Goal: Task Accomplishment & Management: Manage account settings

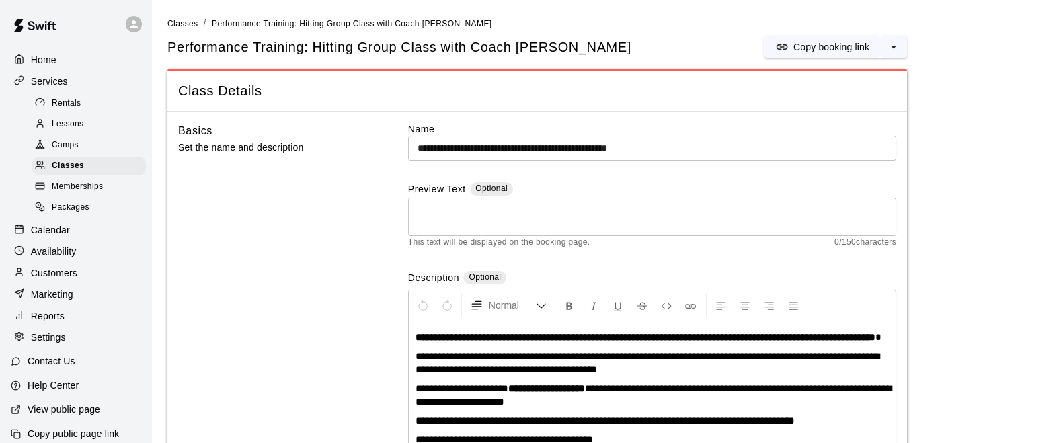
scroll to position [16, 0]
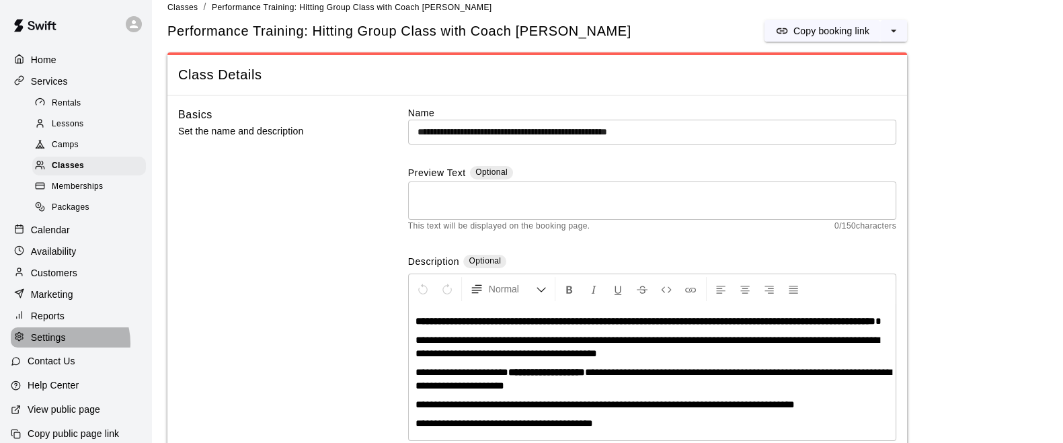
click at [63, 344] on p "Settings" at bounding box center [48, 337] width 35 height 13
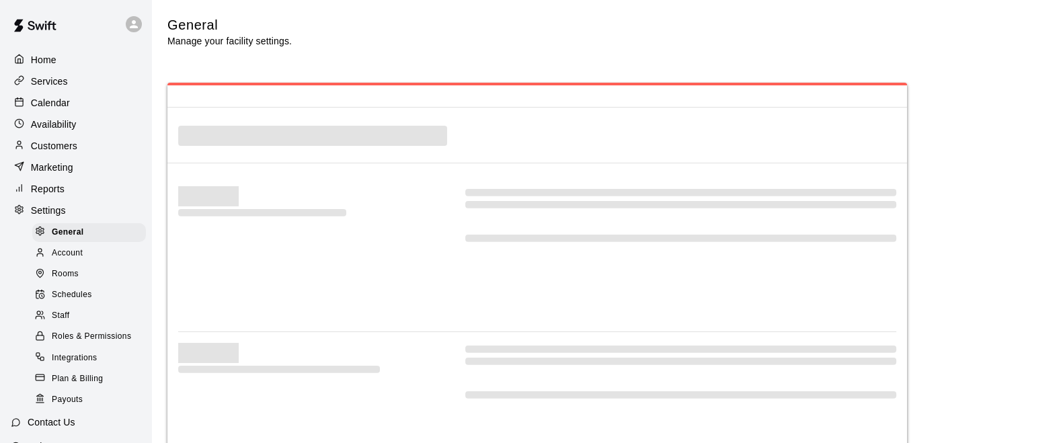
select select "**"
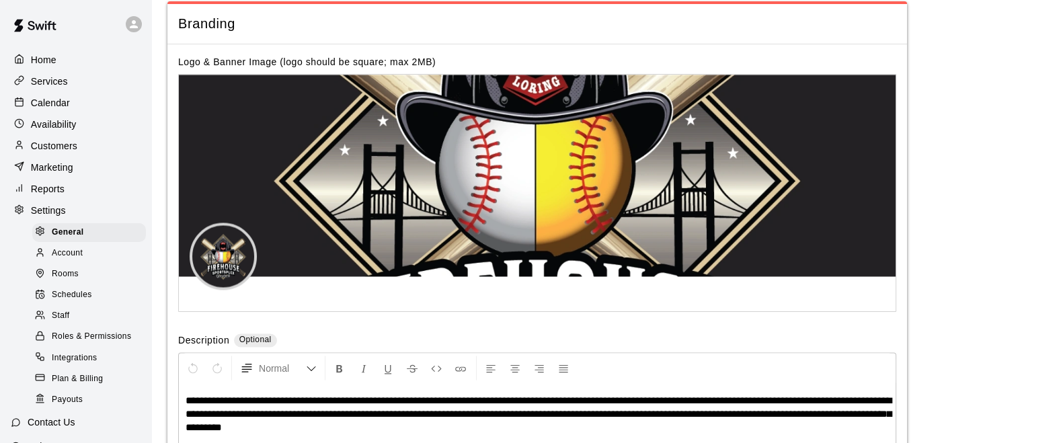
scroll to position [2842, 0]
click at [87, 302] on span "Schedules" at bounding box center [72, 295] width 40 height 13
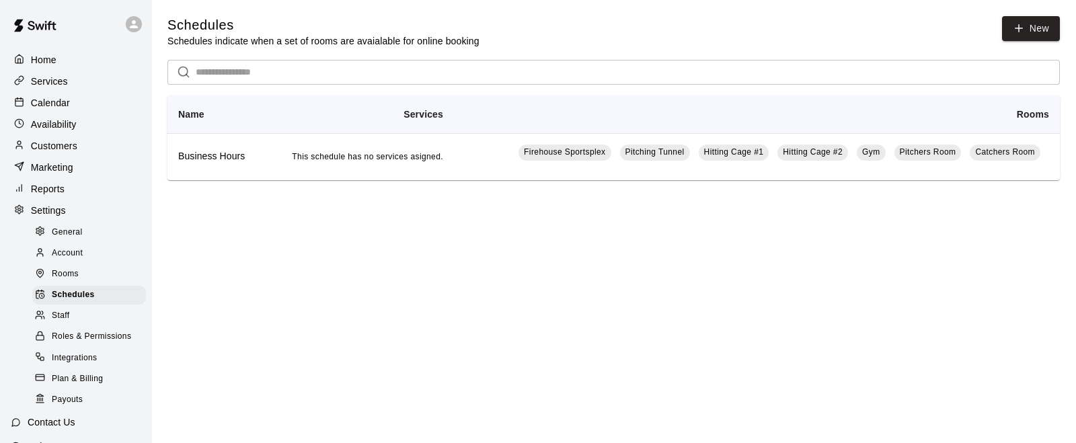
click at [323, 166] on td "This schedule has no services asigned." at bounding box center [359, 156] width 190 height 47
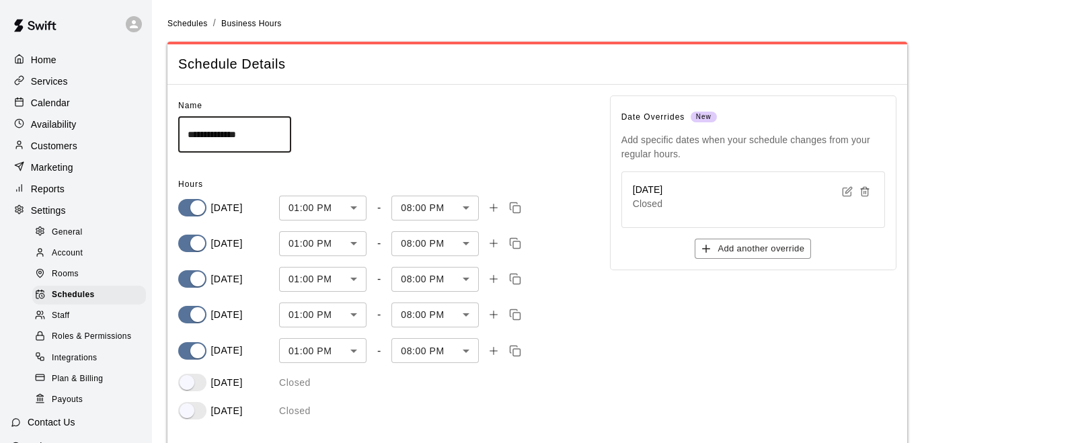
click at [350, 206] on body "**********" at bounding box center [538, 254] width 1076 height 509
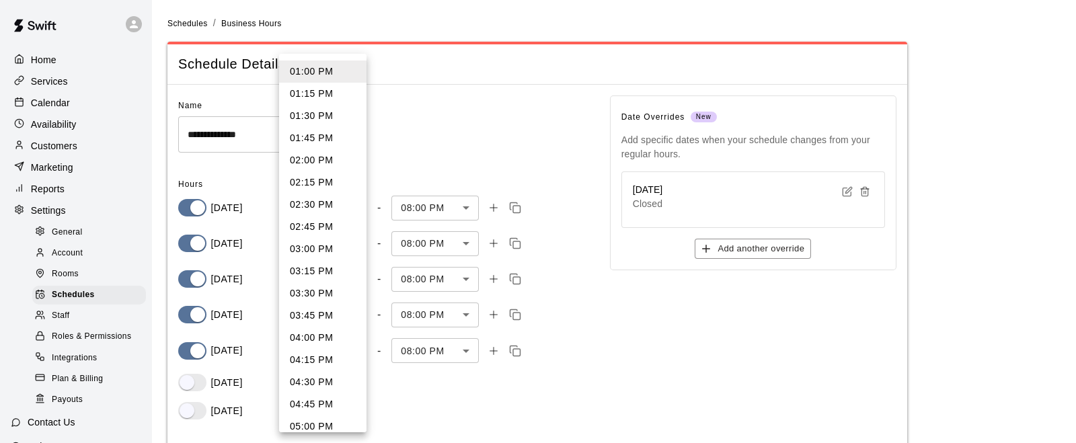
scroll to position [1154, 0]
click at [323, 334] on li "04:00 PM" at bounding box center [322, 337] width 87 height 22
type input "***"
click at [340, 250] on body "**********" at bounding box center [538, 254] width 1076 height 509
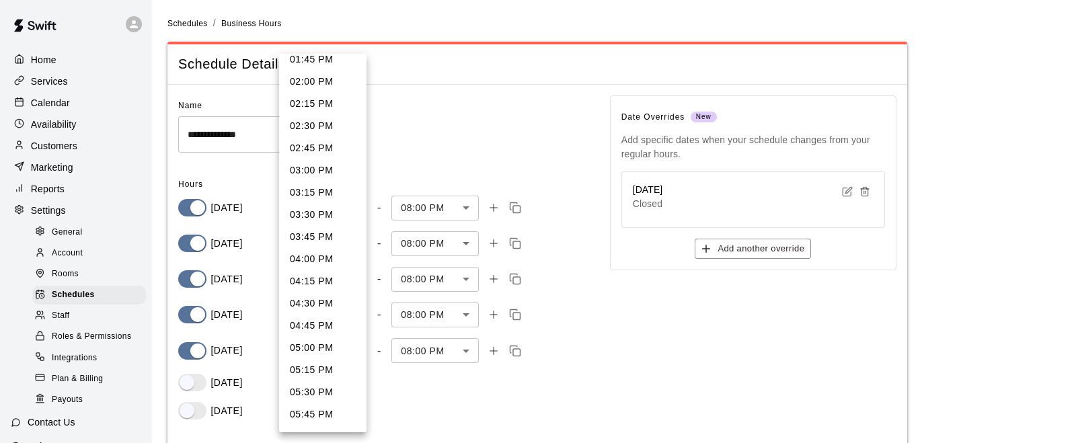
scroll to position [1213, 0]
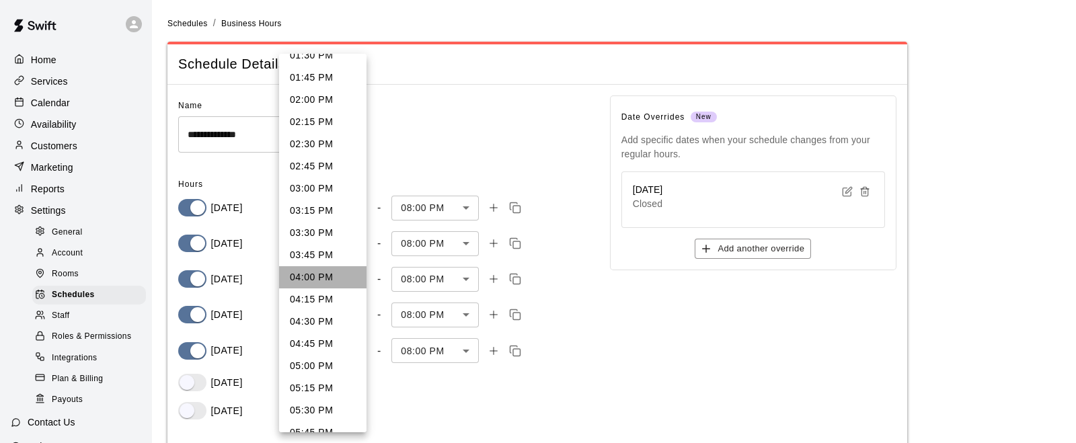
click at [334, 282] on li "04:00 PM" at bounding box center [322, 277] width 87 height 22
type input "***"
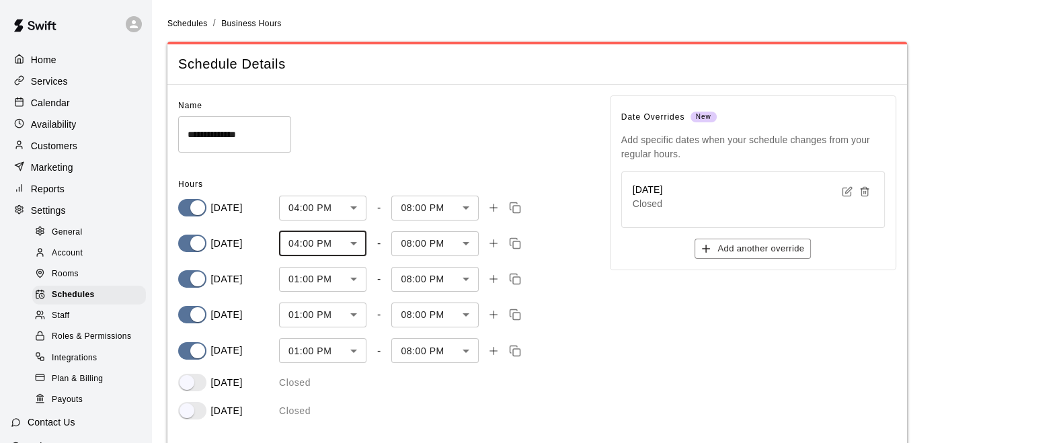
click at [340, 274] on body "**********" at bounding box center [531, 254] width 1063 height 509
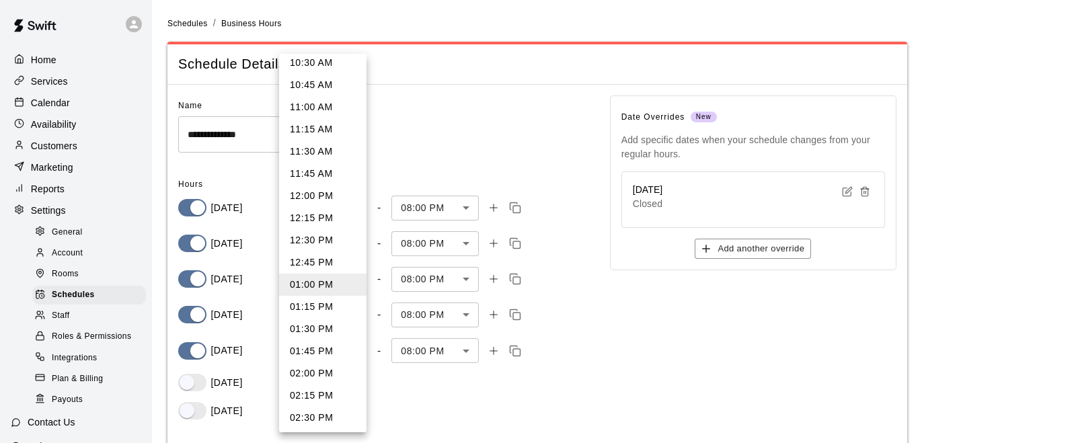
scroll to position [1084, 0]
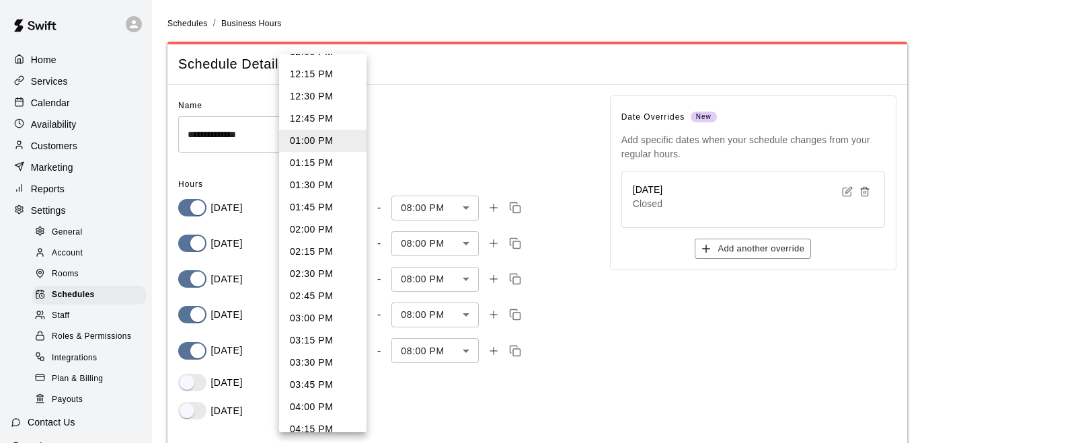
click at [317, 407] on li "04:00 PM" at bounding box center [322, 407] width 87 height 22
type input "***"
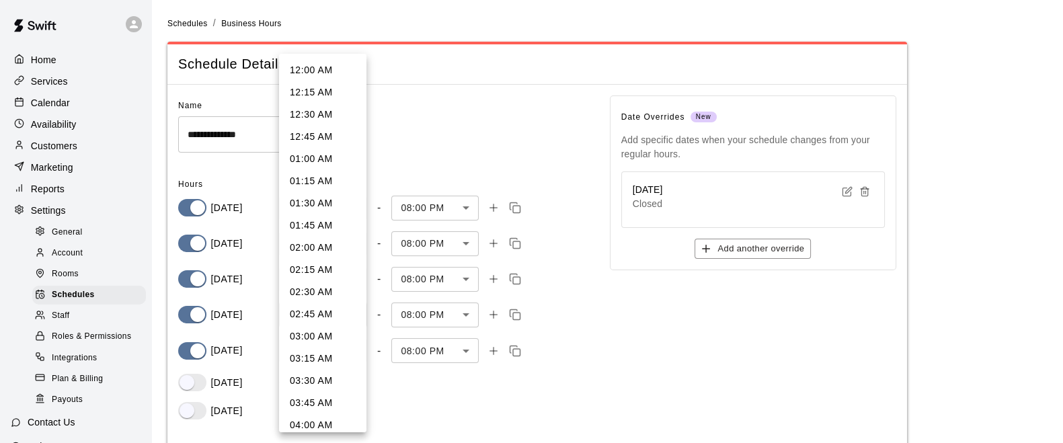
click at [330, 316] on body "**********" at bounding box center [531, 254] width 1063 height 509
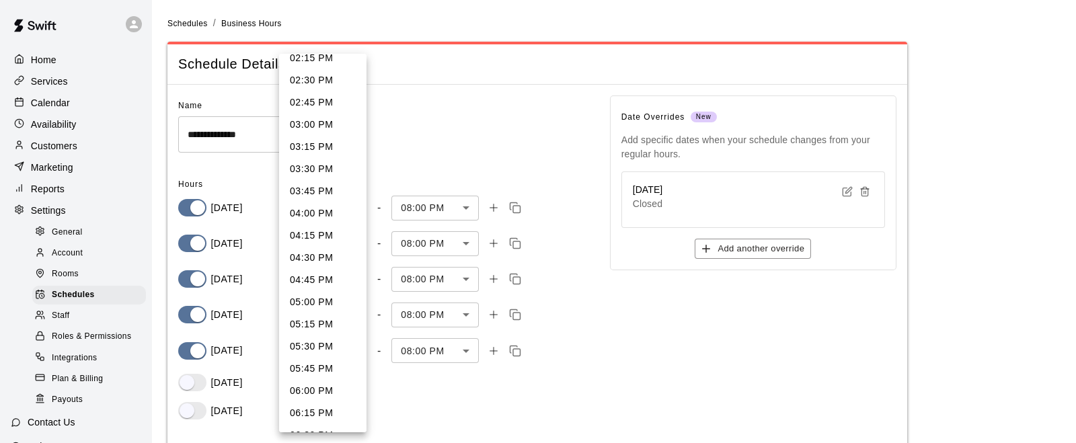
scroll to position [1277, 0]
click at [320, 211] on li "04:00 PM" at bounding box center [322, 213] width 87 height 22
type input "***"
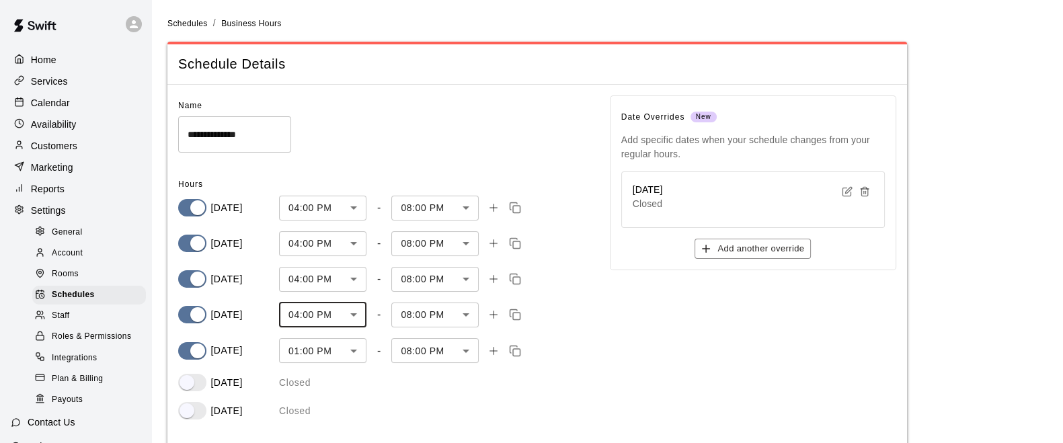
click at [313, 360] on body "**********" at bounding box center [531, 254] width 1063 height 509
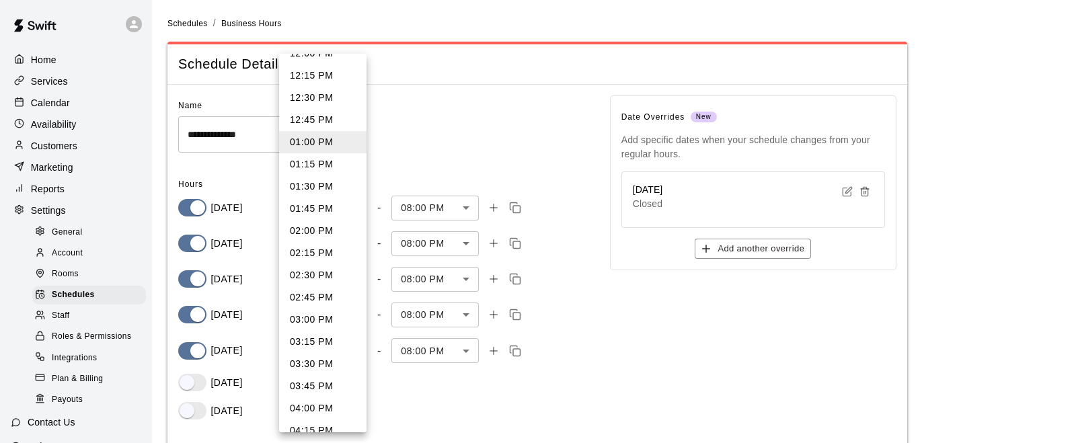
scroll to position [1082, 0]
click at [316, 408] on li "04:00 PM" at bounding box center [322, 409] width 87 height 22
type input "***"
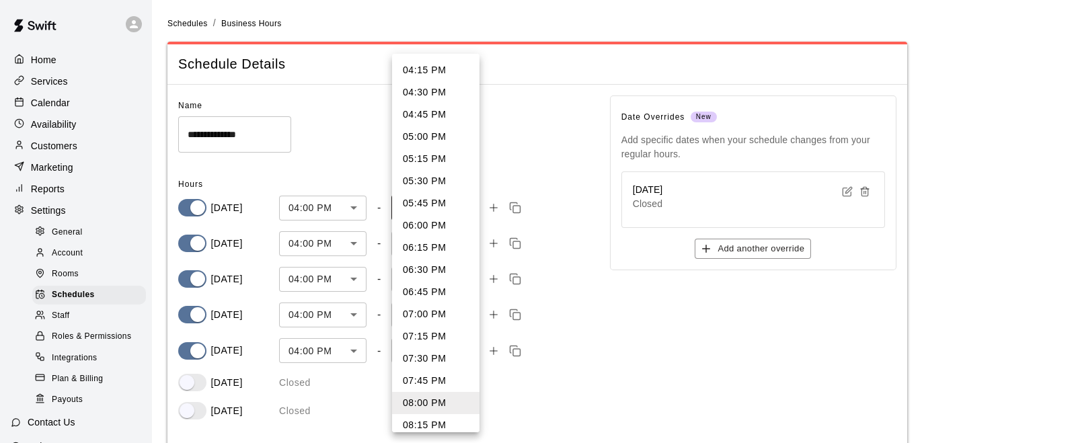
click at [457, 212] on body "**********" at bounding box center [538, 254] width 1076 height 509
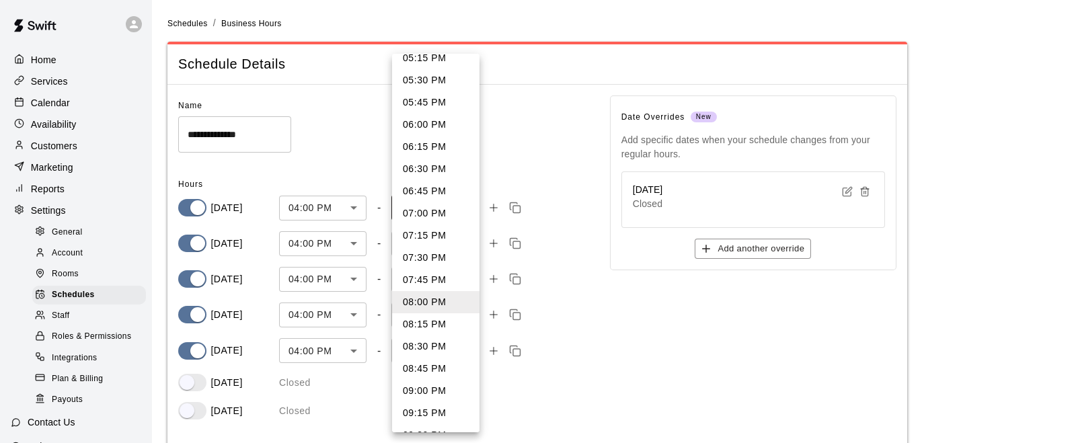
scroll to position [102, 0]
click at [598, 348] on div at bounding box center [538, 221] width 1076 height 443
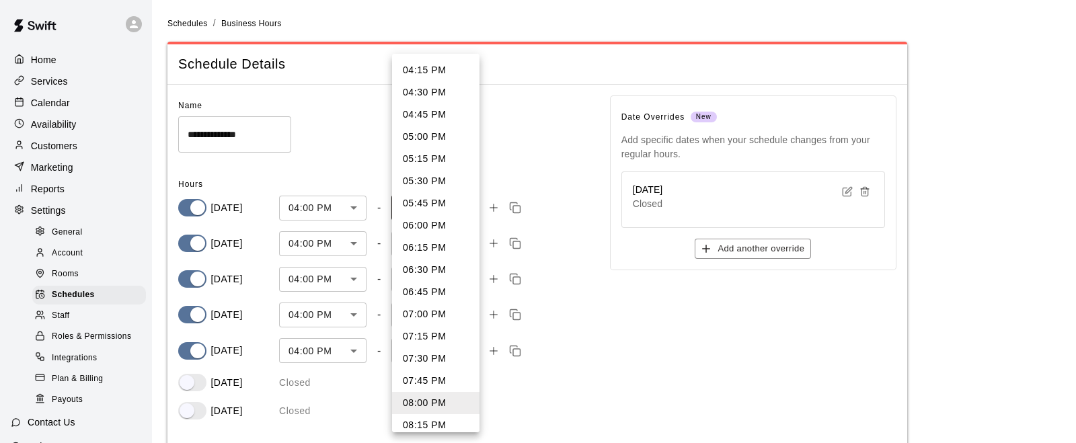
click at [457, 215] on body "**********" at bounding box center [538, 254] width 1076 height 509
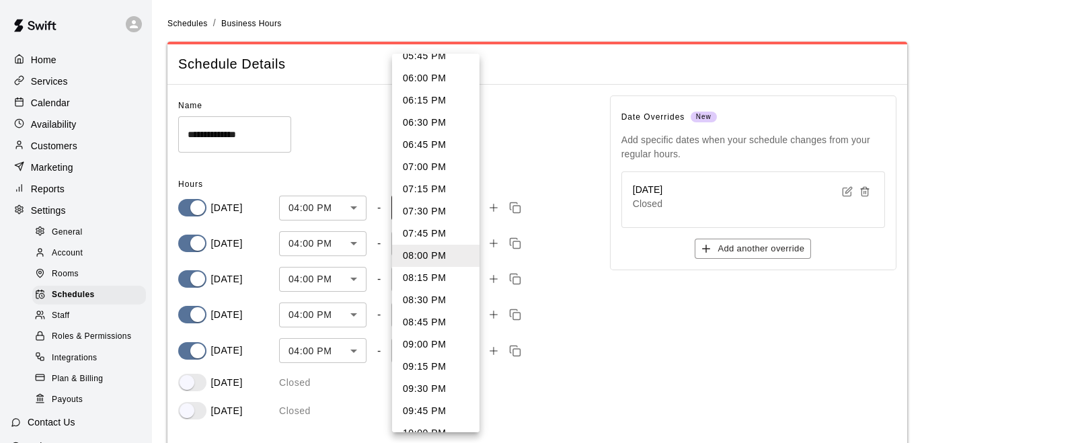
scroll to position [149, 0]
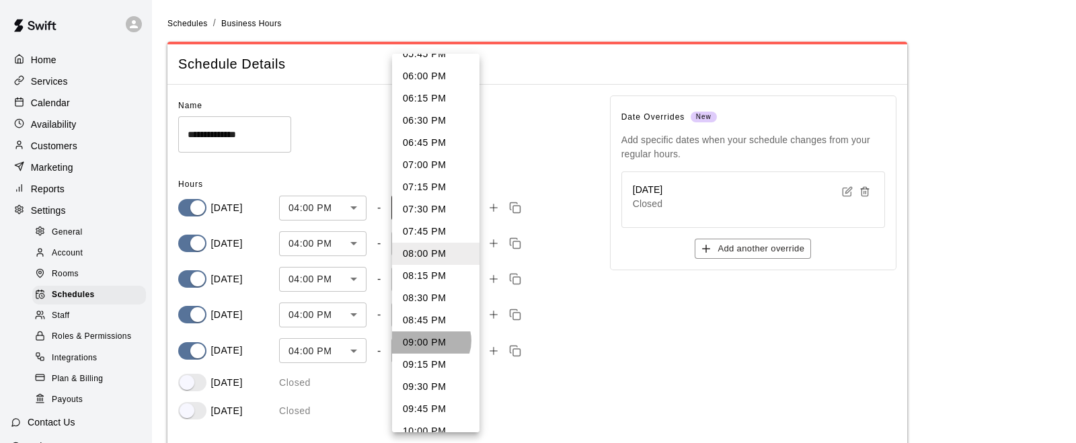
click at [430, 340] on li "09:00 PM" at bounding box center [435, 343] width 87 height 22
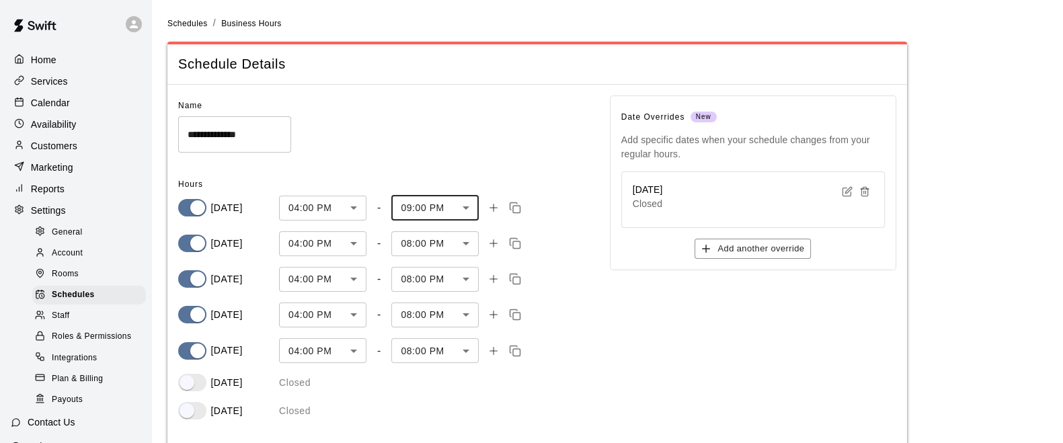
click at [471, 238] on body "**********" at bounding box center [531, 254] width 1063 height 509
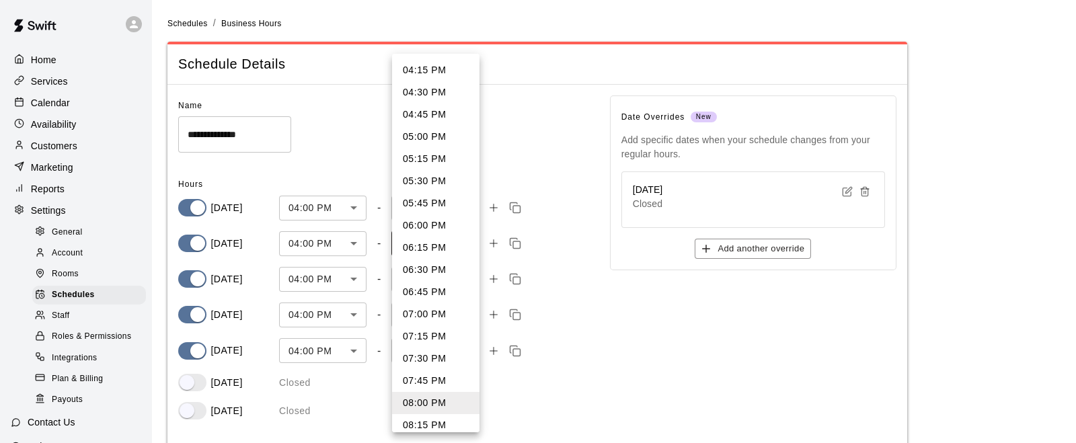
click at [589, 222] on div at bounding box center [538, 221] width 1076 height 443
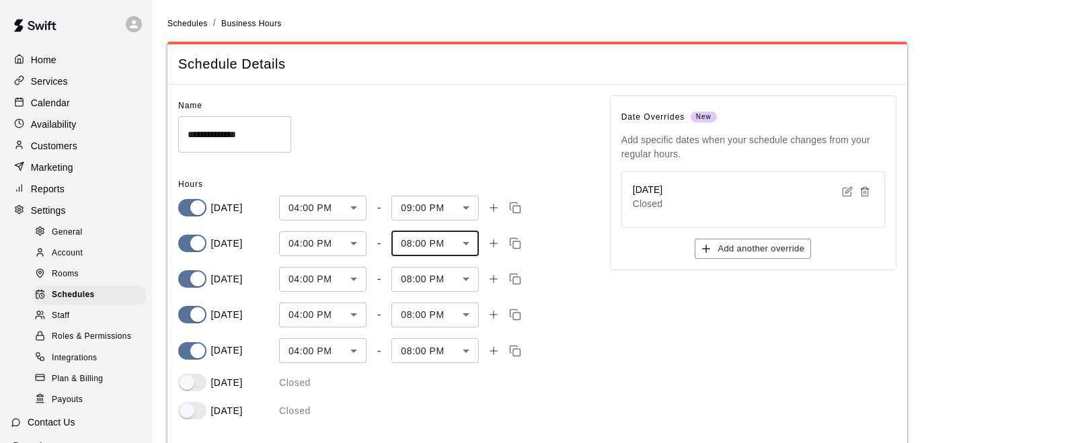
click at [457, 209] on body "**********" at bounding box center [538, 254] width 1076 height 509
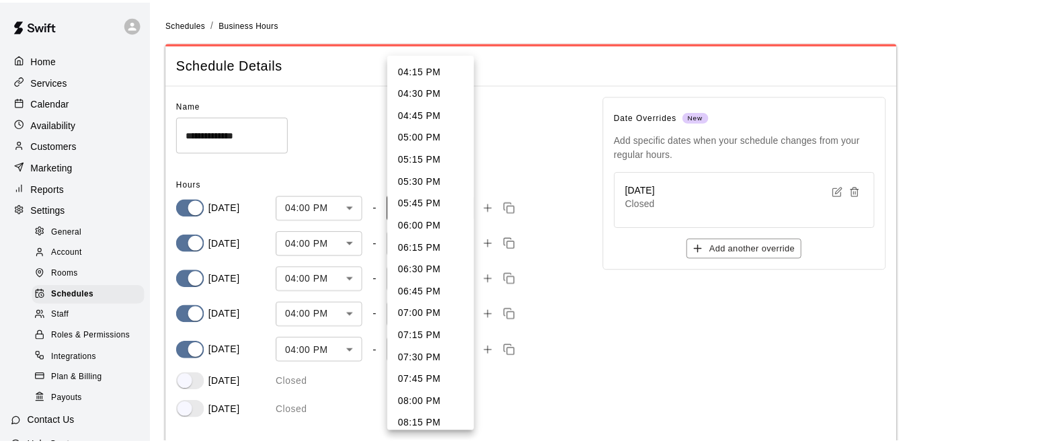
scroll to position [248, 0]
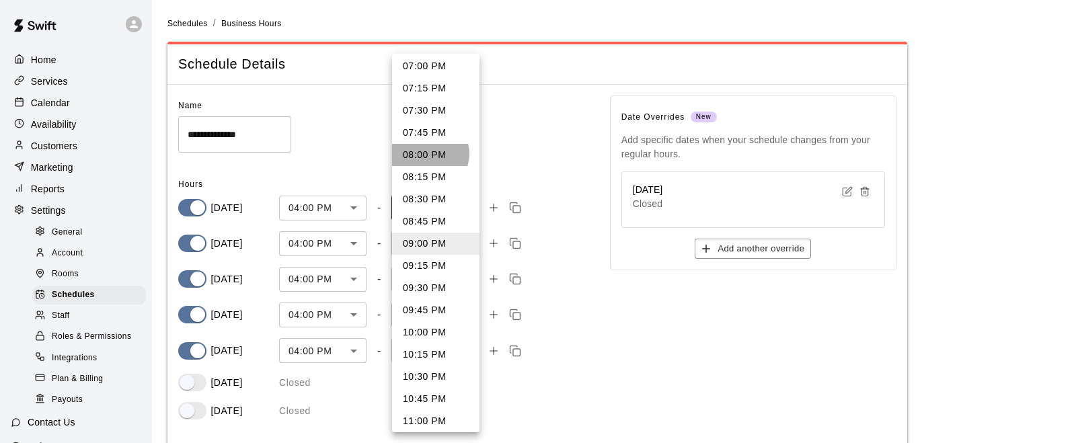
click at [429, 153] on li "08:00 PM" at bounding box center [435, 155] width 87 height 22
type input "****"
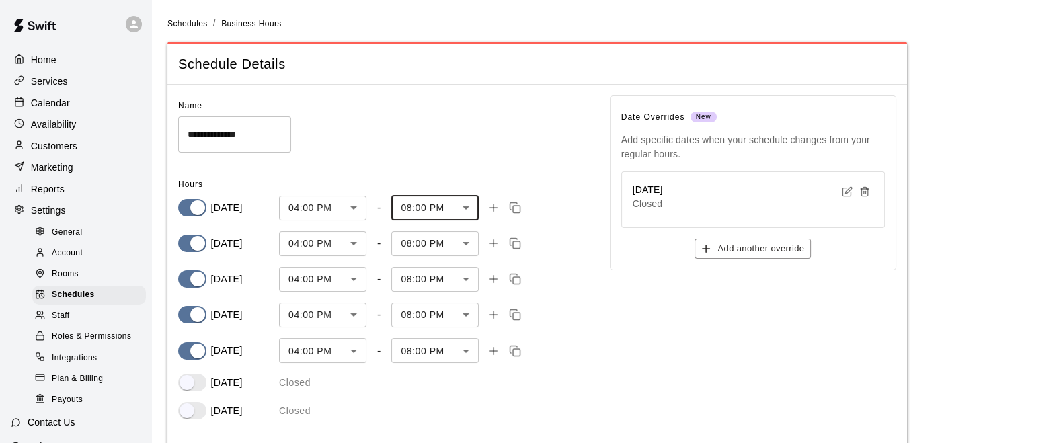
click at [600, 375] on div "Date Overrides New Add specific dates when your schedule changes from your regu…" at bounding box center [743, 252] width 308 height 357
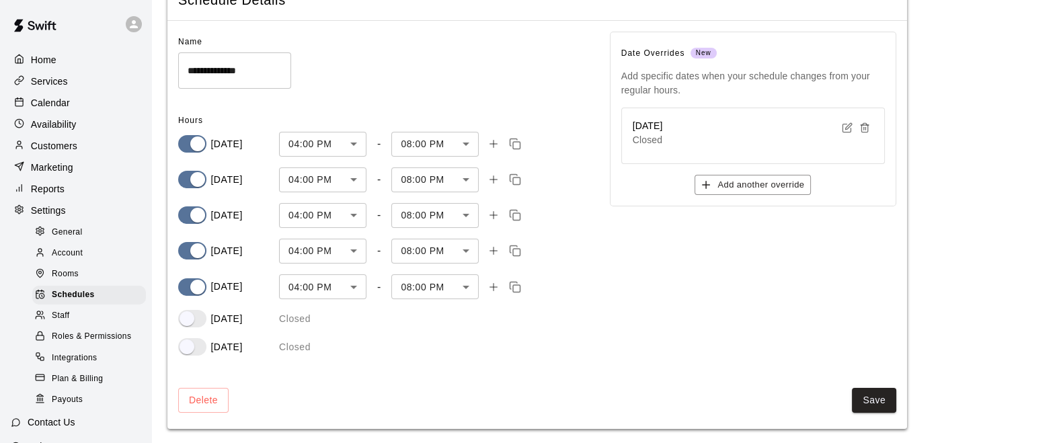
click at [885, 403] on button "Save" at bounding box center [874, 400] width 44 height 25
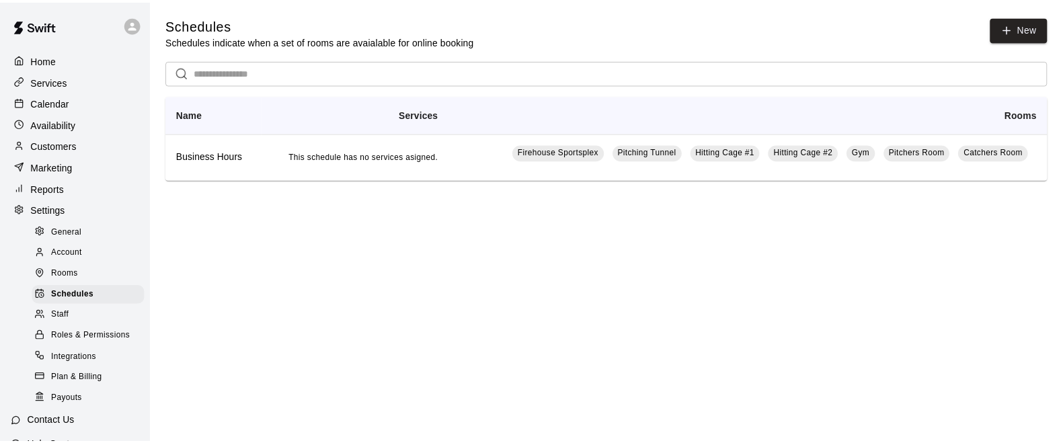
scroll to position [104, 0]
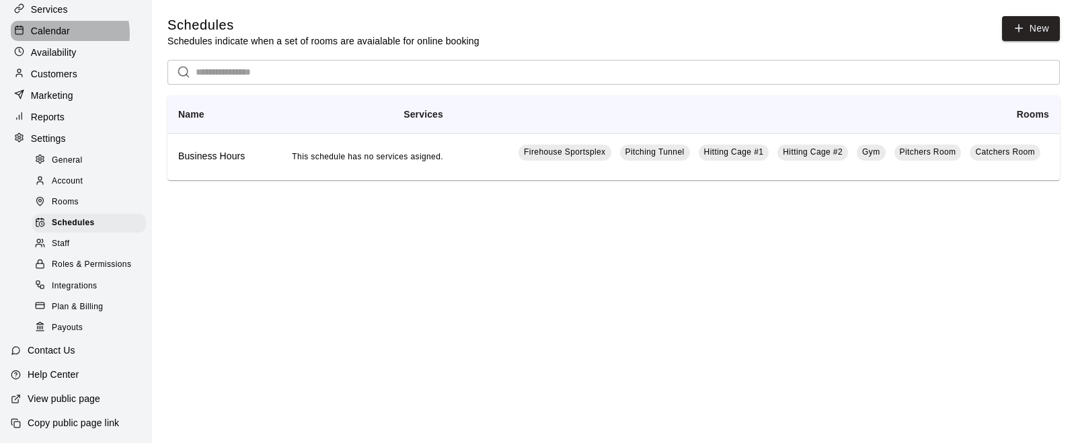
click at [60, 24] on p "Calendar" at bounding box center [50, 30] width 39 height 13
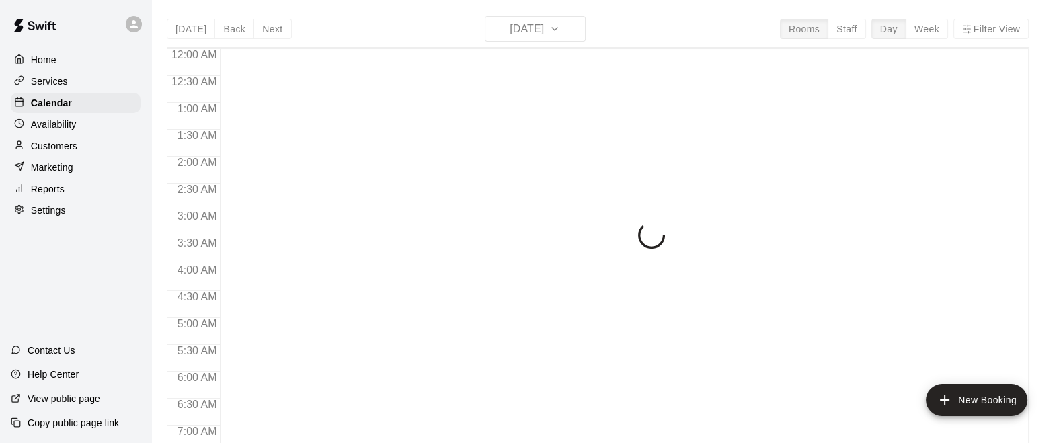
scroll to position [527, 0]
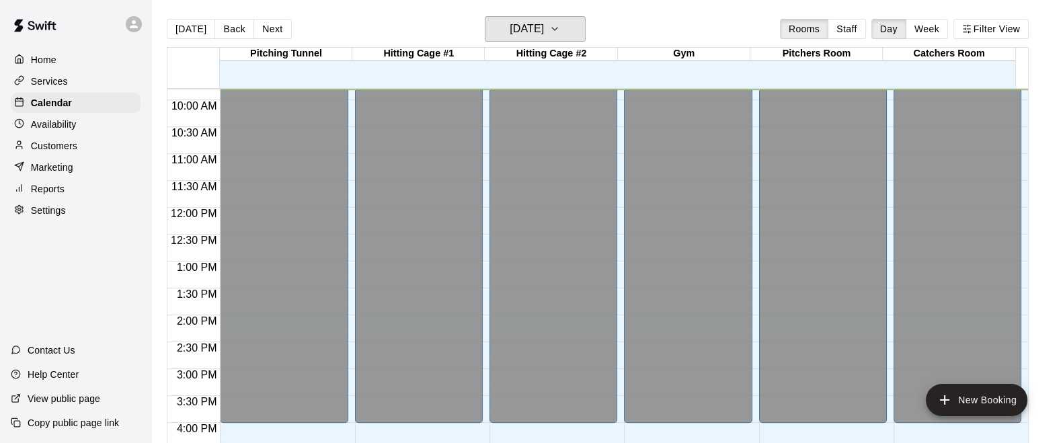
click at [560, 33] on icon "button" at bounding box center [555, 29] width 11 height 16
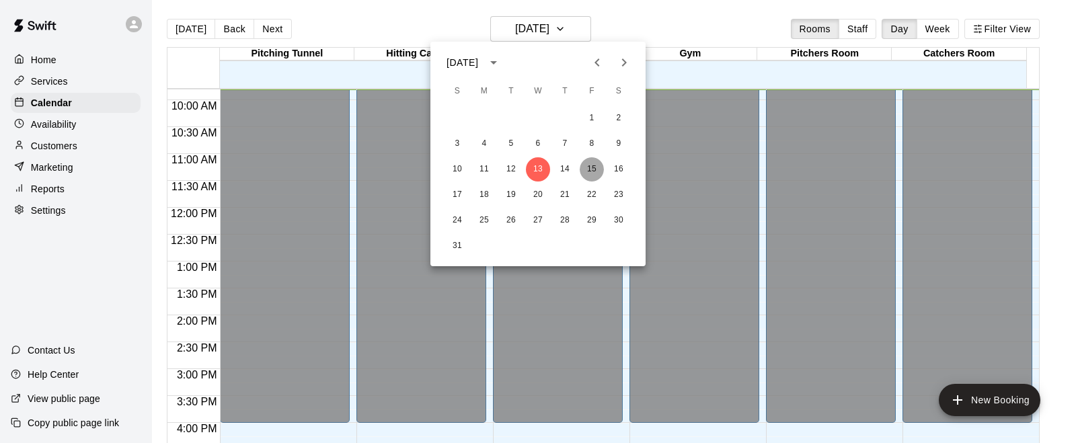
click at [595, 163] on button "15" at bounding box center [592, 169] width 24 height 24
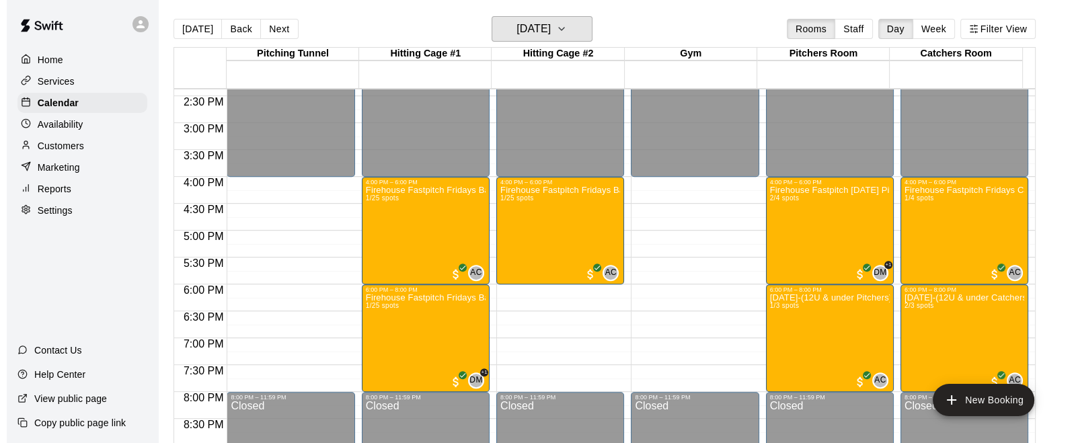
scroll to position [773, 0]
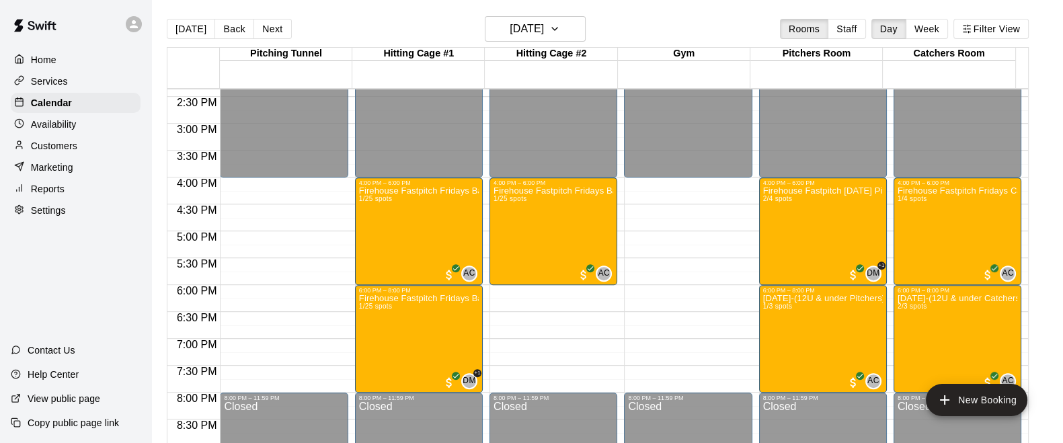
click at [844, 242] on div "Firehouse Fastpitch Friday Pitchers-10u & under (August 15) 2/4 spots" at bounding box center [823, 407] width 120 height 443
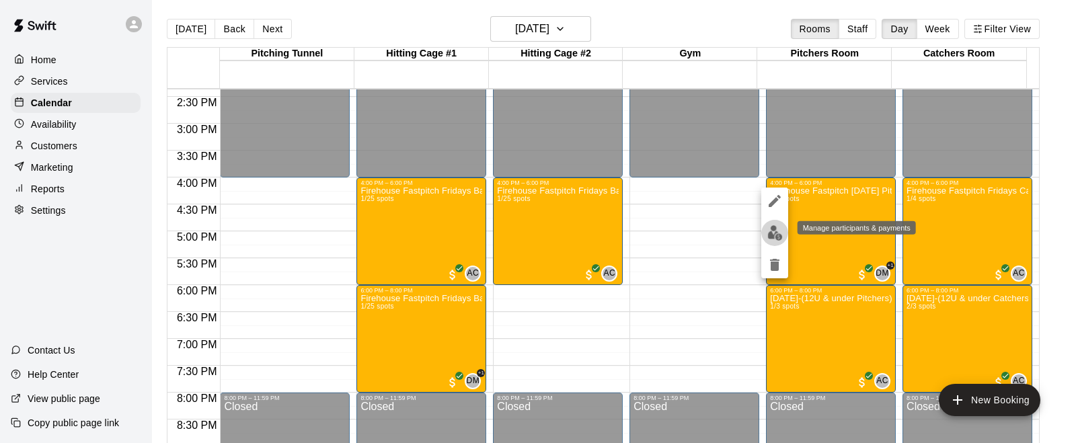
click at [777, 237] on img "edit" at bounding box center [774, 232] width 15 height 15
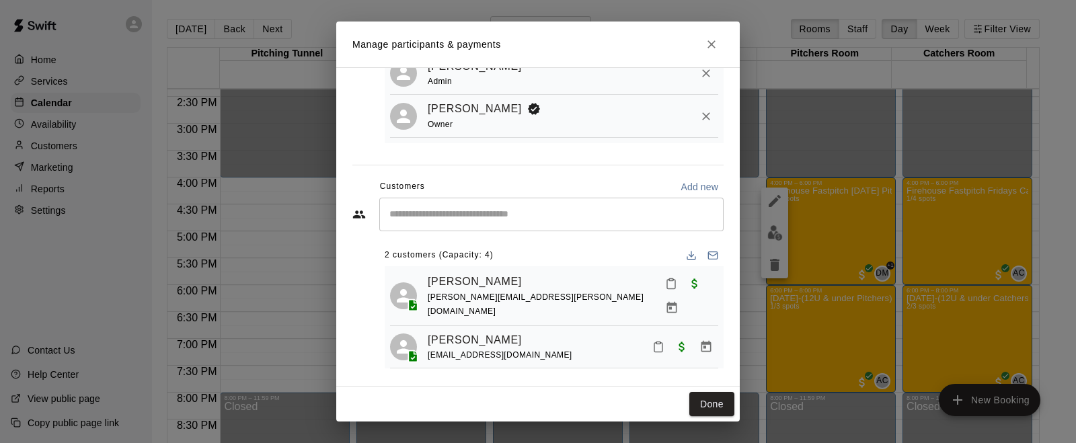
scroll to position [116, 0]
click at [702, 342] on icon "Manage bookings & payment" at bounding box center [707, 347] width 10 height 11
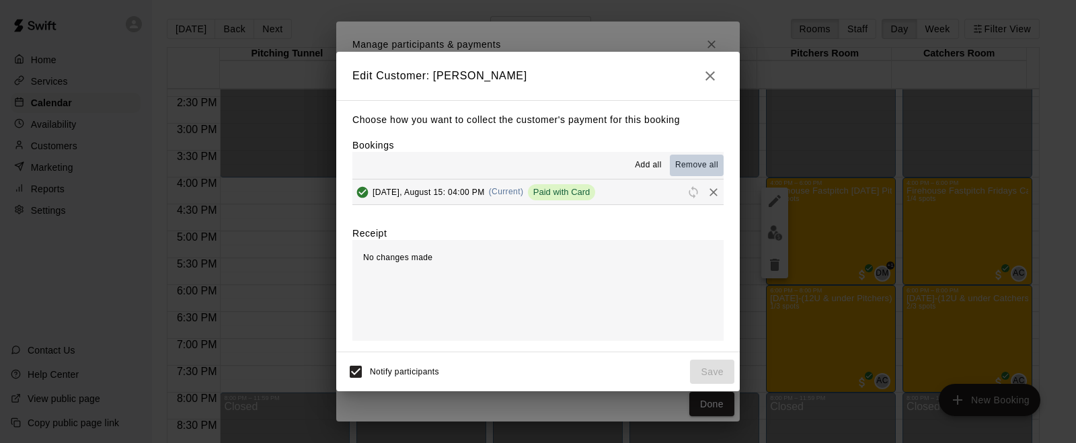
click at [696, 164] on span "Remove all" at bounding box center [696, 165] width 43 height 13
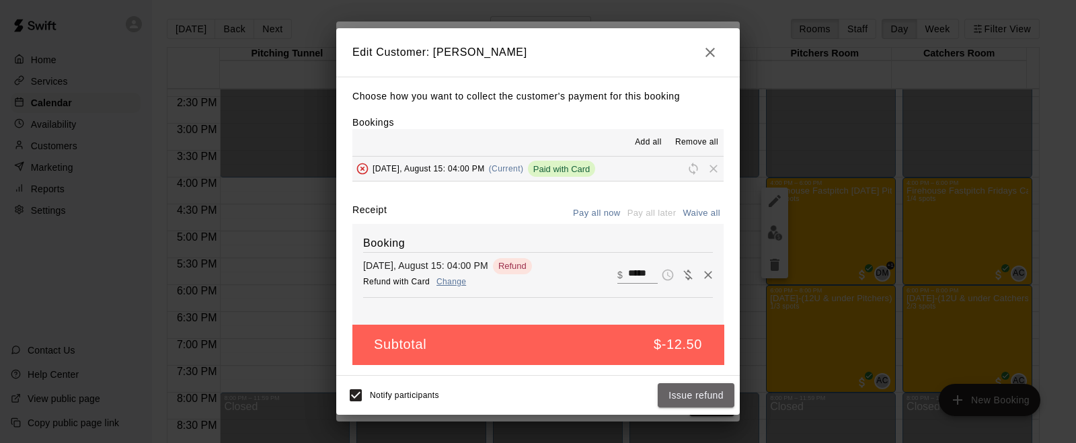
click at [684, 393] on button "Issue refund" at bounding box center [696, 395] width 77 height 25
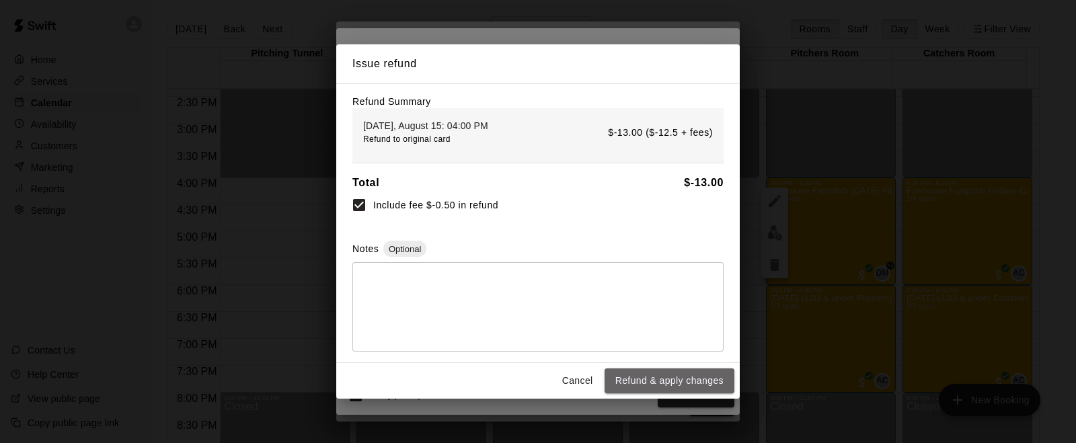
click at [683, 381] on button "Refund & apply changes" at bounding box center [670, 381] width 130 height 25
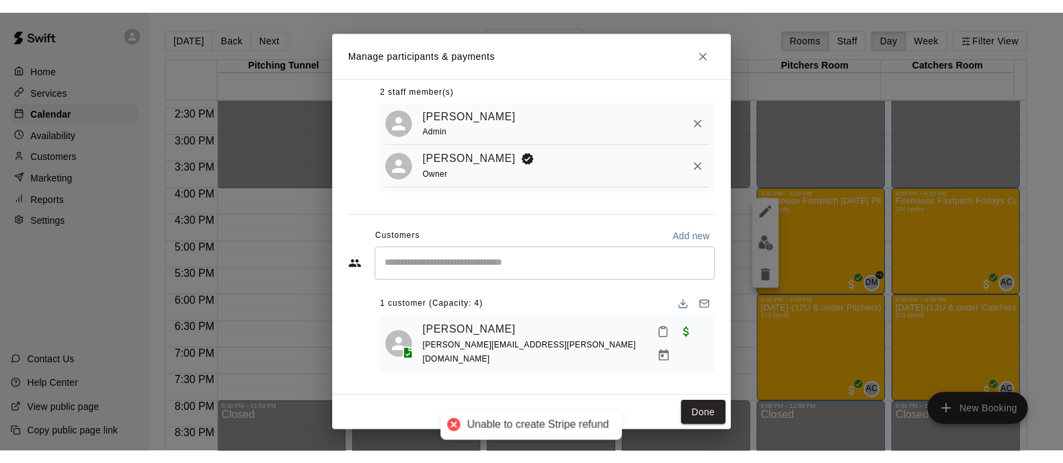
scroll to position [66, 0]
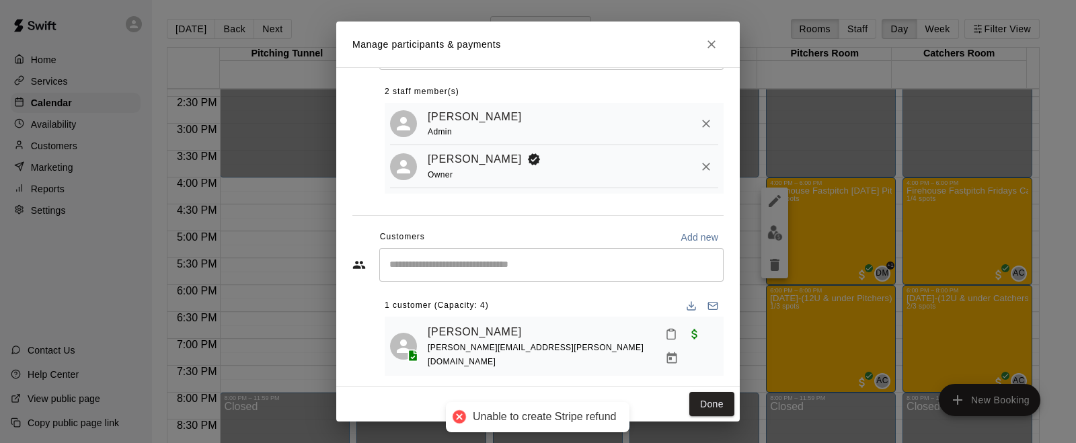
click at [707, 413] on button "Done" at bounding box center [711, 404] width 45 height 25
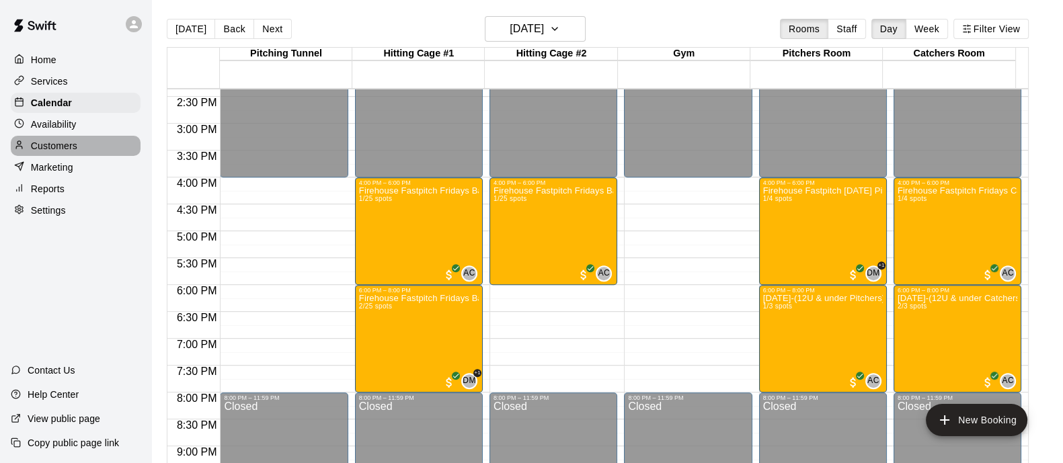
click at [65, 153] on p "Customers" at bounding box center [54, 145] width 46 height 13
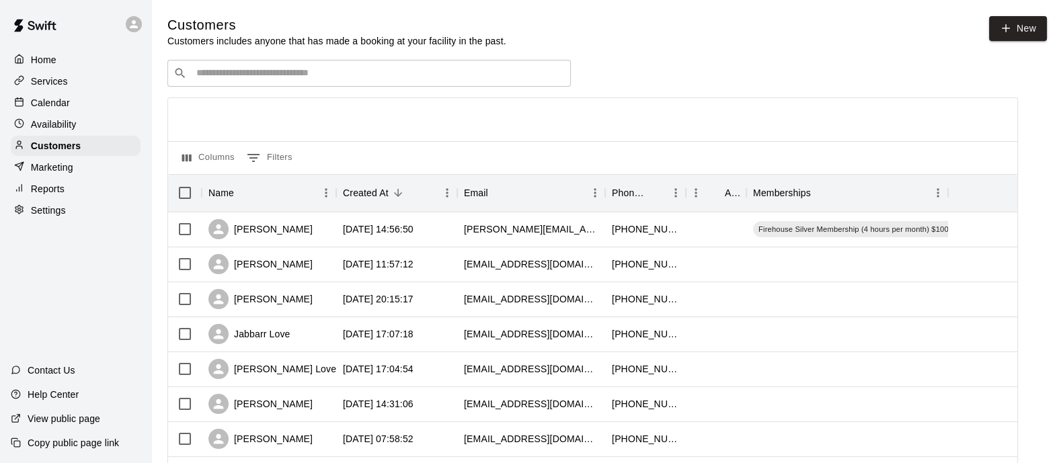
click at [387, 75] on input "Search customers by name or email" at bounding box center [378, 73] width 373 height 13
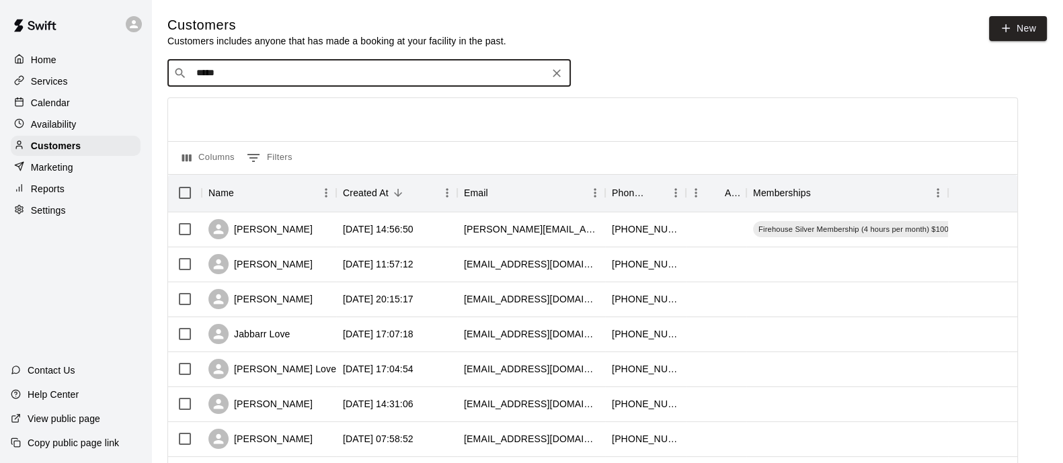
type input "******"
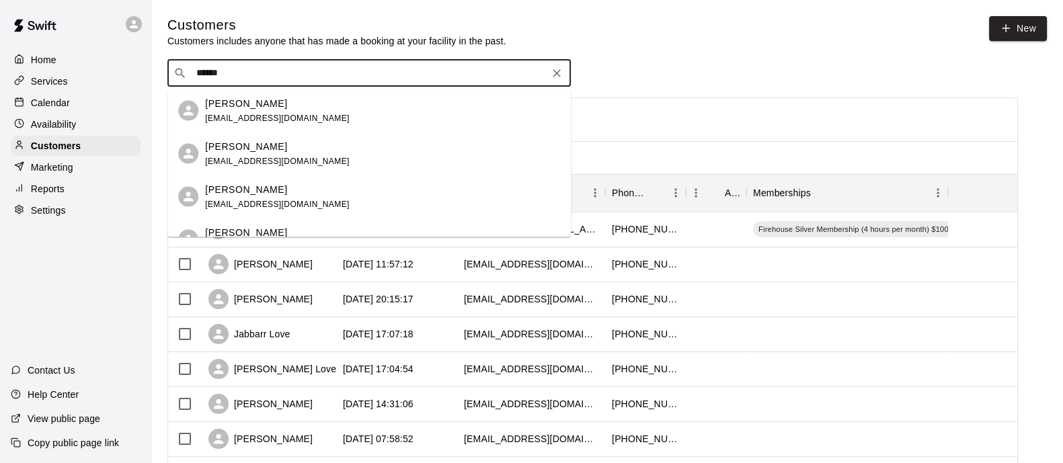
click at [242, 116] on span "dylan7602@yahoo.com" at bounding box center [277, 117] width 145 height 9
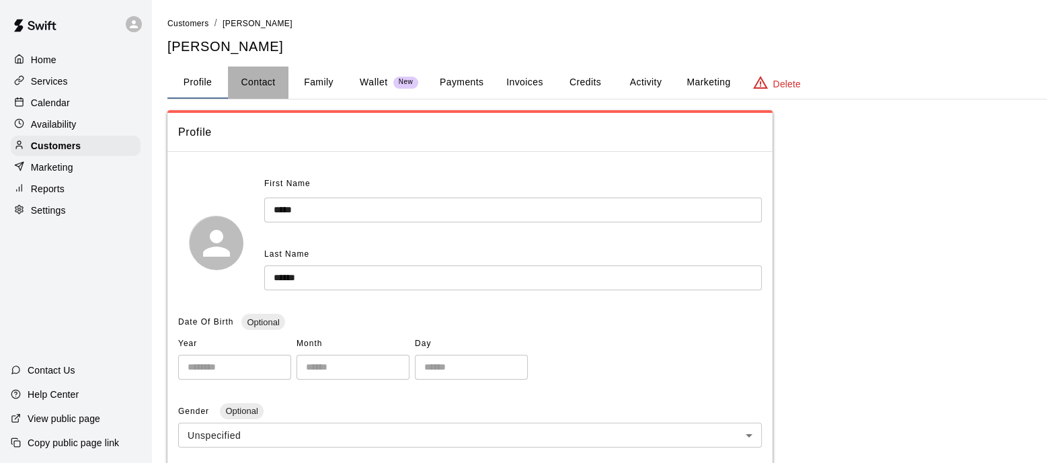
click at [262, 82] on button "Contact" at bounding box center [258, 83] width 61 height 32
select select "**"
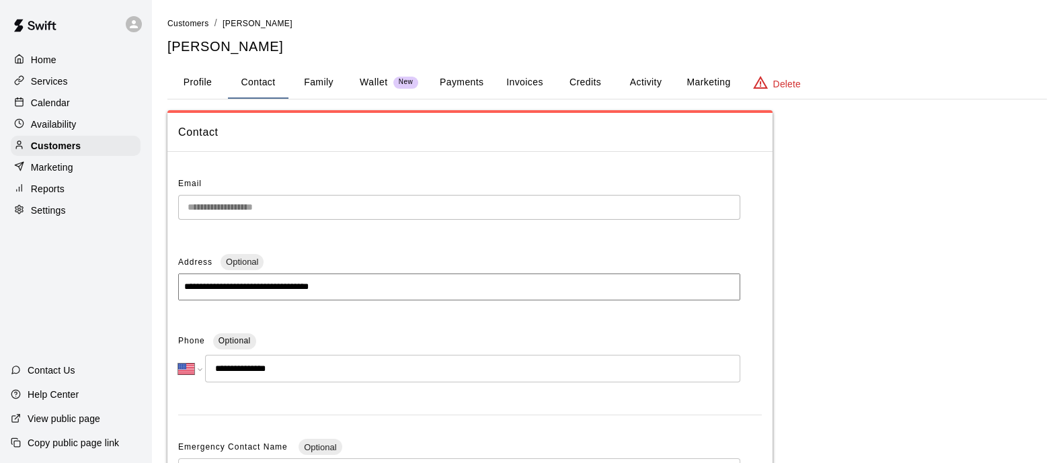
click at [316, 82] on button "Family" at bounding box center [319, 83] width 61 height 32
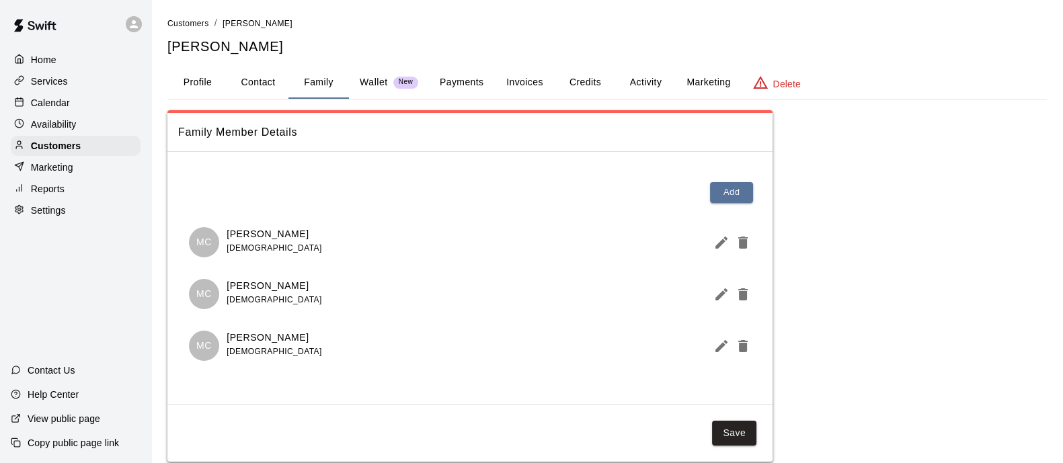
click at [46, 86] on p "Services" at bounding box center [49, 81] width 37 height 13
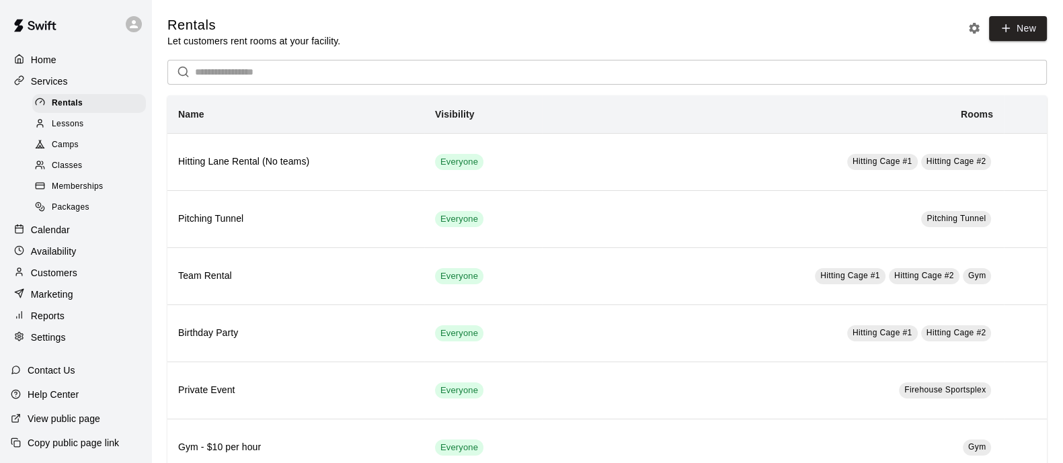
click at [71, 155] on div "Camps" at bounding box center [89, 145] width 114 height 19
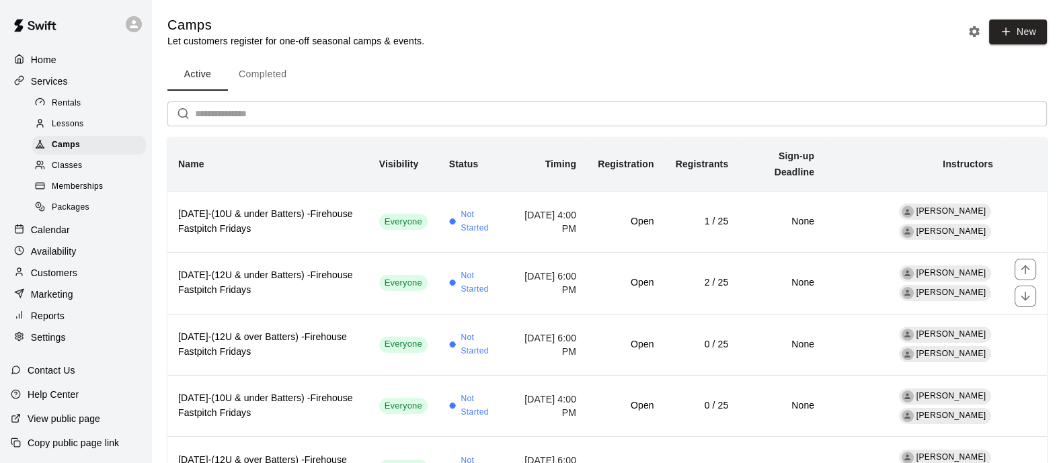
click at [325, 283] on h6 "August 15-(12U & under Batters) -Firehouse Fastpitch Fridays" at bounding box center [268, 283] width 180 height 30
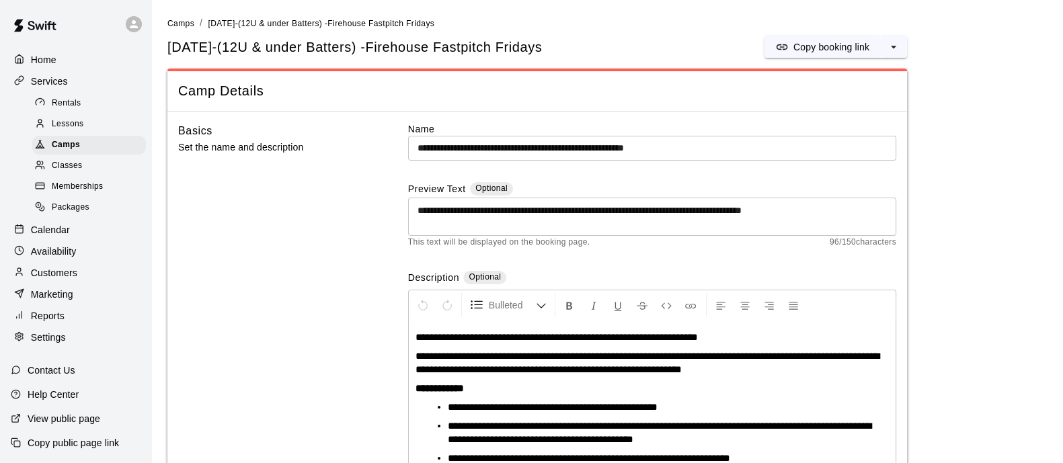
scroll to position [20, 0]
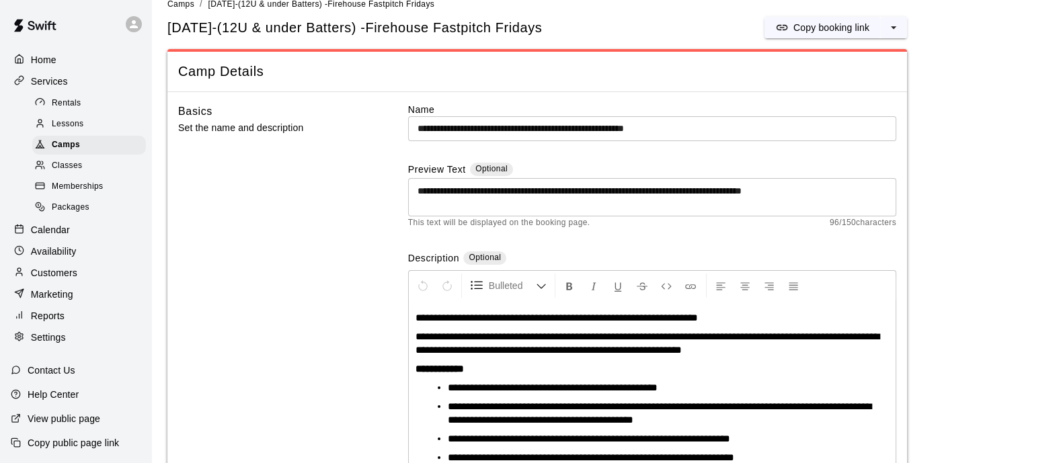
click at [528, 130] on input "**********" at bounding box center [652, 128] width 488 height 25
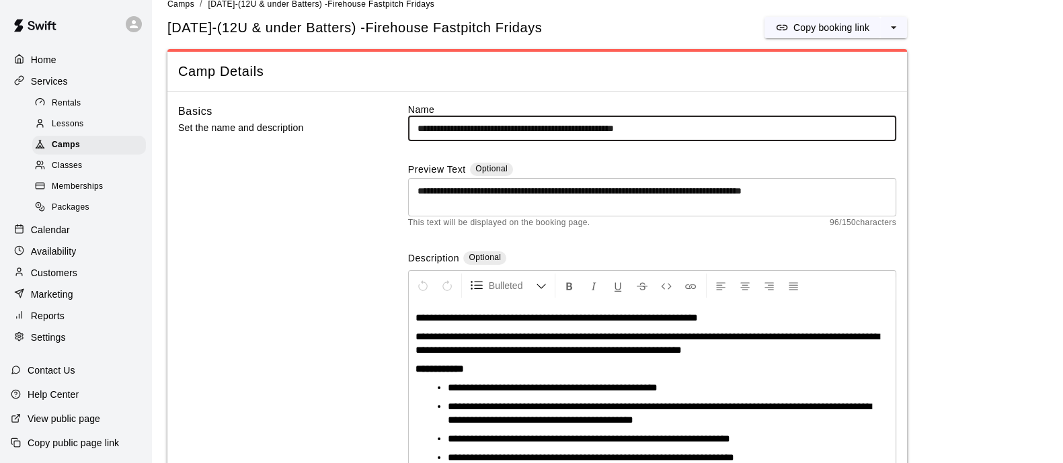
type input "**********"
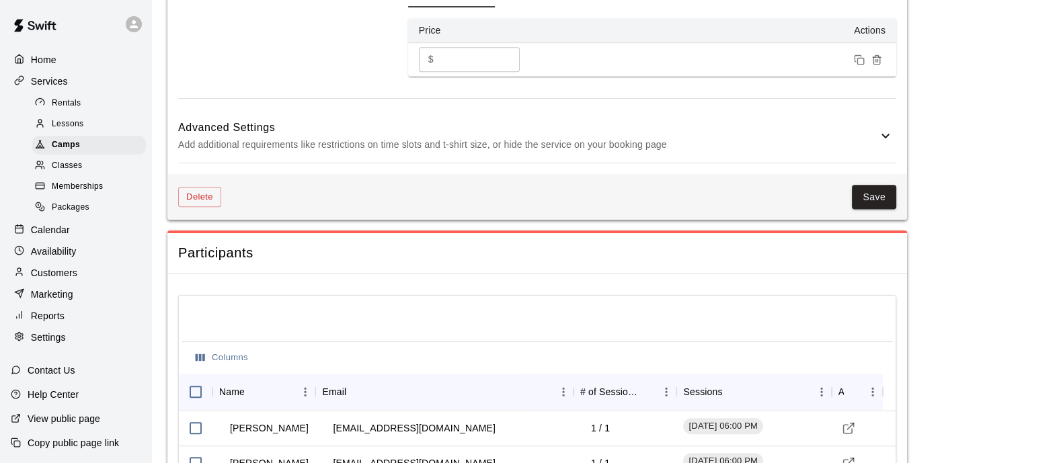
scroll to position [1142, 0]
click at [881, 191] on button "Save" at bounding box center [874, 198] width 44 height 25
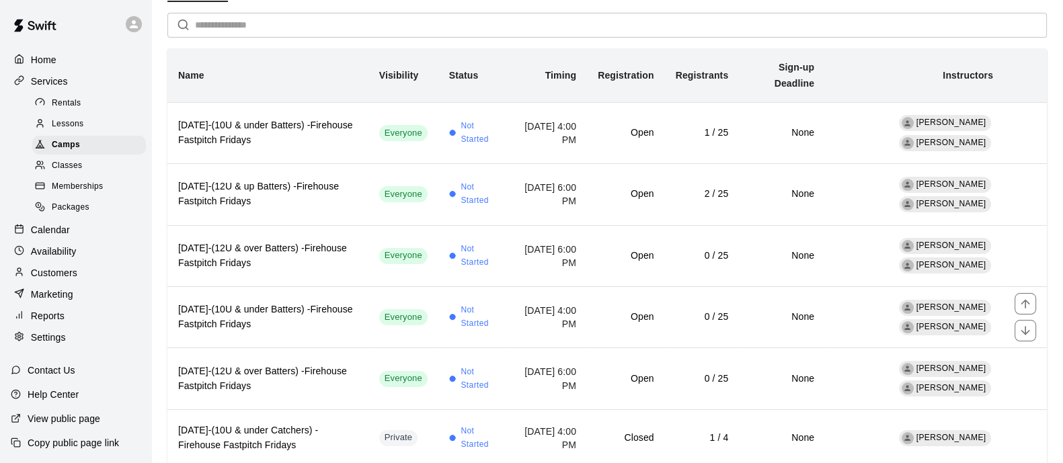
scroll to position [91, 0]
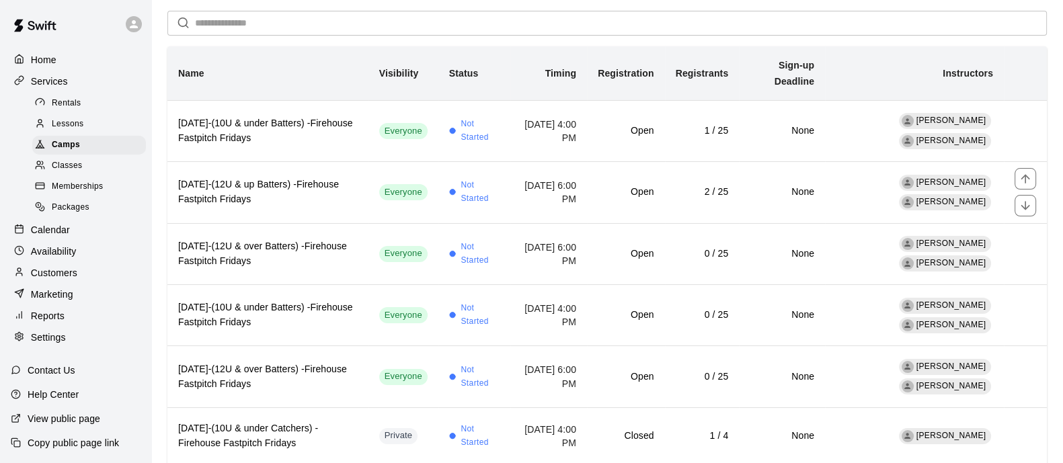
click at [338, 200] on h6 "August 15-(12U & up Batters) -Firehouse Fastpitch Fridays" at bounding box center [268, 193] width 180 height 30
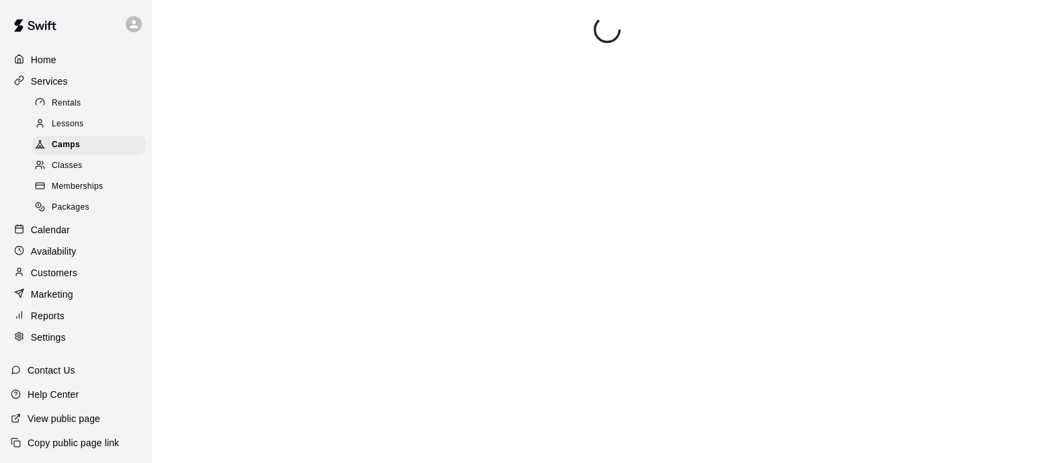
scroll to position [20, 0]
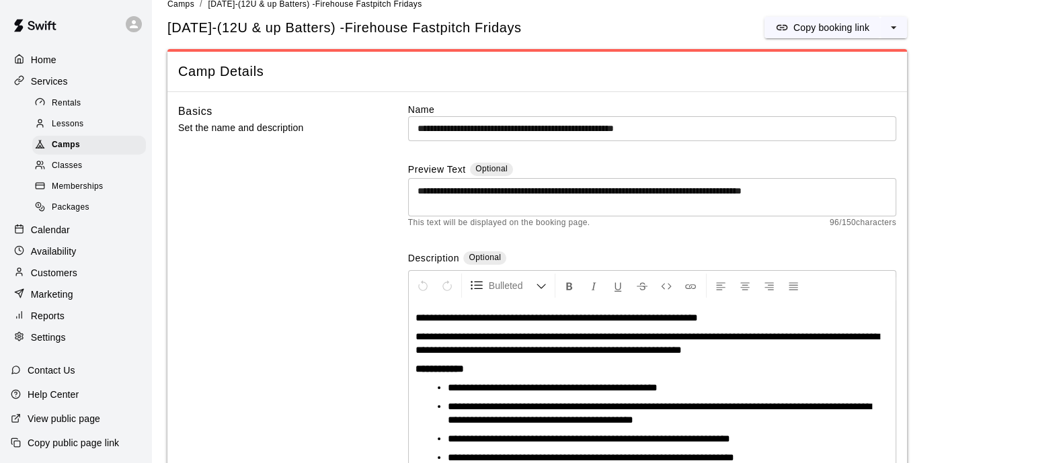
click at [514, 125] on input "**********" at bounding box center [652, 128] width 488 height 25
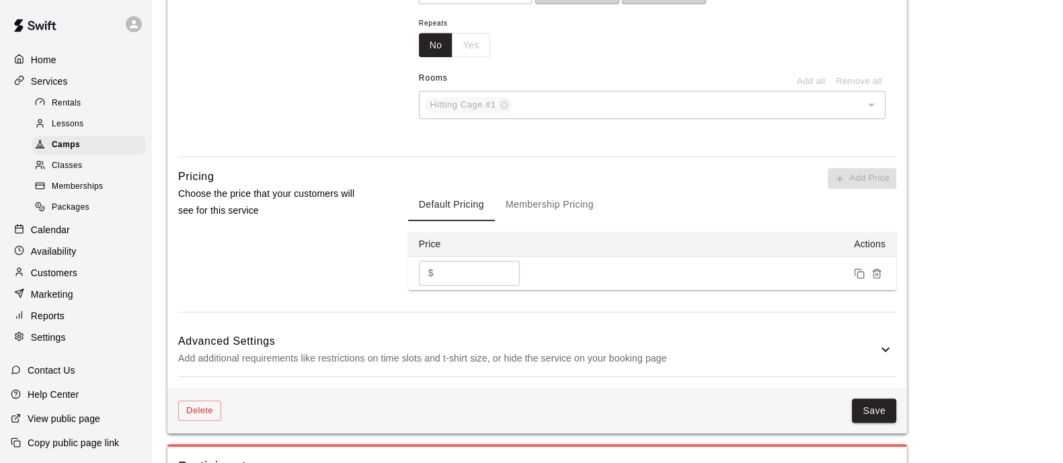
scroll to position [930, 0]
type input "**********"
click at [868, 398] on button "Save" at bounding box center [874, 410] width 44 height 25
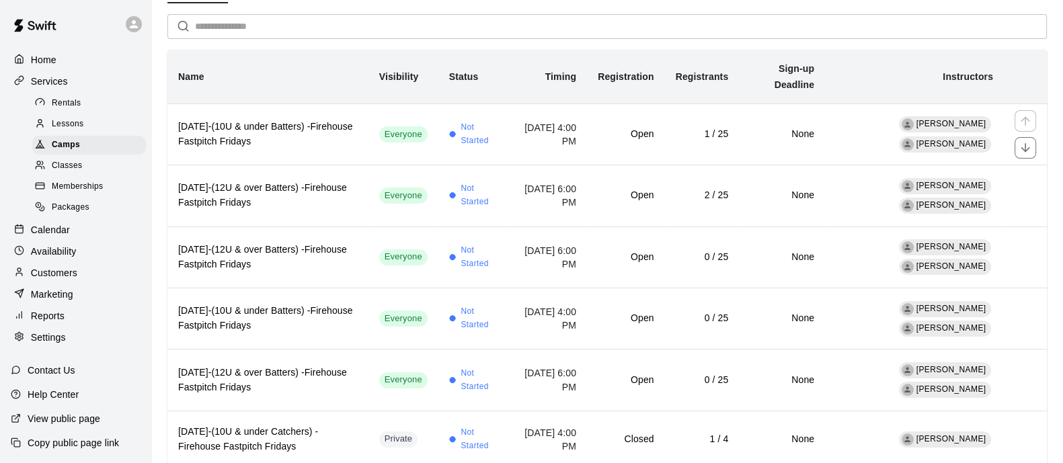
scroll to position [85, 0]
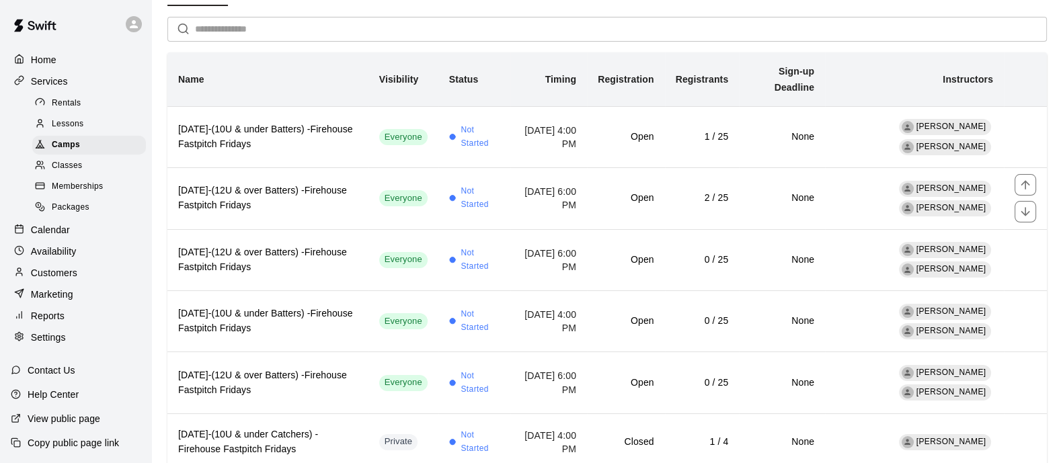
click at [316, 206] on h6 "August 15-(12U & over Batters) -Firehouse Fastpitch Fridays" at bounding box center [268, 199] width 180 height 30
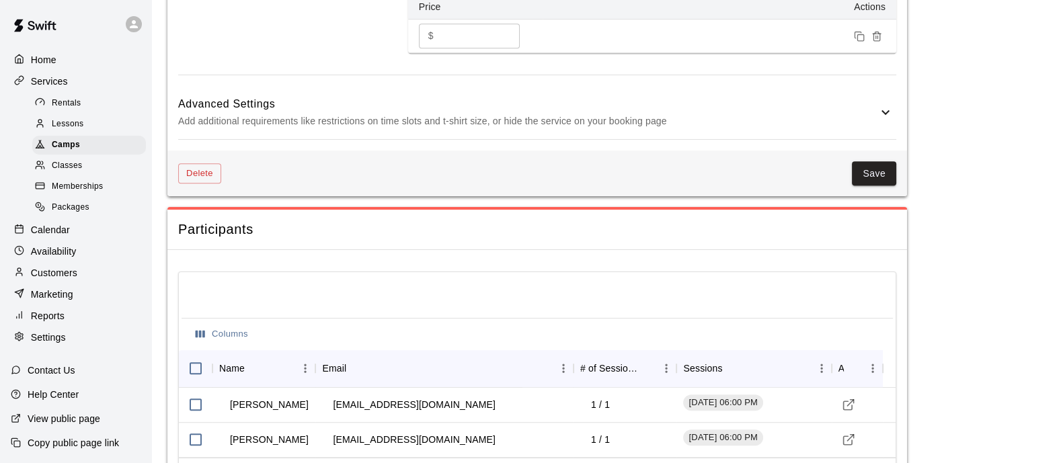
scroll to position [1236, 0]
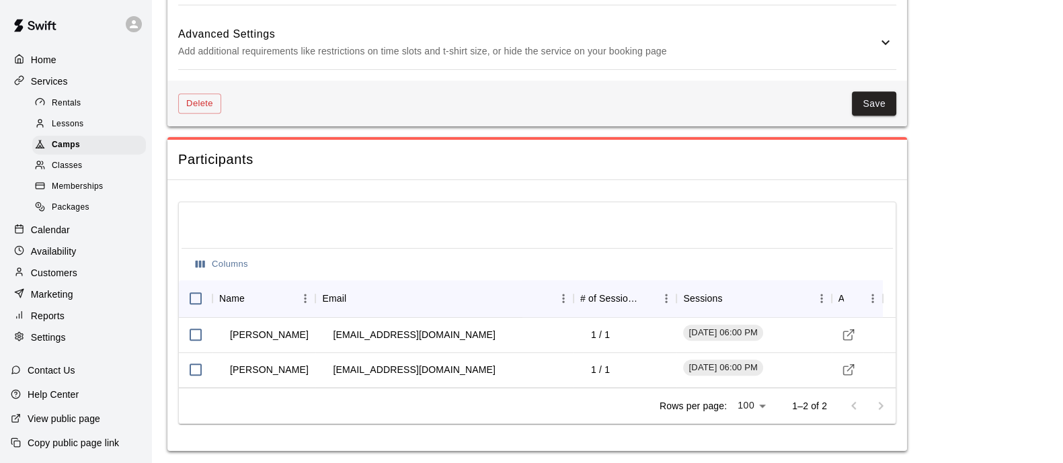
click at [62, 237] on p "Calendar" at bounding box center [50, 229] width 39 height 13
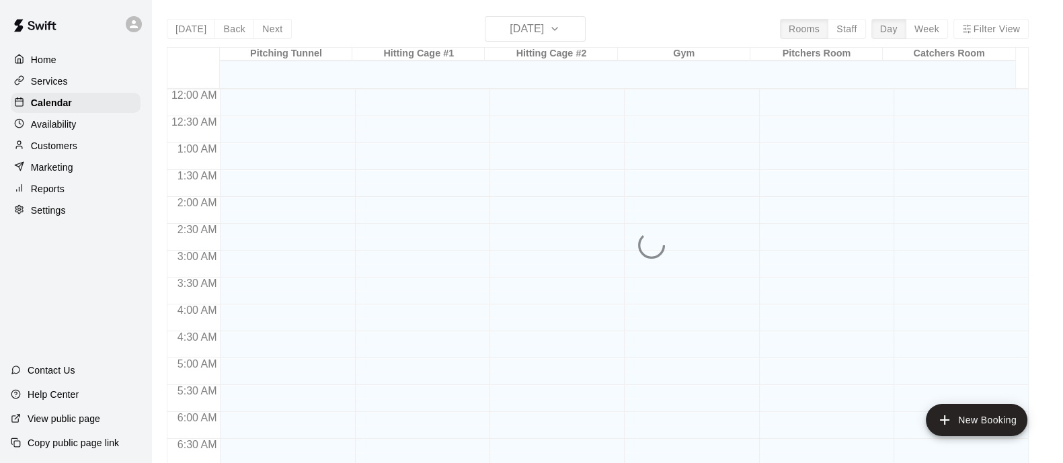
scroll to position [538, 0]
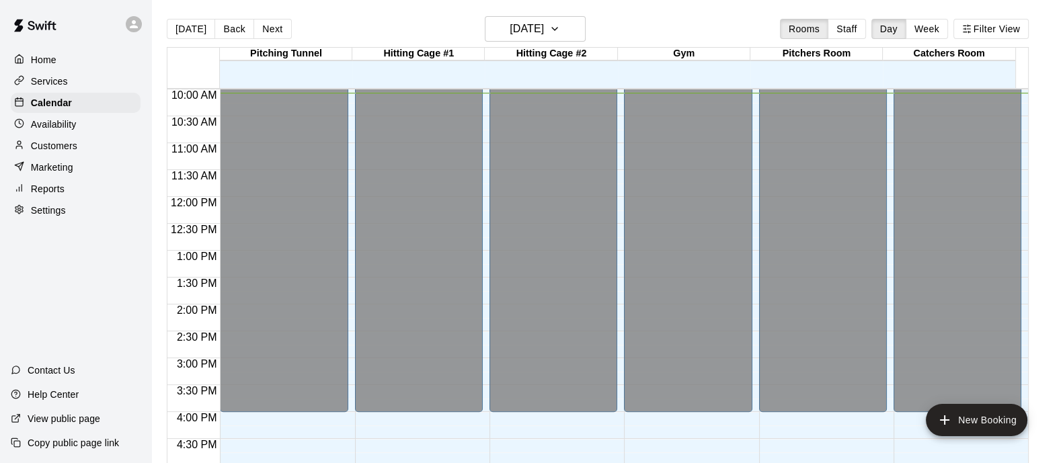
click at [75, 146] on p "Customers" at bounding box center [54, 145] width 46 height 13
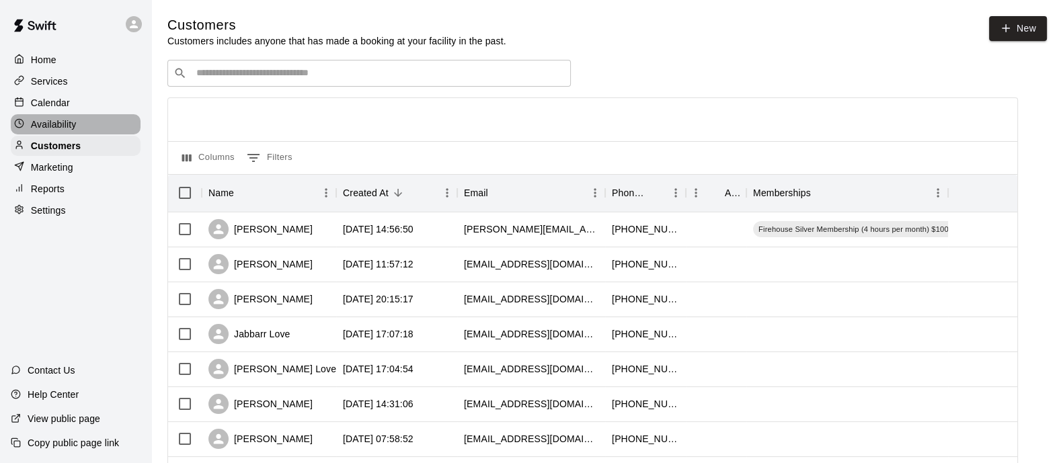
click at [81, 126] on div "Availability" at bounding box center [76, 124] width 130 height 20
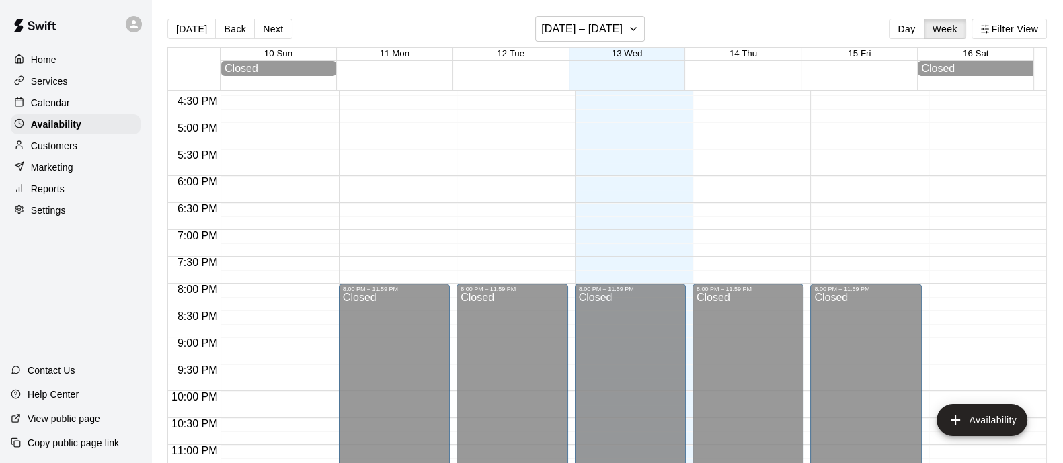
scroll to position [905, 0]
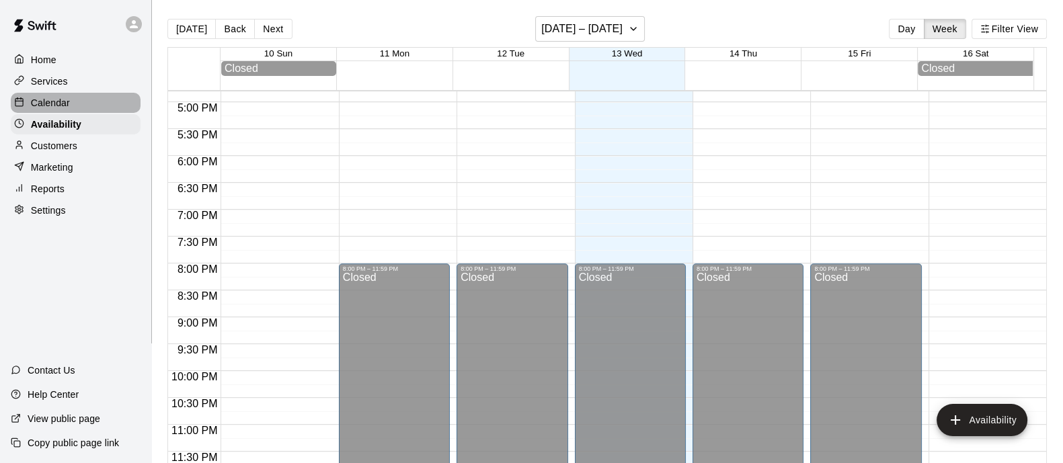
click at [47, 106] on p "Calendar" at bounding box center [50, 102] width 39 height 13
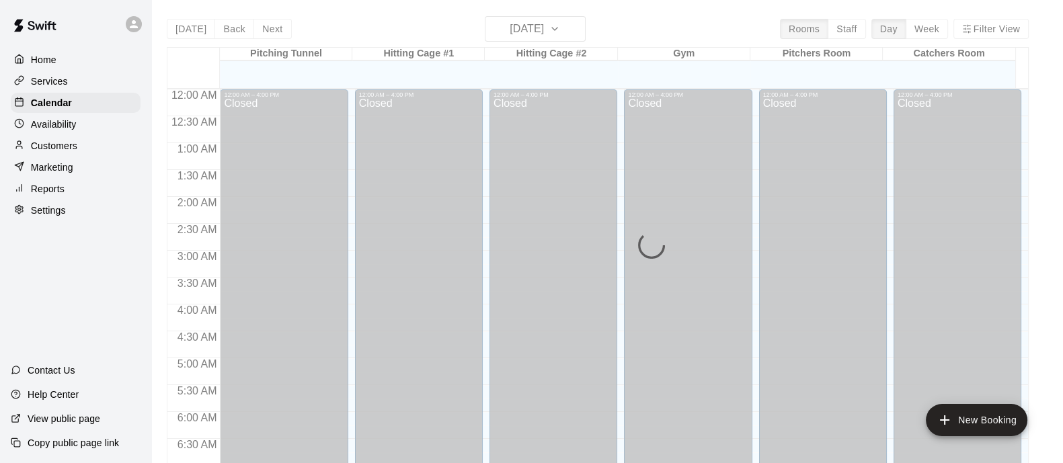
scroll to position [543, 0]
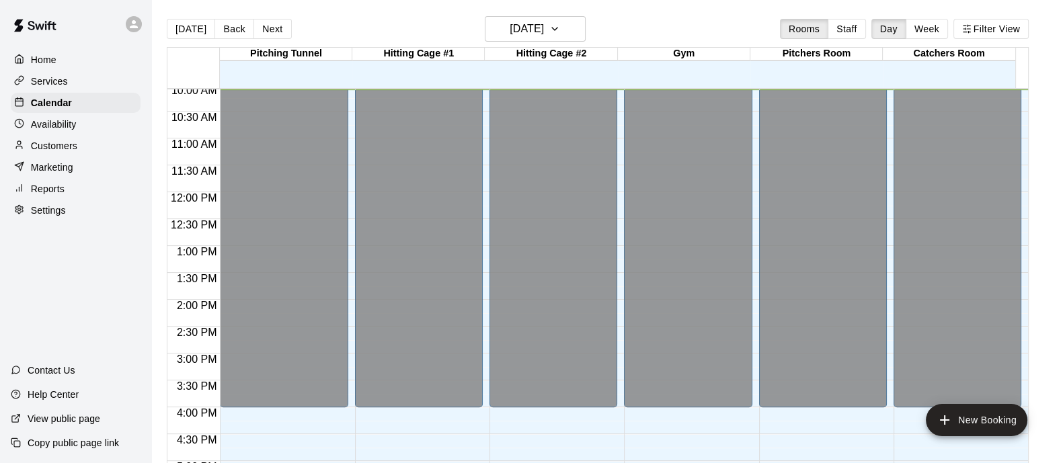
click at [57, 80] on p "Services" at bounding box center [49, 81] width 37 height 13
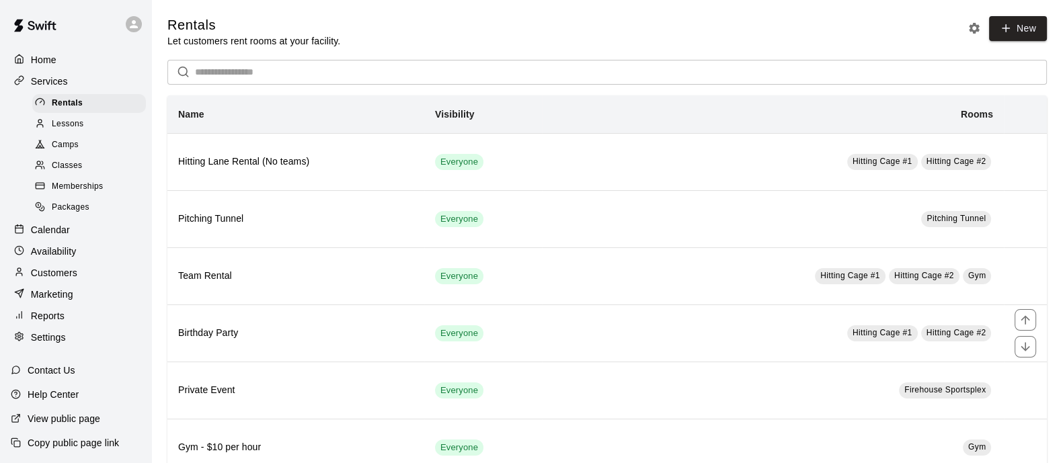
scroll to position [94, 0]
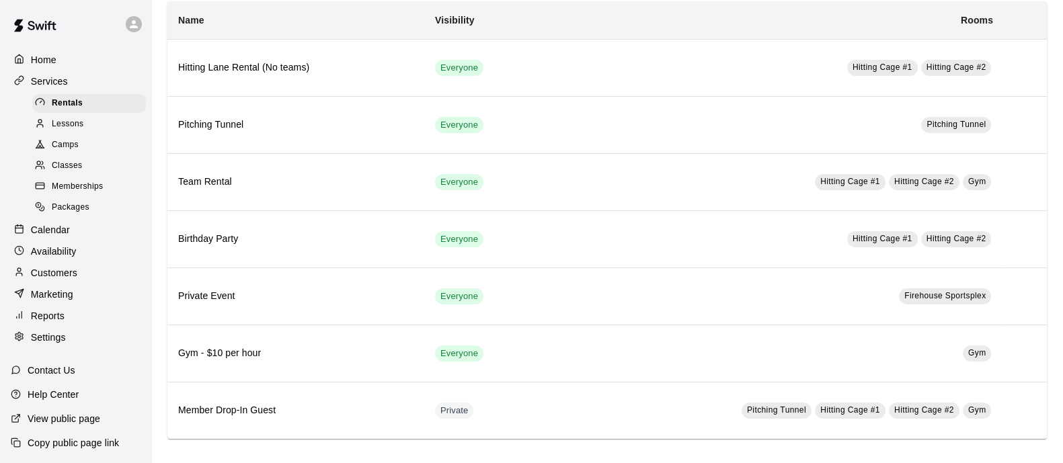
click at [73, 134] on div "Lessons" at bounding box center [89, 124] width 114 height 19
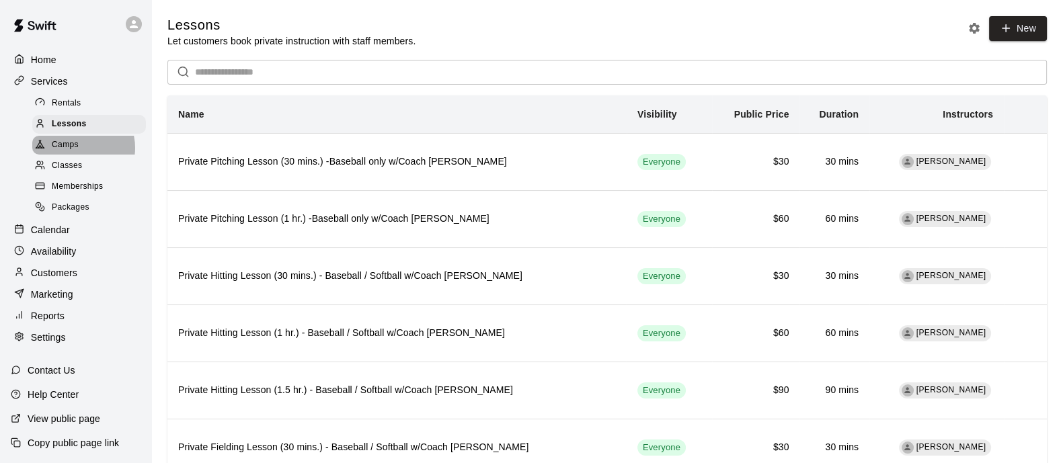
click at [77, 152] on span "Camps" at bounding box center [65, 145] width 27 height 13
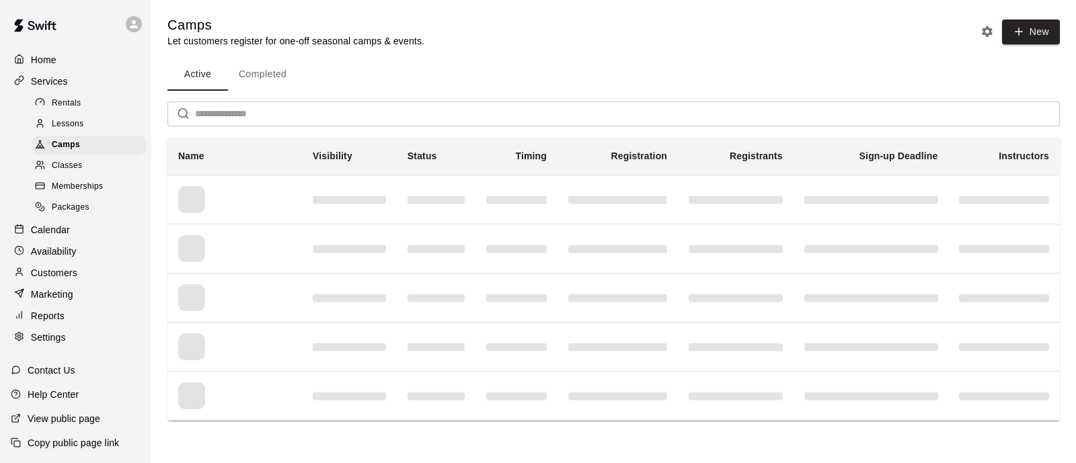
click at [79, 196] on div "Memberships" at bounding box center [89, 187] width 114 height 19
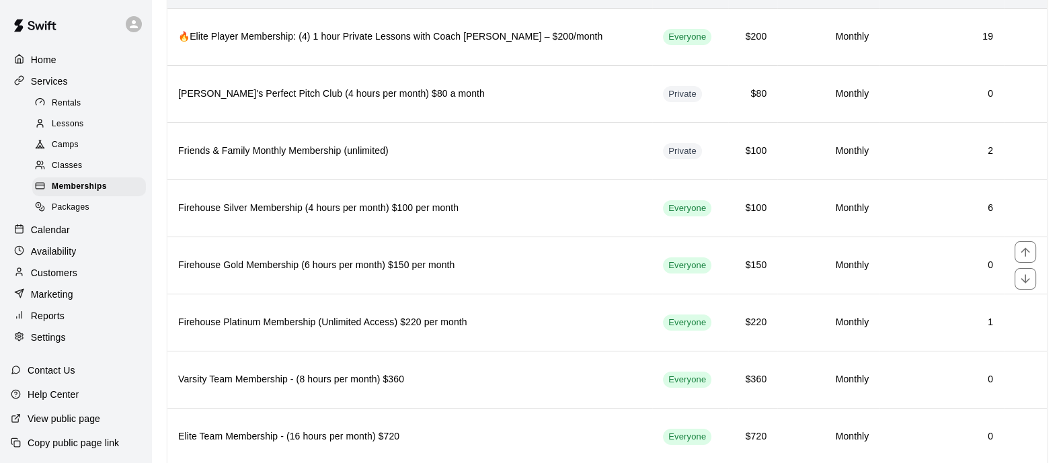
scroll to position [162, 0]
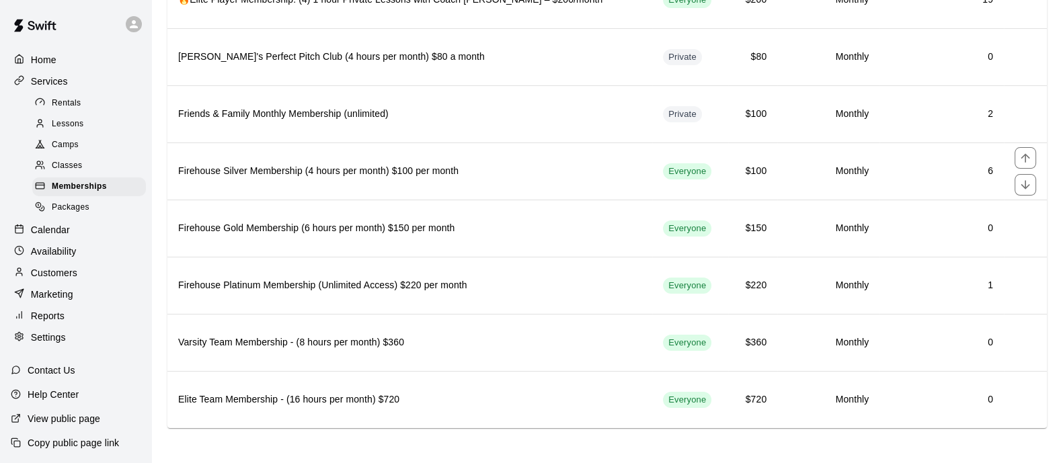
click at [480, 183] on th "Firehouse Silver Membership (4 hours per month) $100 per month" at bounding box center [409, 171] width 485 height 57
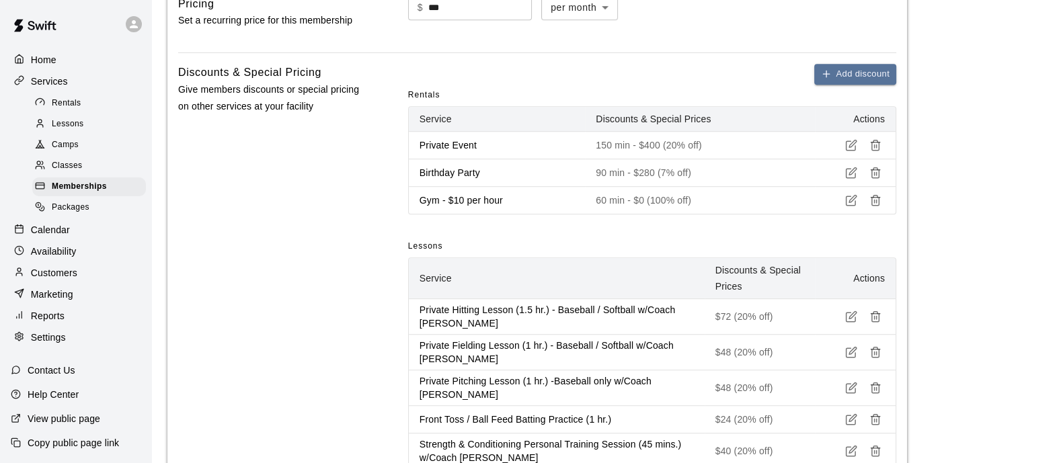
scroll to position [1057, 0]
click at [102, 192] on span "Memberships" at bounding box center [79, 186] width 55 height 13
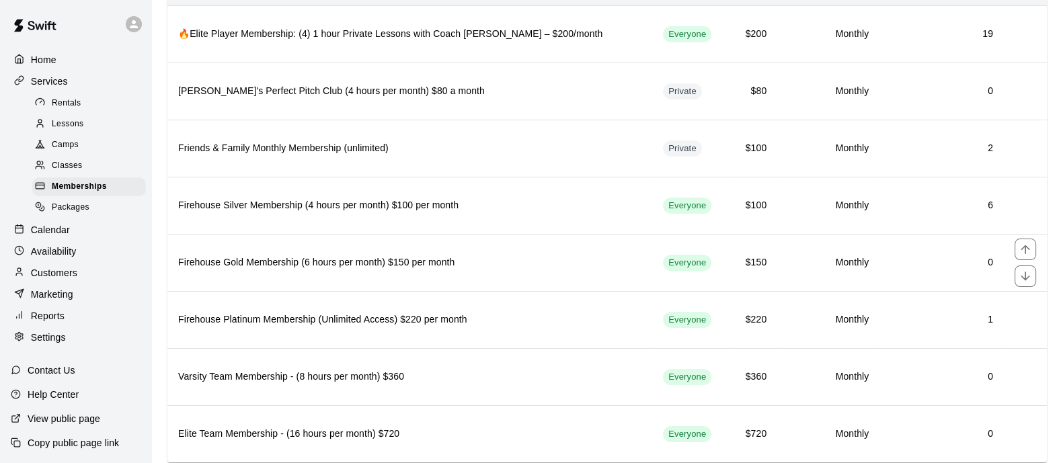
scroll to position [162, 0]
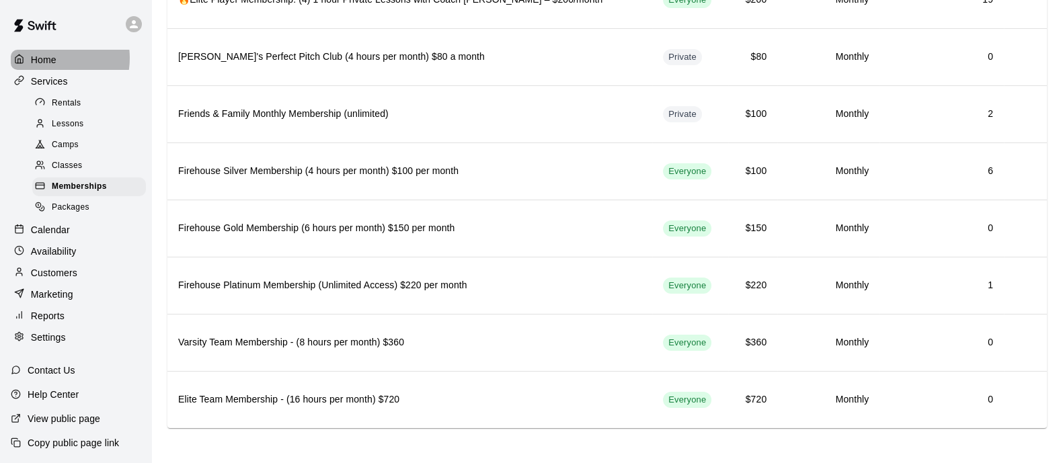
click at [46, 59] on p "Home" at bounding box center [44, 59] width 26 height 13
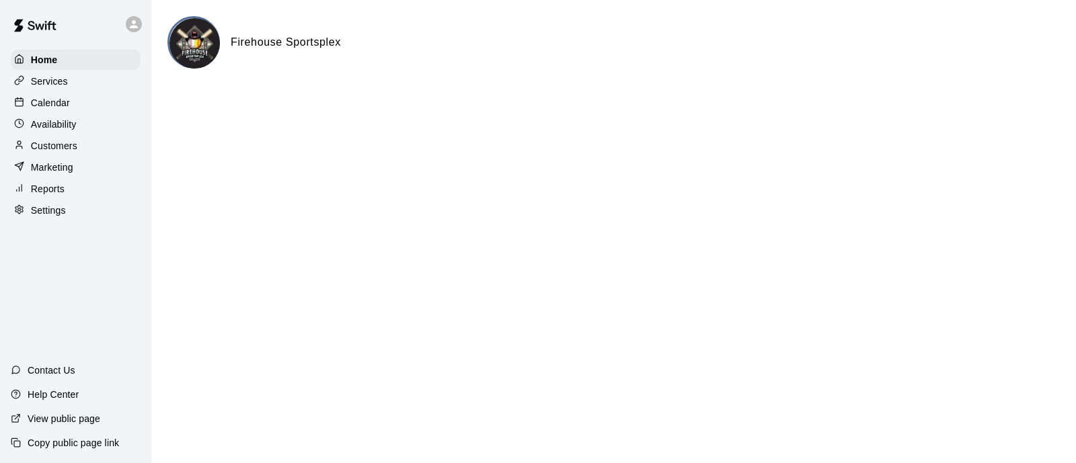
click at [61, 81] on p "Services" at bounding box center [49, 81] width 37 height 13
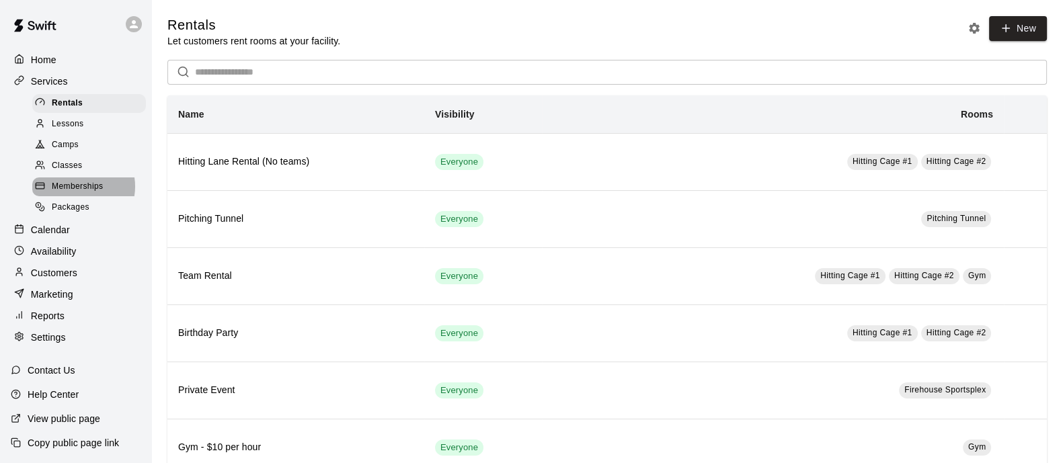
click at [75, 194] on span "Memberships" at bounding box center [77, 186] width 51 height 13
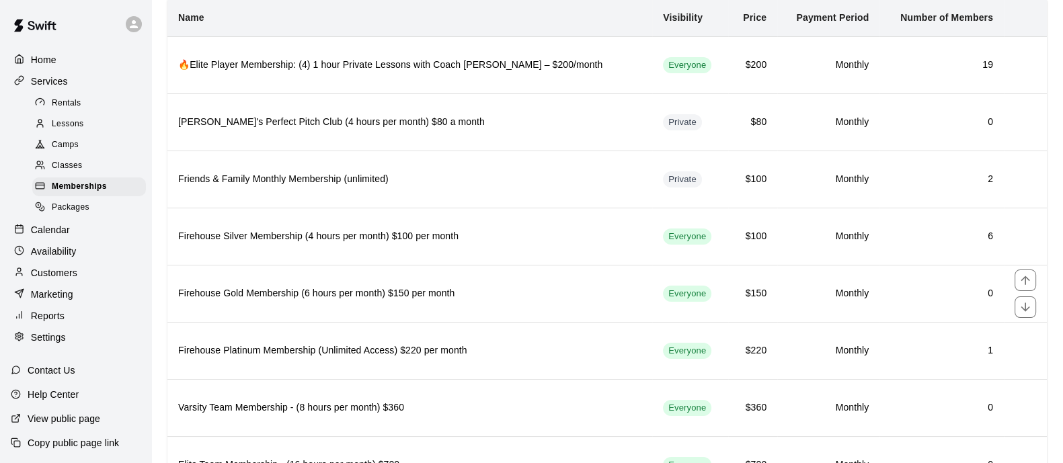
scroll to position [98, 0]
click at [49, 57] on p "Home" at bounding box center [44, 59] width 26 height 13
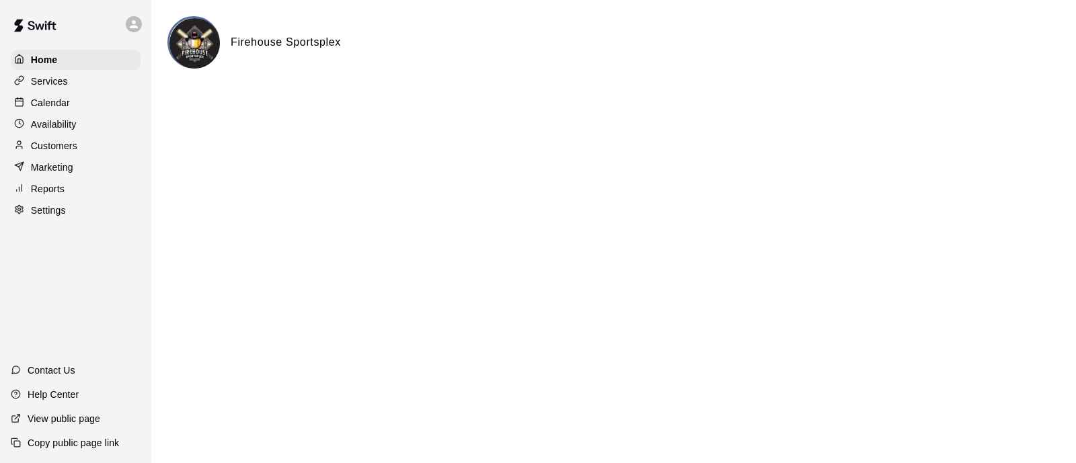
click at [50, 79] on p "Services" at bounding box center [49, 81] width 37 height 13
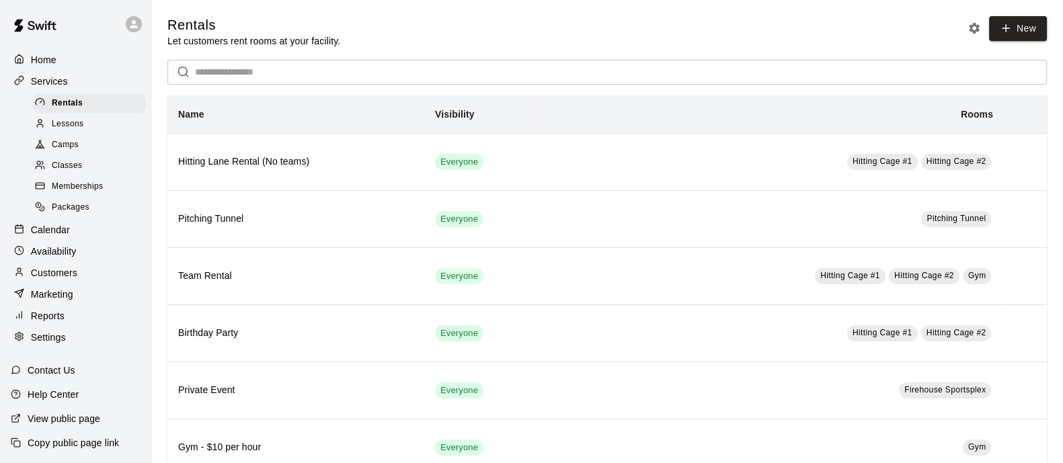
click at [62, 194] on span "Memberships" at bounding box center [77, 186] width 51 height 13
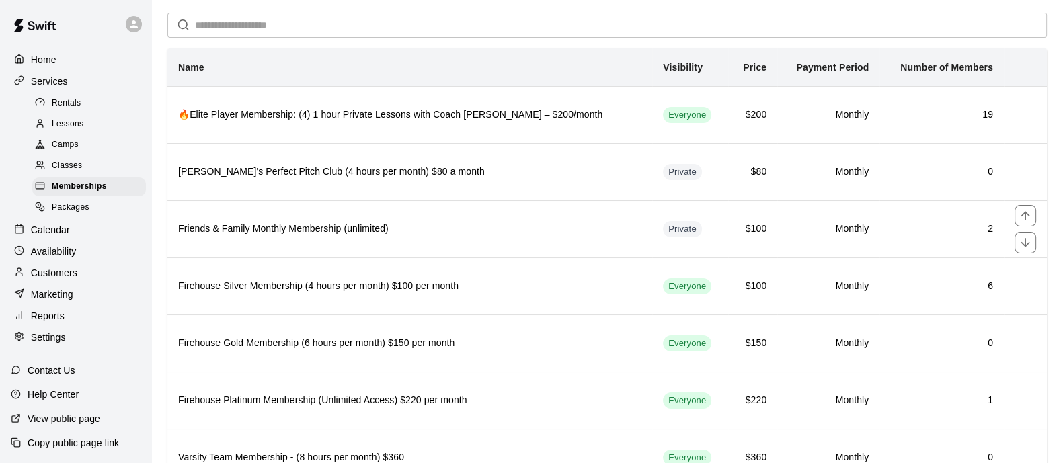
scroll to position [57, 0]
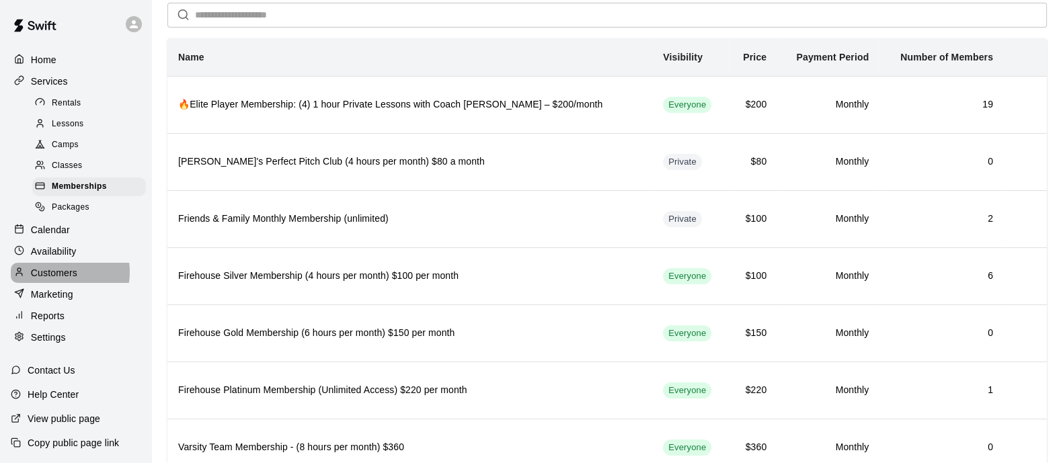
click at [52, 280] on p "Customers" at bounding box center [54, 272] width 46 height 13
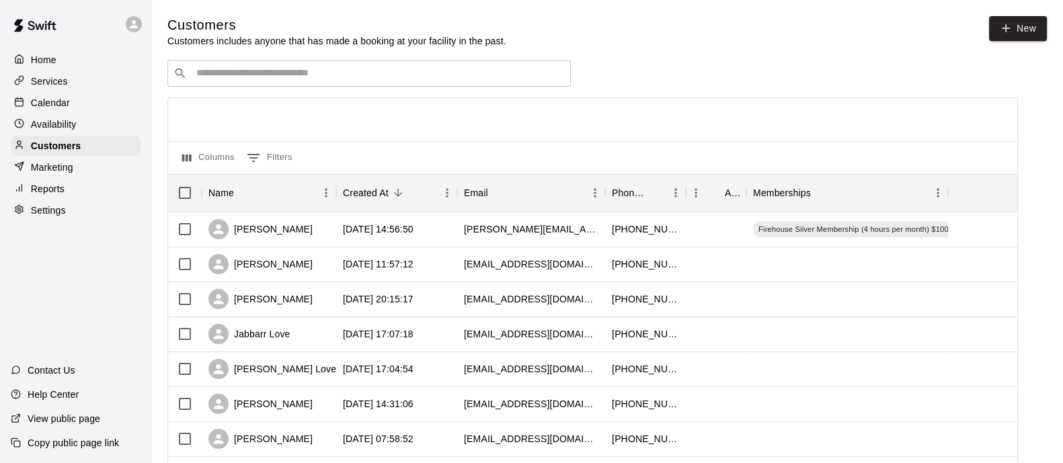
click at [538, 77] on input "Search customers by name or email" at bounding box center [378, 73] width 373 height 13
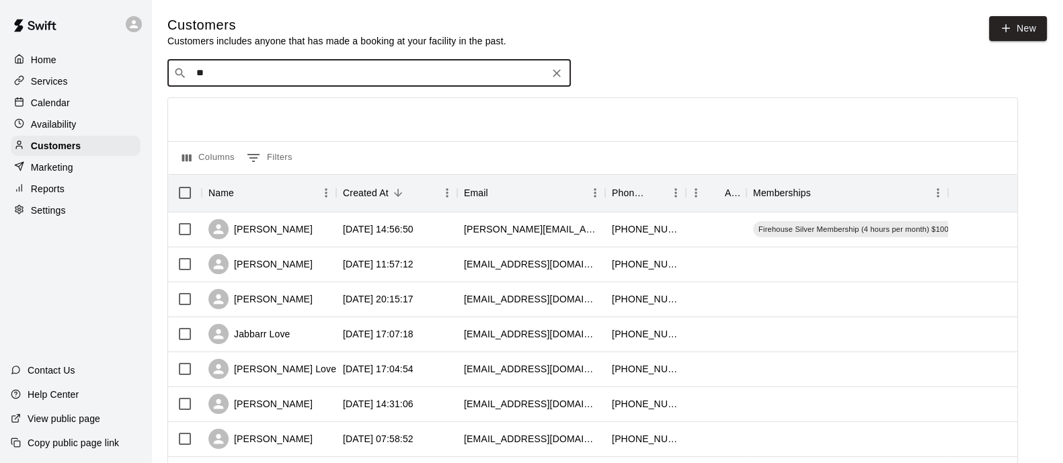
type input "*"
type input "*******"
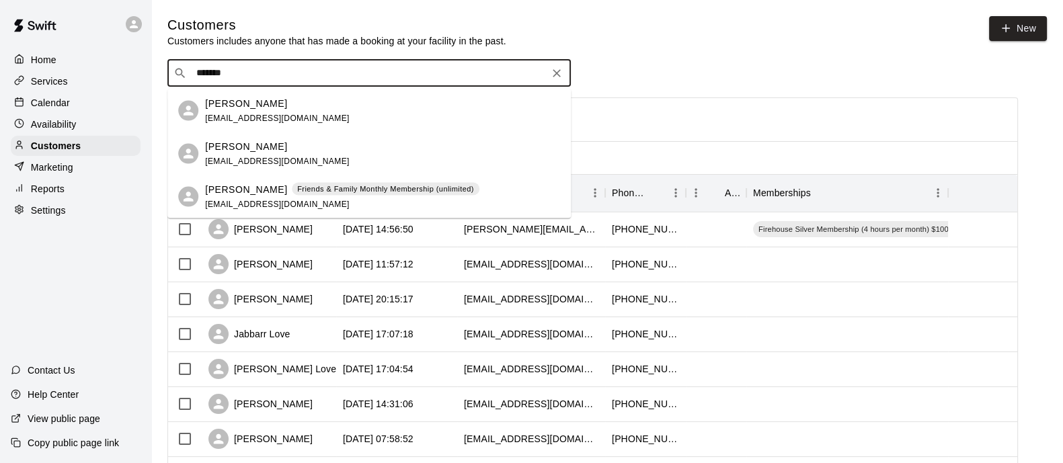
click at [285, 161] on span "nestorosales7796@gmail.com" at bounding box center [277, 160] width 145 height 9
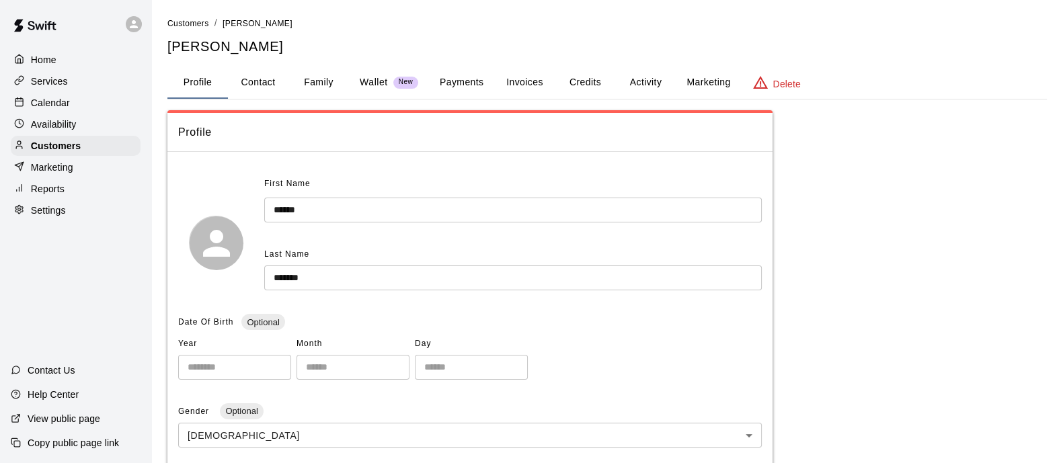
click at [262, 70] on button "Contact" at bounding box center [258, 83] width 61 height 32
select select "**"
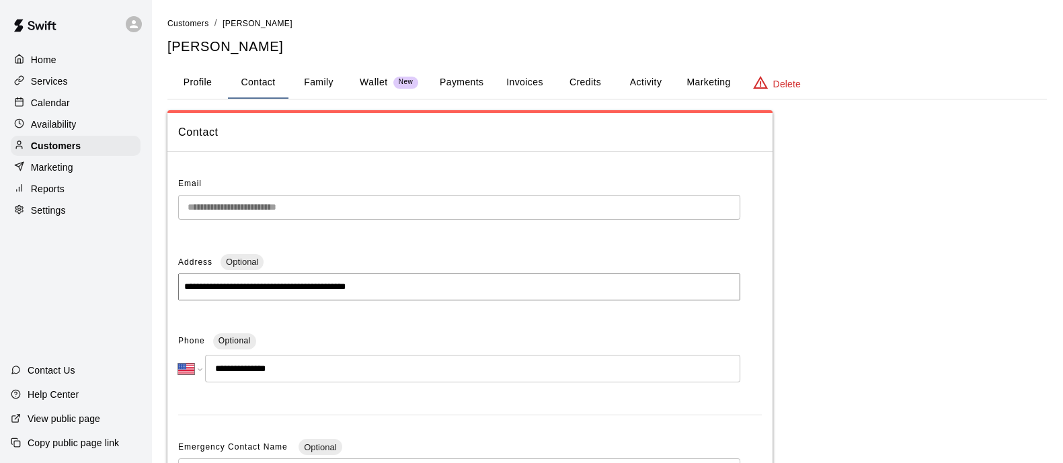
click at [332, 79] on button "Family" at bounding box center [319, 83] width 61 height 32
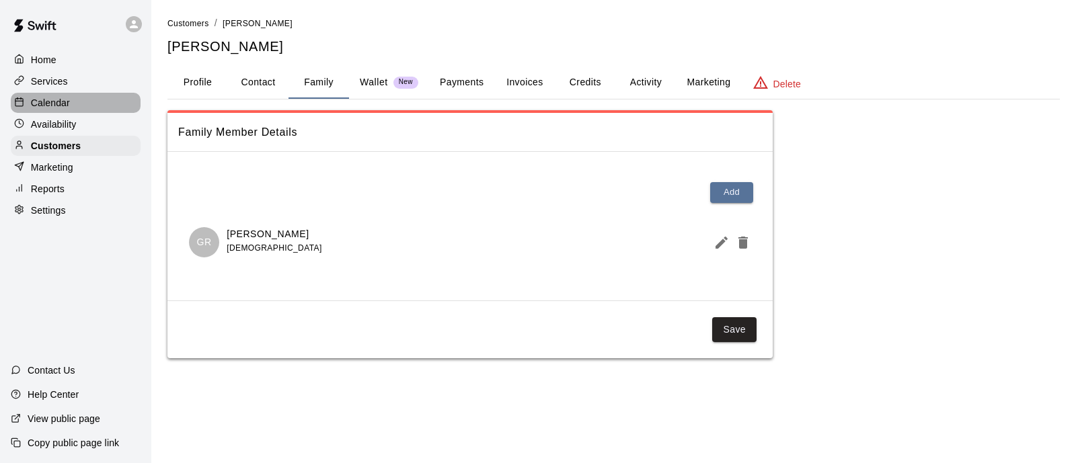
click at [54, 96] on div "Calendar" at bounding box center [76, 103] width 130 height 20
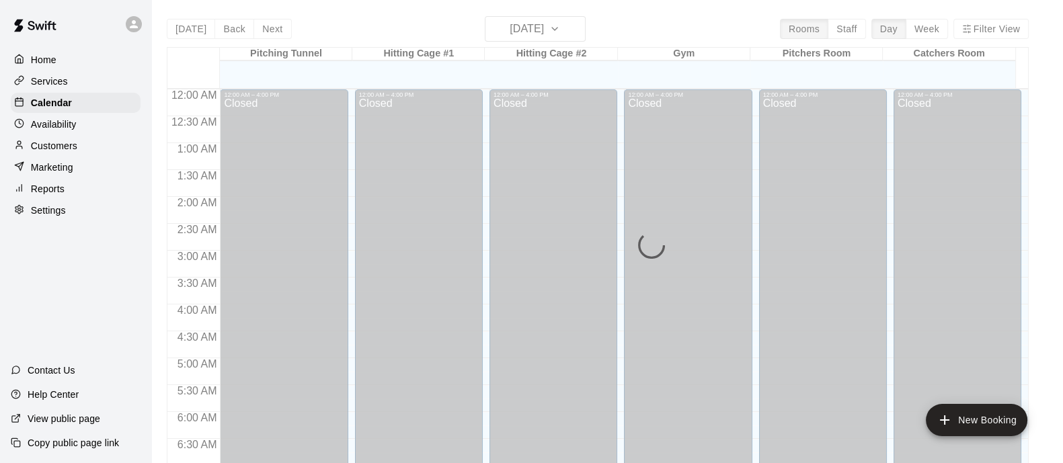
scroll to position [560, 0]
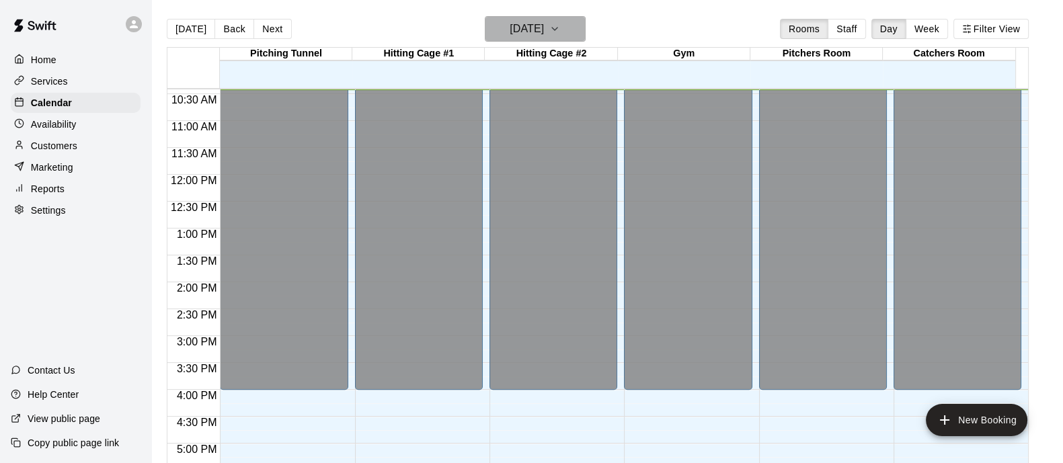
click at [576, 18] on button "Wednesday Aug 13" at bounding box center [535, 29] width 101 height 26
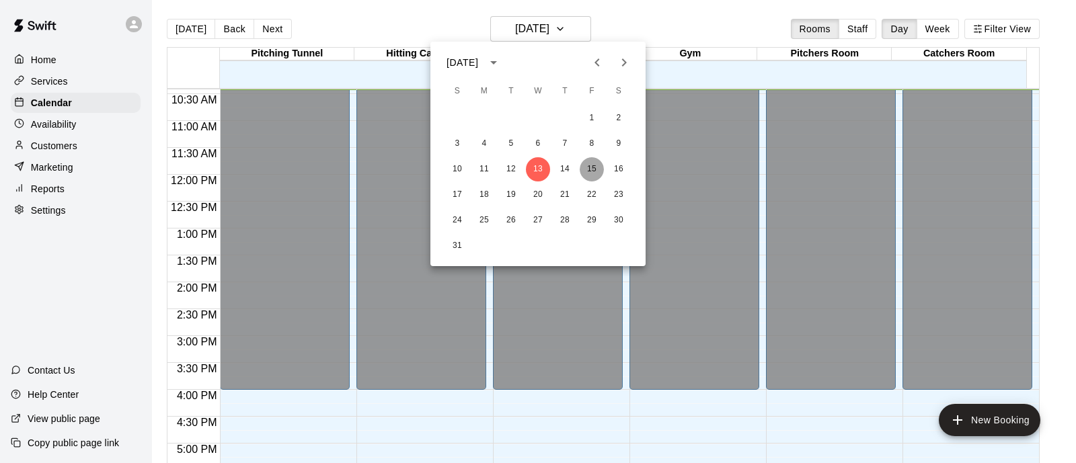
click at [594, 170] on button "15" at bounding box center [592, 169] width 24 height 24
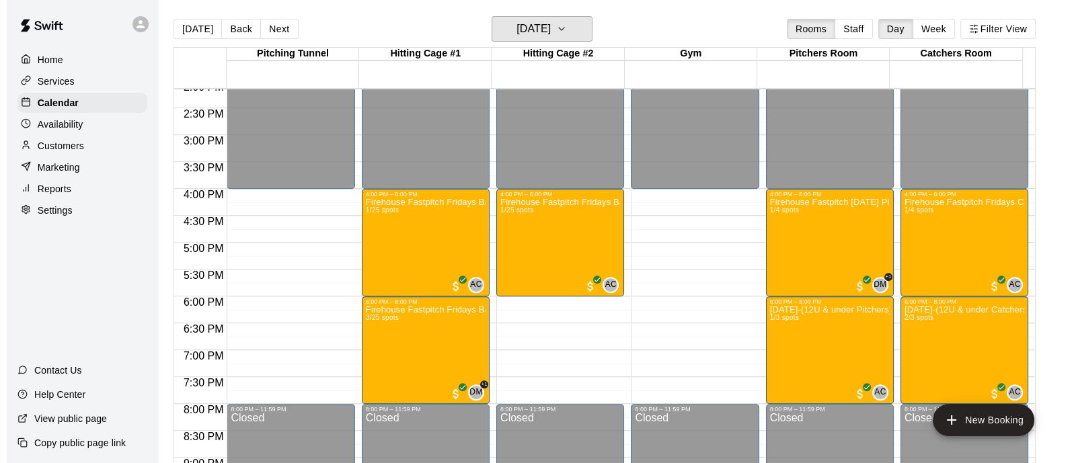
scroll to position [763, 0]
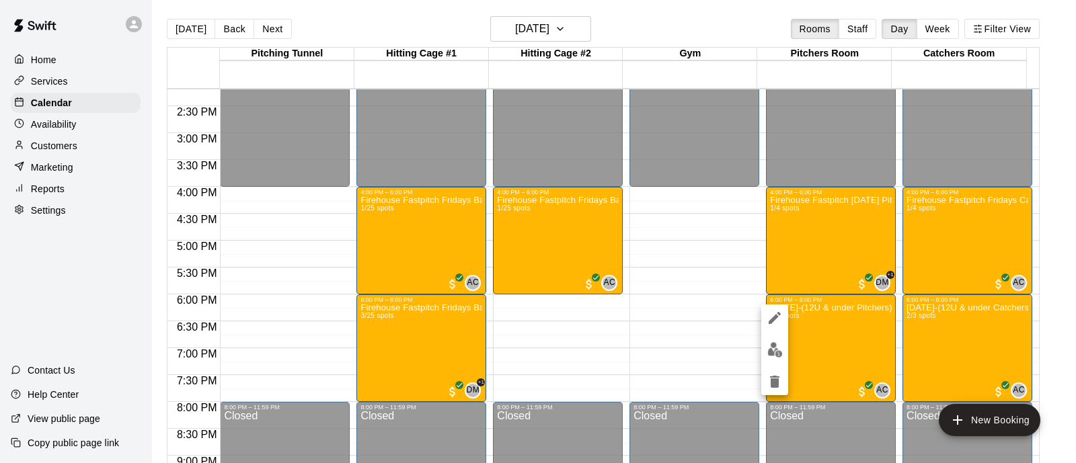
click at [767, 349] on img "edit" at bounding box center [774, 349] width 15 height 15
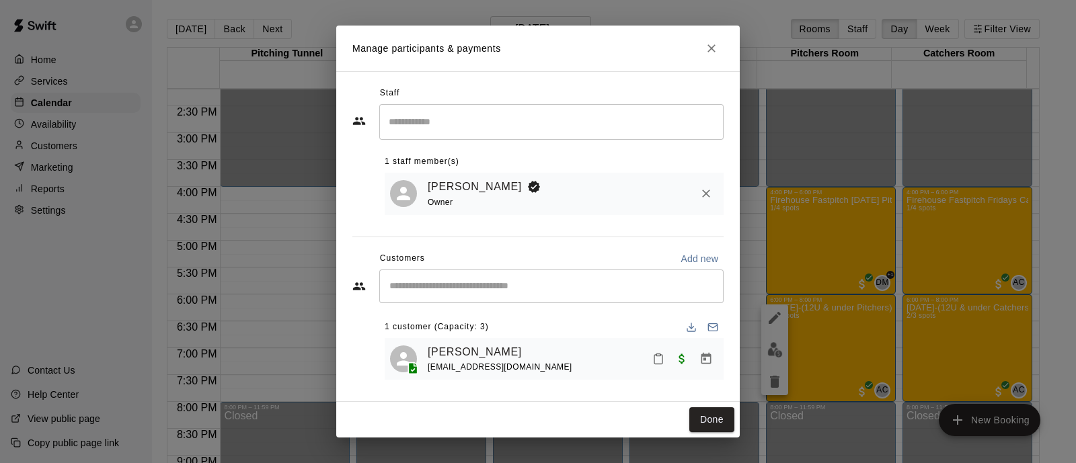
click at [447, 293] on input "Start typing to search customers..." at bounding box center [551, 286] width 332 height 13
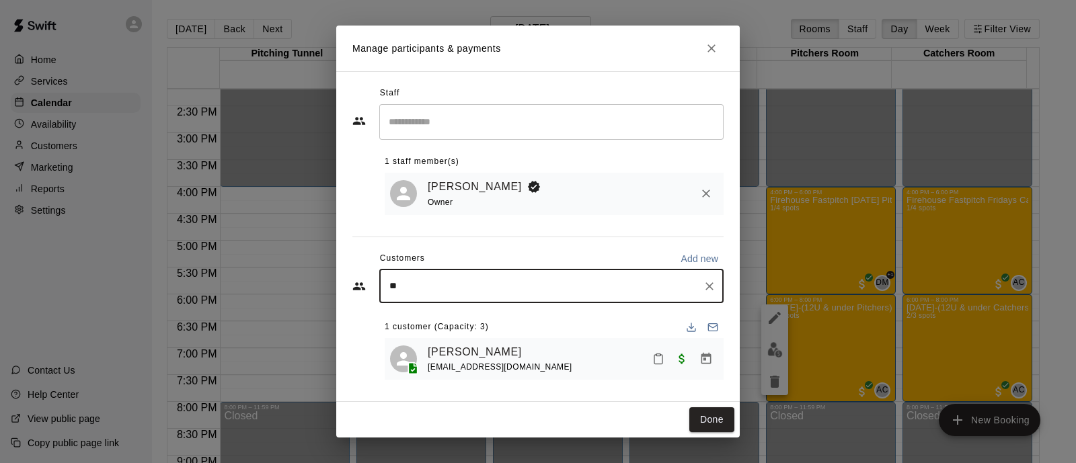
type input "***"
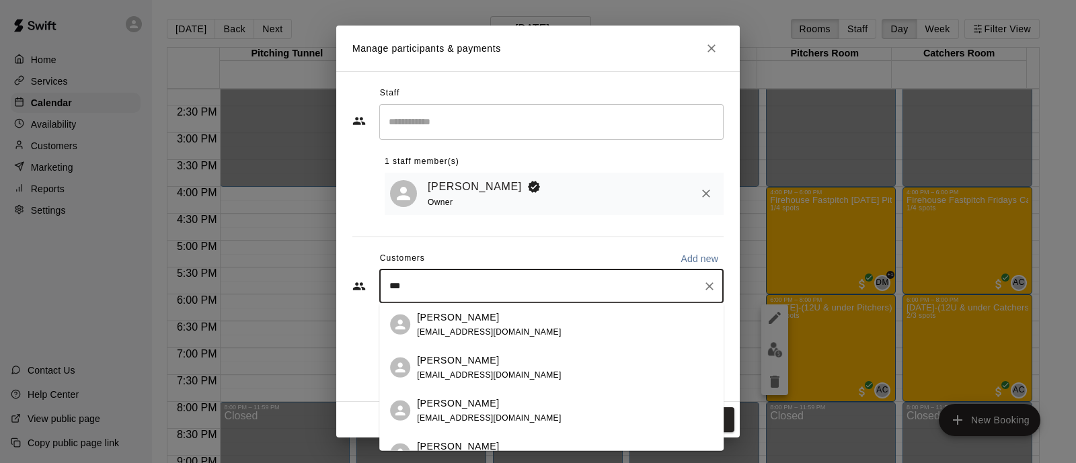
click at [465, 365] on p "Gabi Rosales" at bounding box center [458, 360] width 82 height 14
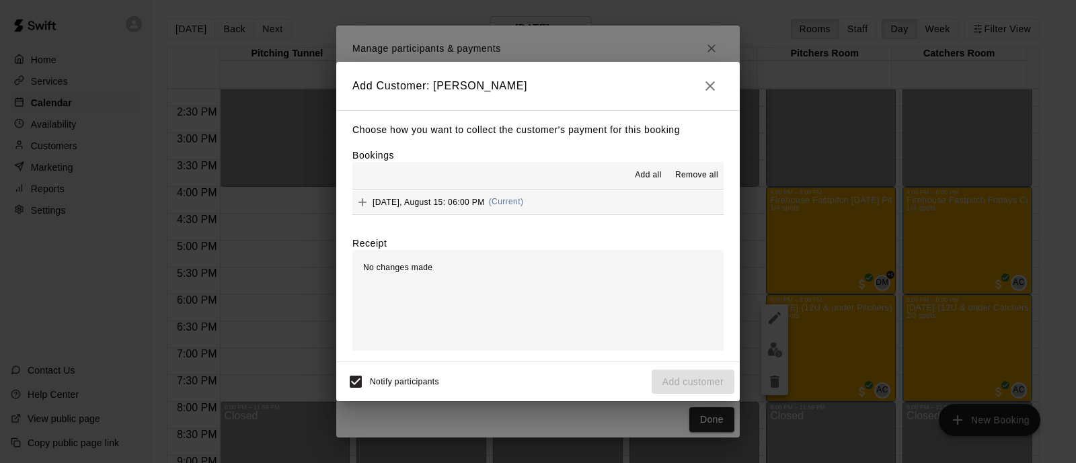
click at [464, 210] on div "Friday, August 15: 06:00 PM (Current)" at bounding box center [437, 202] width 171 height 20
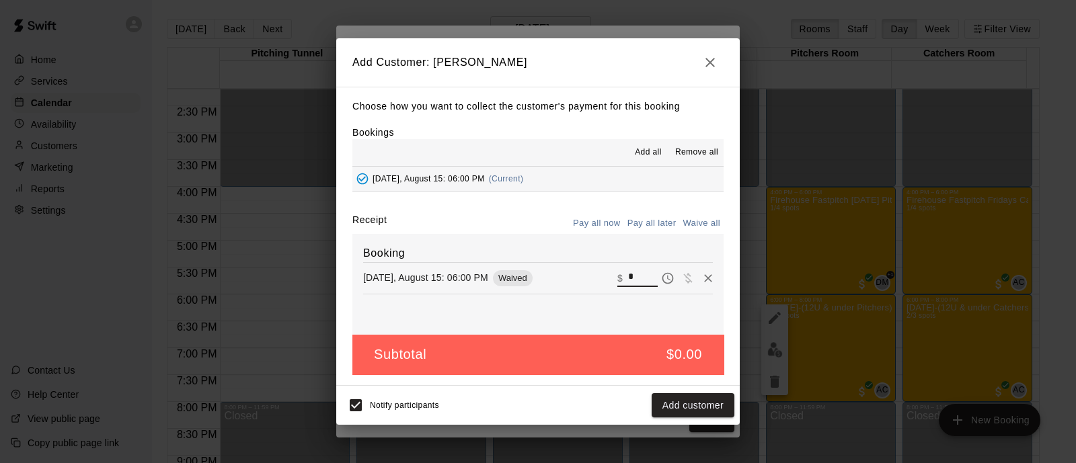
drag, startPoint x: 636, startPoint y: 283, endPoint x: 601, endPoint y: 285, distance: 35.0
click at [601, 285] on div "Friday, August 15: 06:00 PM Waived ​ $ *" at bounding box center [538, 278] width 350 height 20
type input "*****"
click at [717, 407] on button "Checkout" at bounding box center [702, 405] width 63 height 25
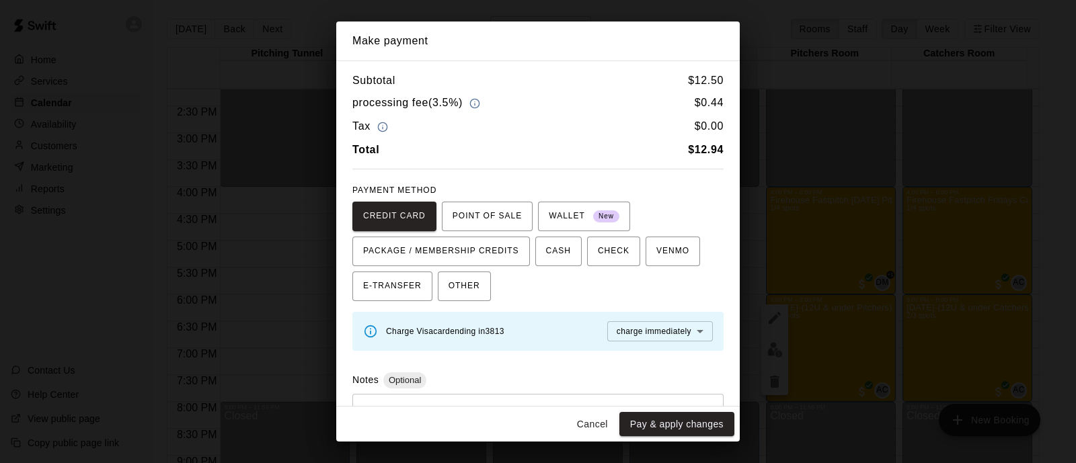
click at [688, 428] on button "Pay & apply changes" at bounding box center [677, 424] width 115 height 25
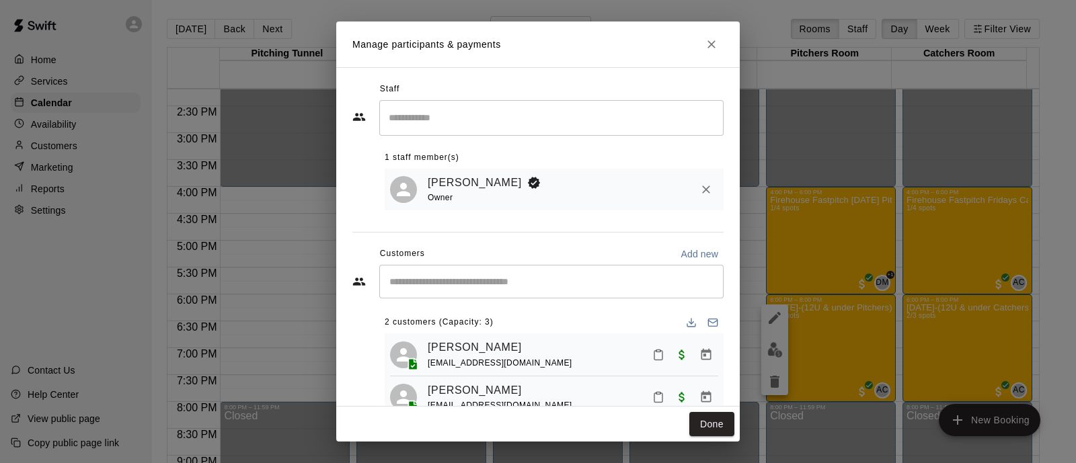
click at [707, 43] on icon "Close" at bounding box center [711, 44] width 13 height 13
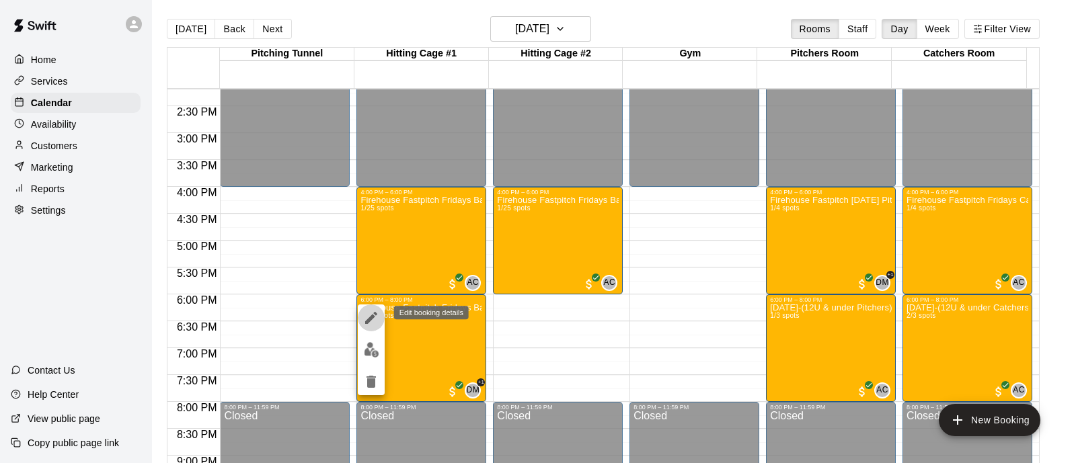
click at [376, 322] on icon "edit" at bounding box center [371, 318] width 16 height 16
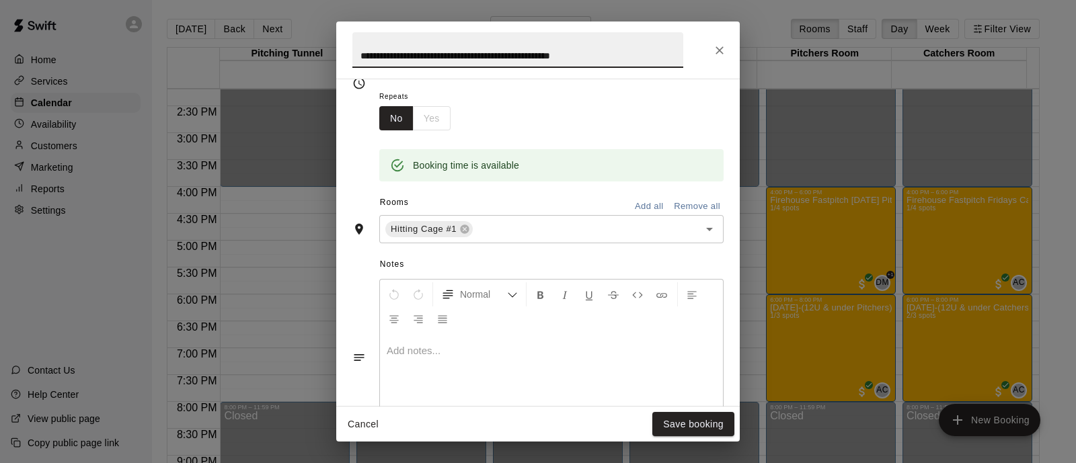
scroll to position [211, 0]
click at [546, 233] on input "text" at bounding box center [577, 227] width 205 height 17
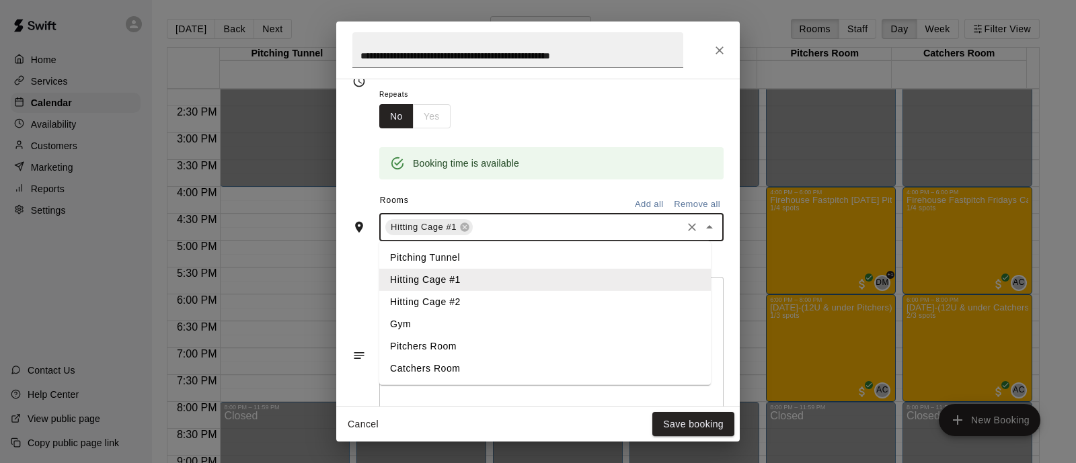
click at [488, 295] on li "Hitting Cage #2" at bounding box center [545, 302] width 332 height 22
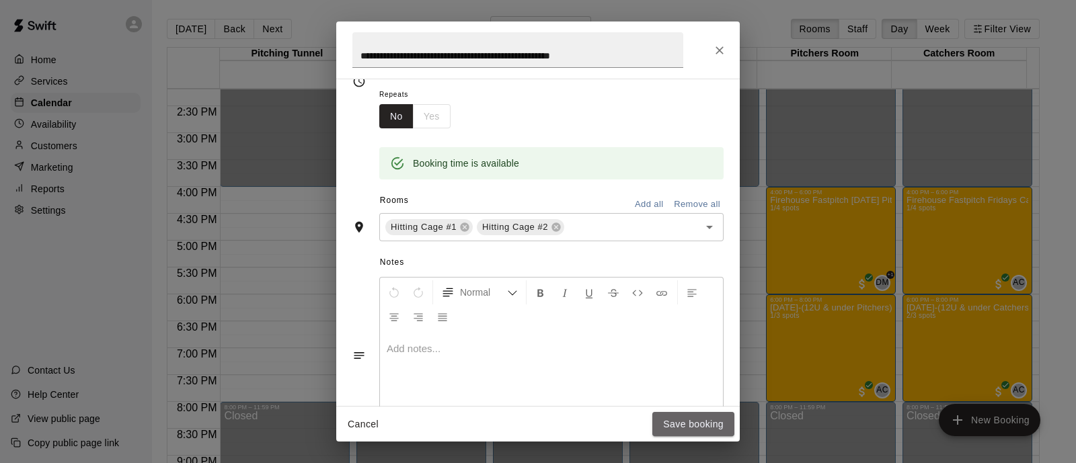
click at [707, 428] on button "Save booking" at bounding box center [693, 424] width 82 height 25
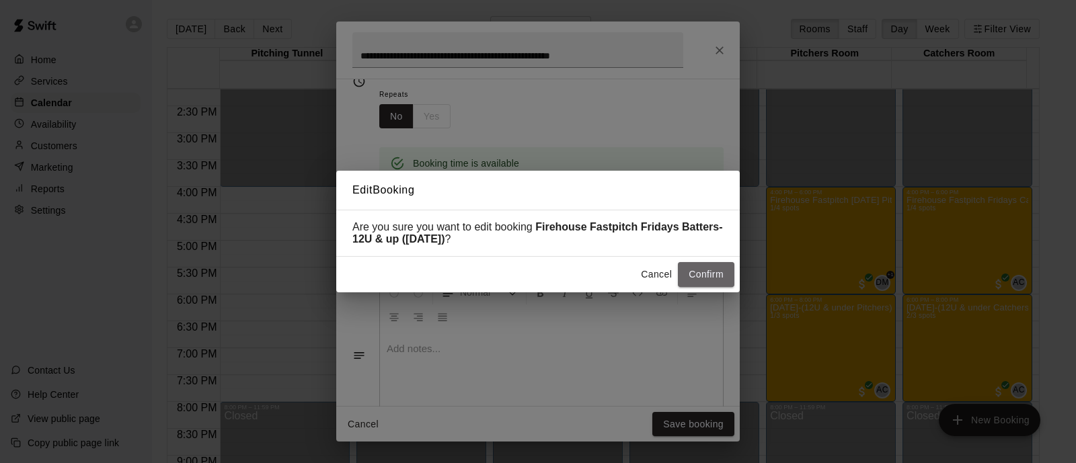
click at [704, 280] on button "Confirm" at bounding box center [706, 274] width 57 height 25
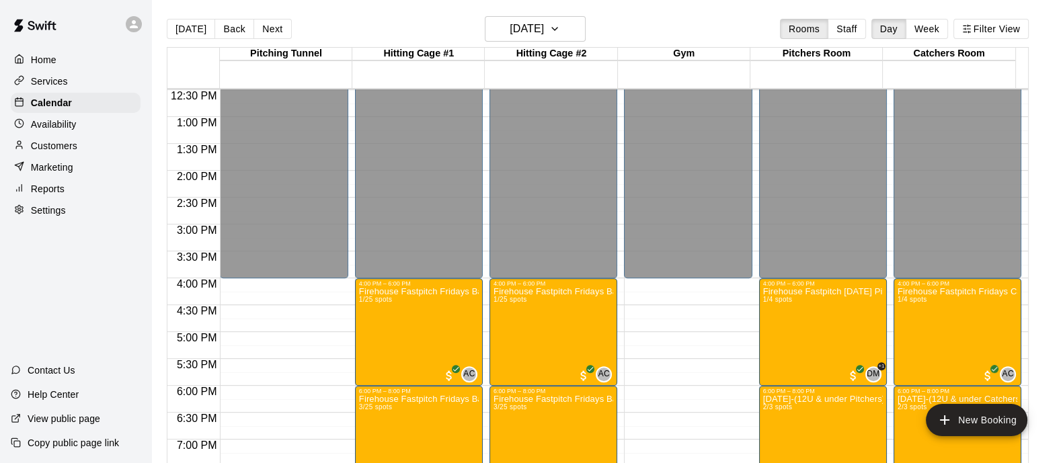
scroll to position [672, 0]
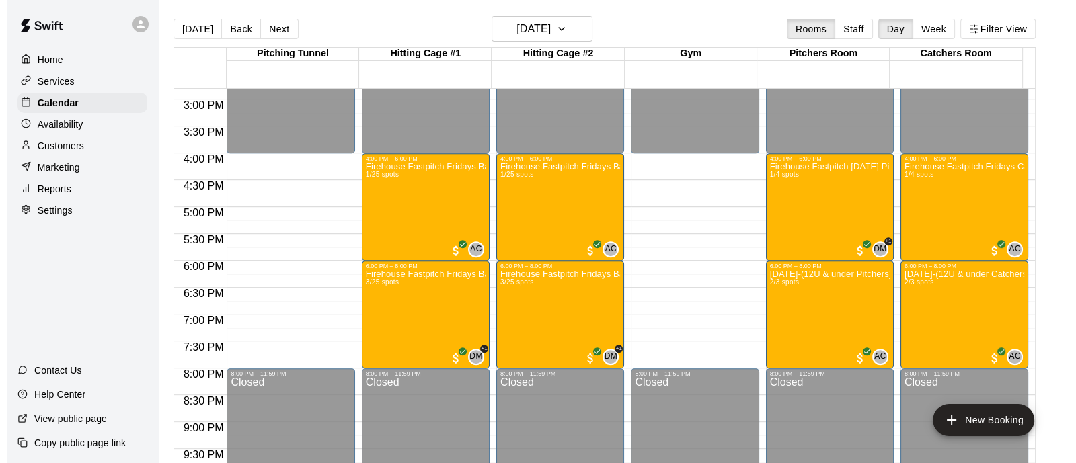
scroll to position [798, 0]
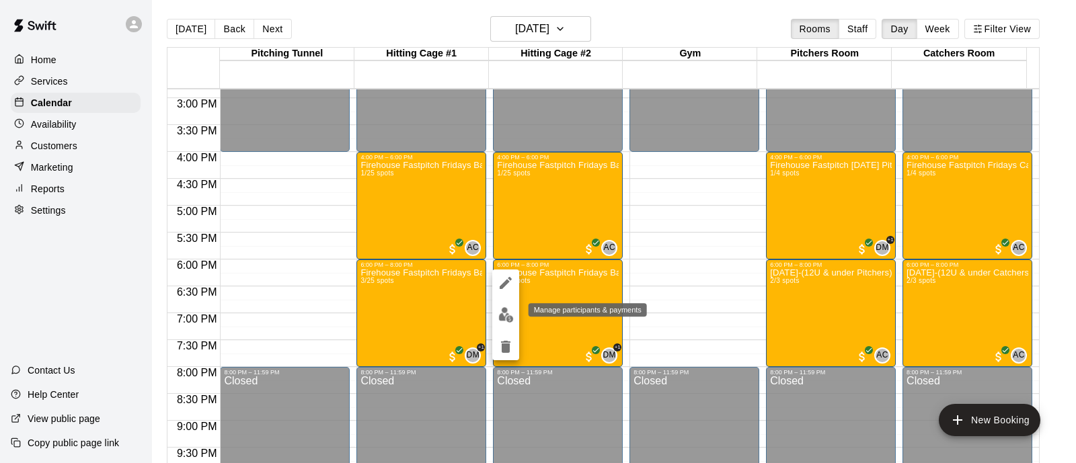
click at [507, 311] on img "edit" at bounding box center [505, 314] width 15 height 15
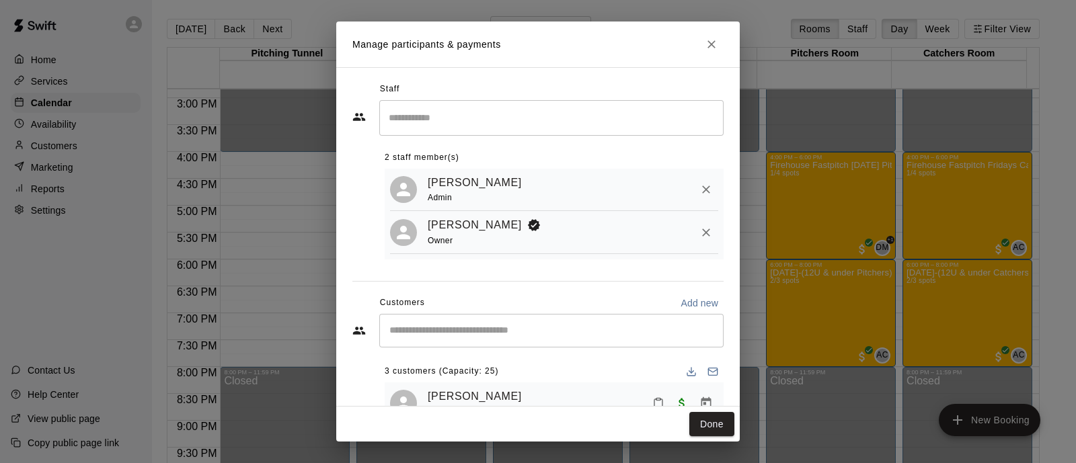
click at [529, 326] on div "​" at bounding box center [551, 331] width 344 height 34
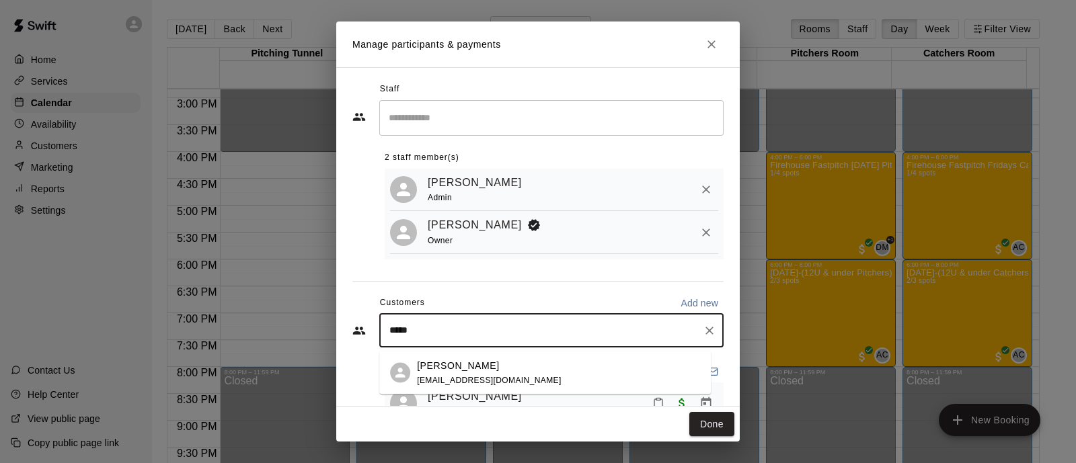
type input "******"
click at [525, 369] on div "Alayna Erickson avega12@gmail.com" at bounding box center [558, 373] width 283 height 29
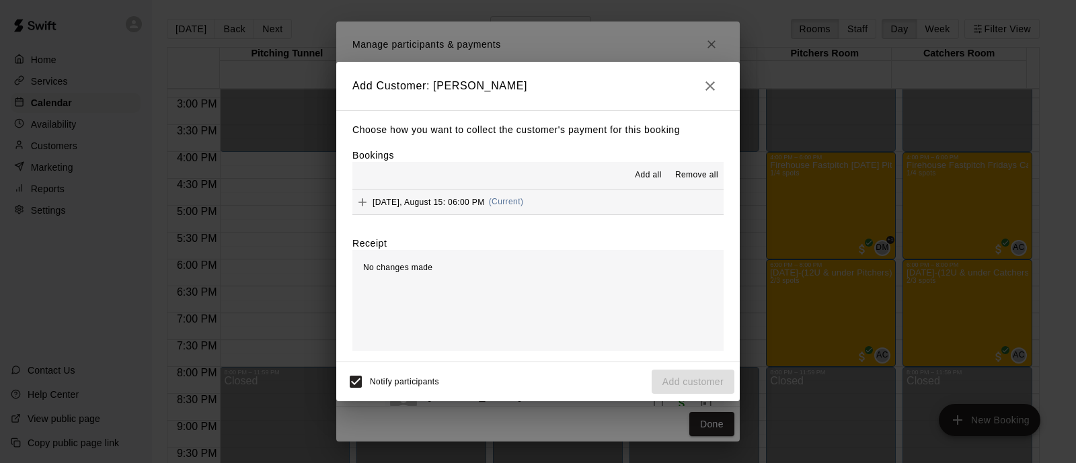
click at [518, 211] on div "Friday, August 15: 06:00 PM (Current)" at bounding box center [437, 202] width 171 height 20
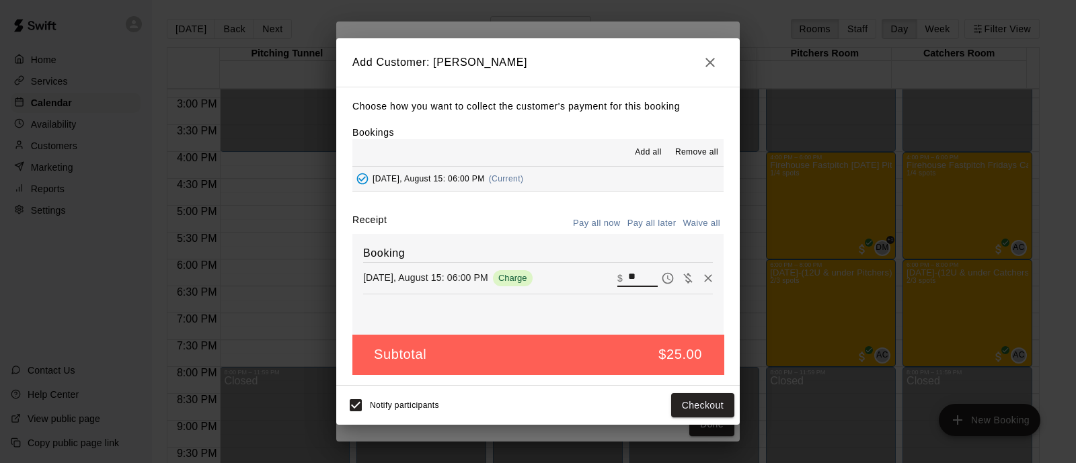
click at [639, 278] on input "**" at bounding box center [643, 278] width 30 height 17
type input "**"
click at [700, 410] on button "Checkout" at bounding box center [702, 405] width 63 height 25
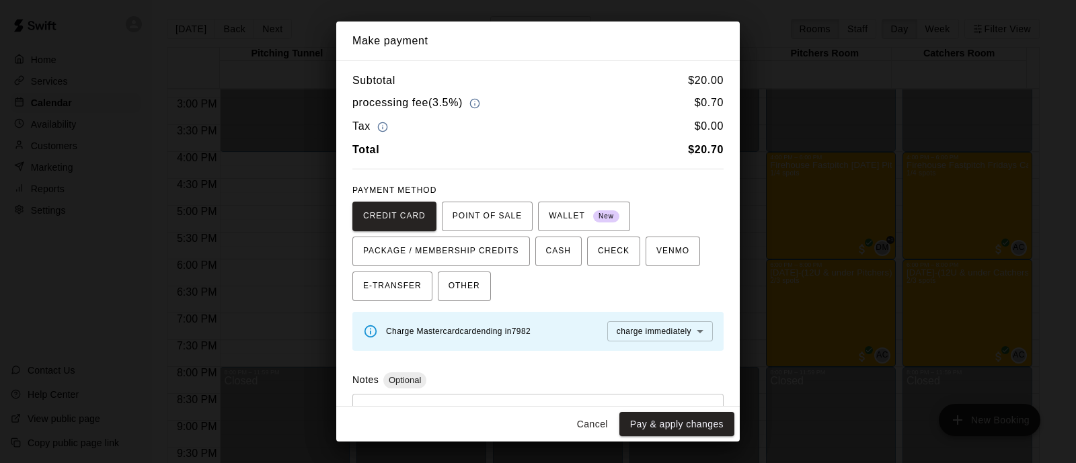
click at [690, 433] on button "Pay & apply changes" at bounding box center [677, 424] width 115 height 25
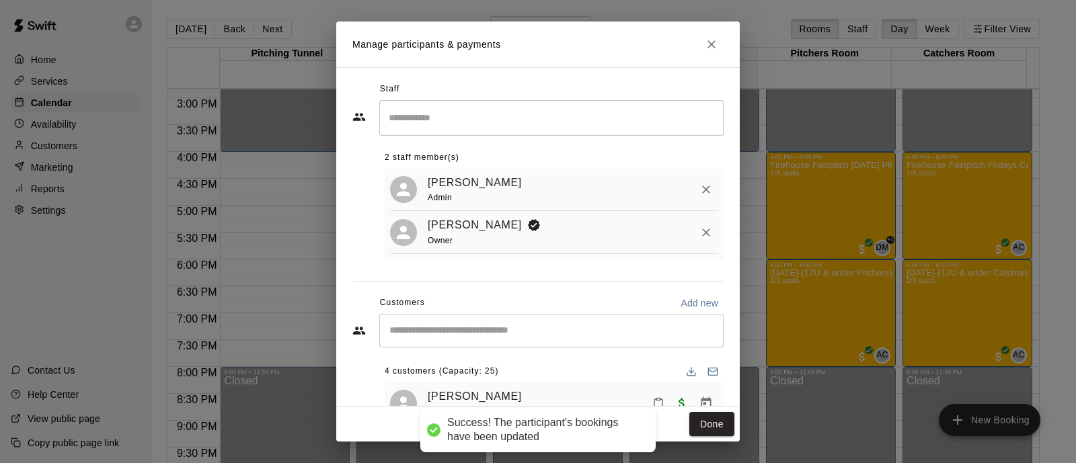
click at [646, 327] on div "​" at bounding box center [551, 331] width 344 height 34
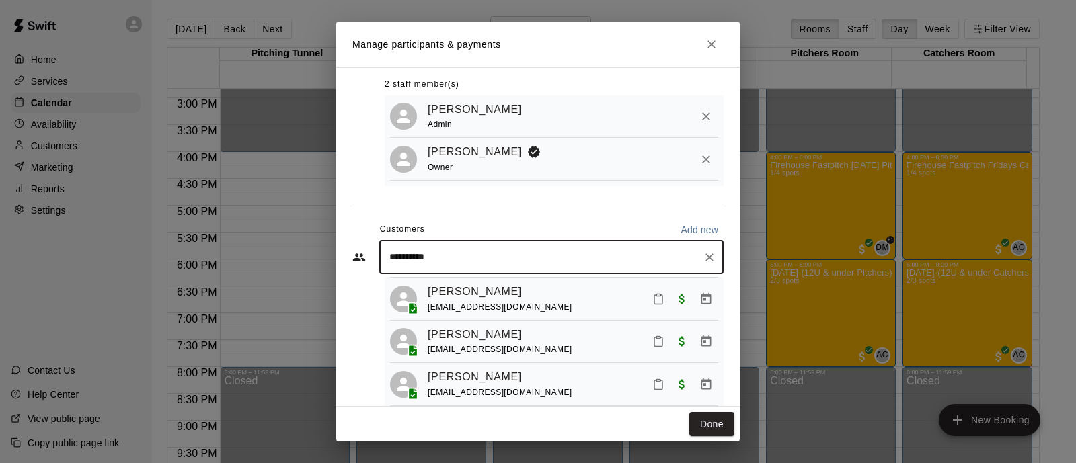
scroll to position [0, 0]
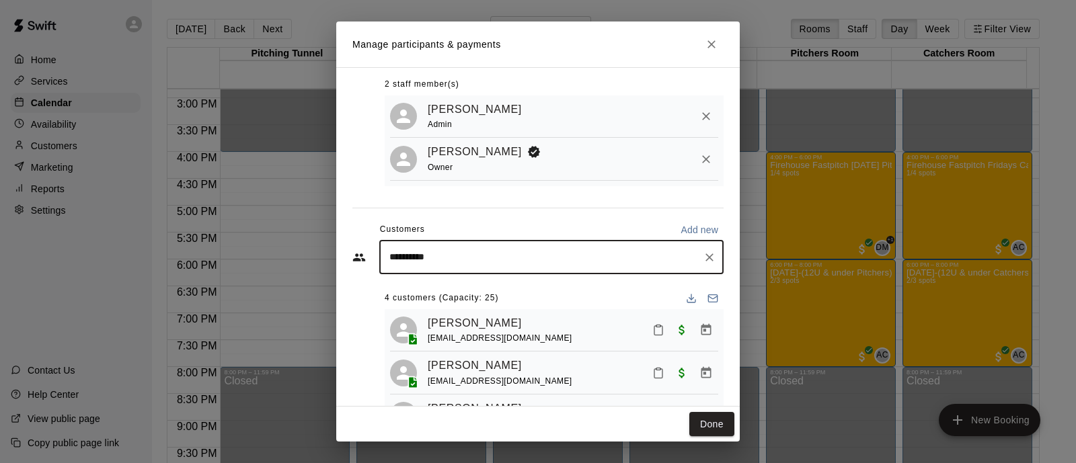
drag, startPoint x: 600, startPoint y: 266, endPoint x: 309, endPoint y: 283, distance: 291.7
click at [309, 283] on div "**********" at bounding box center [538, 231] width 1076 height 463
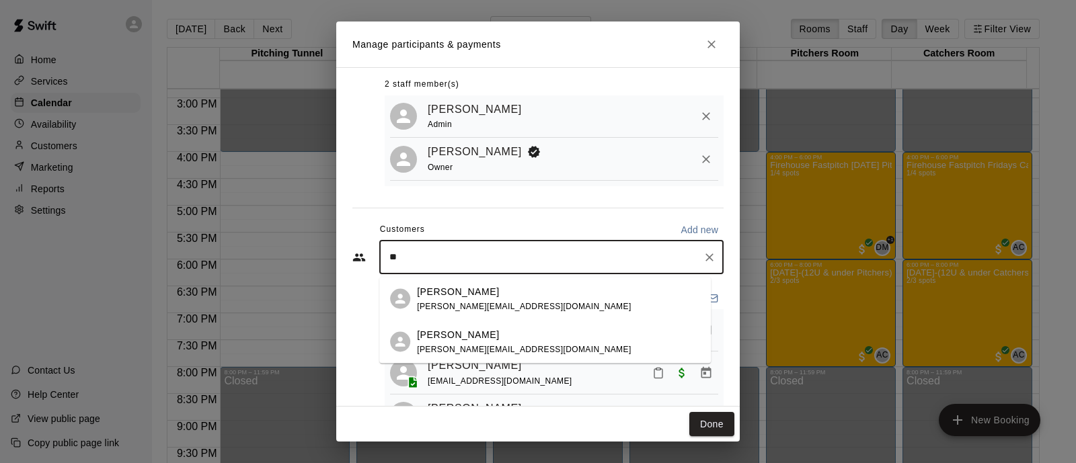
type input "*"
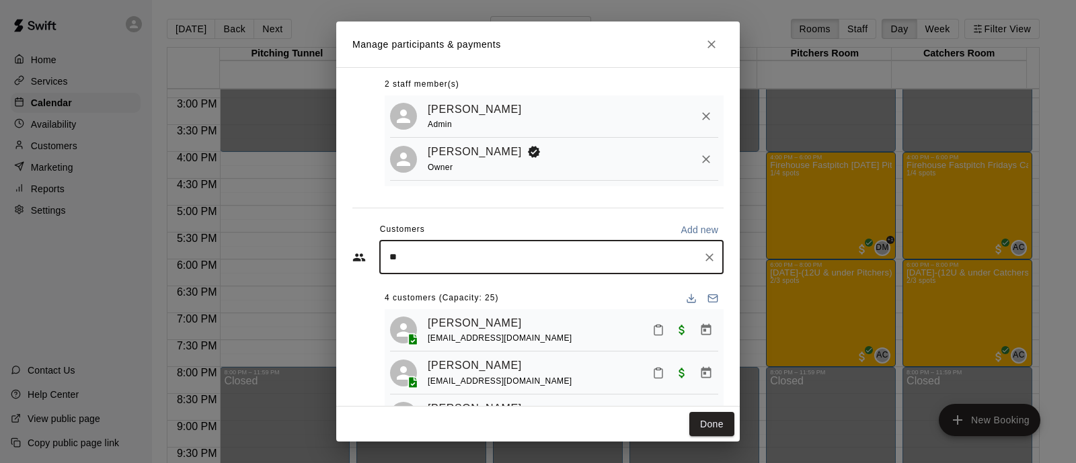
type input "*"
click at [532, 259] on input "Start typing to search customers..." at bounding box center [551, 257] width 332 height 13
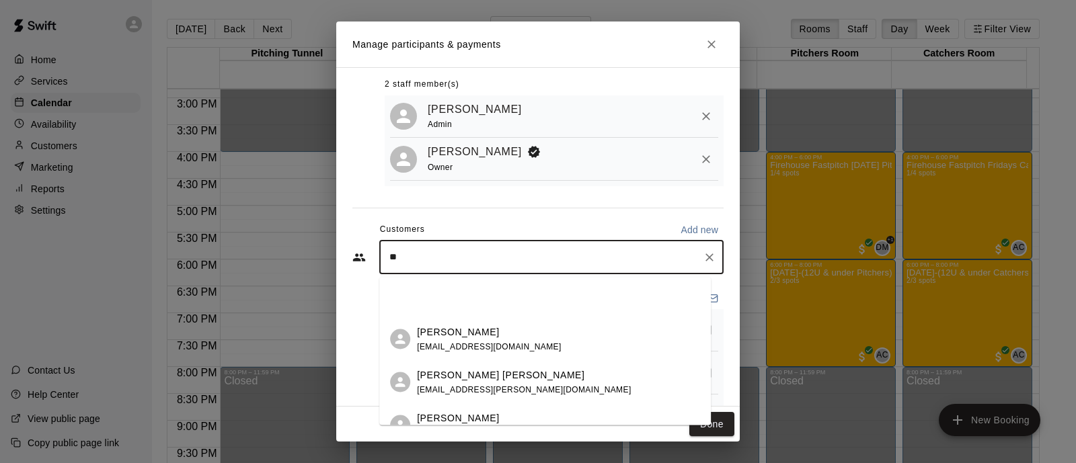
scroll to position [414, 0]
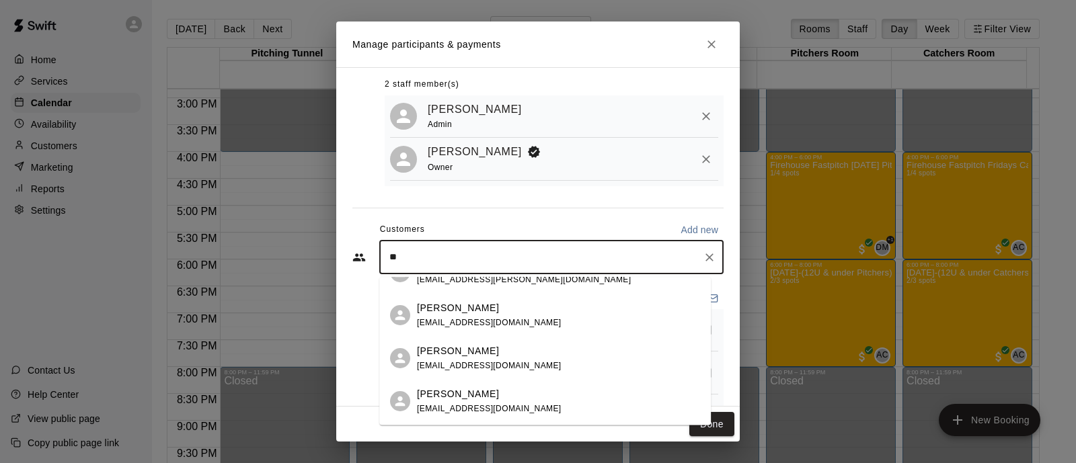
type input "*"
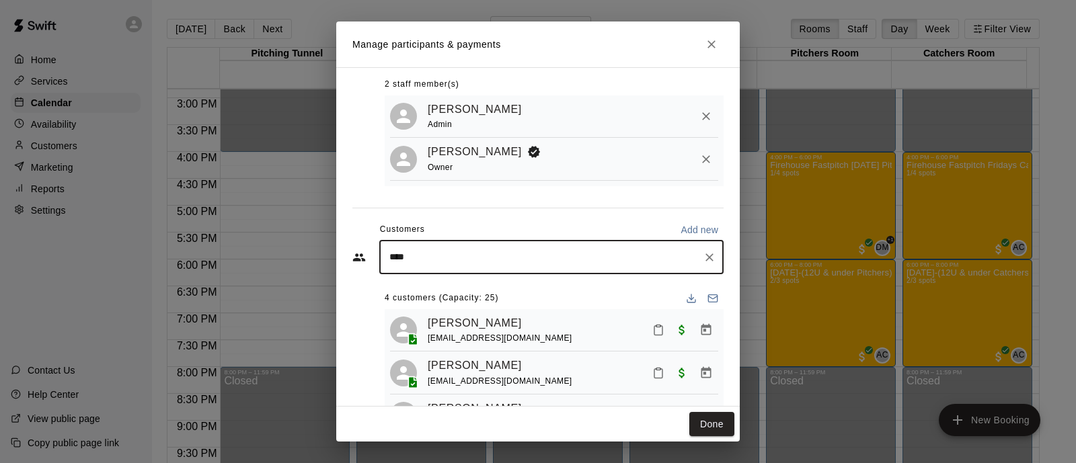
type input "*****"
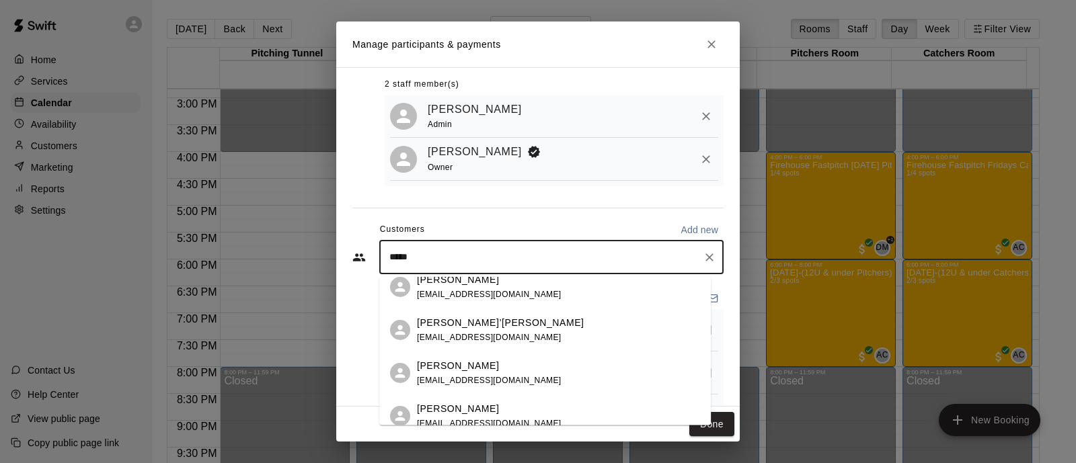
scroll to position [195, 0]
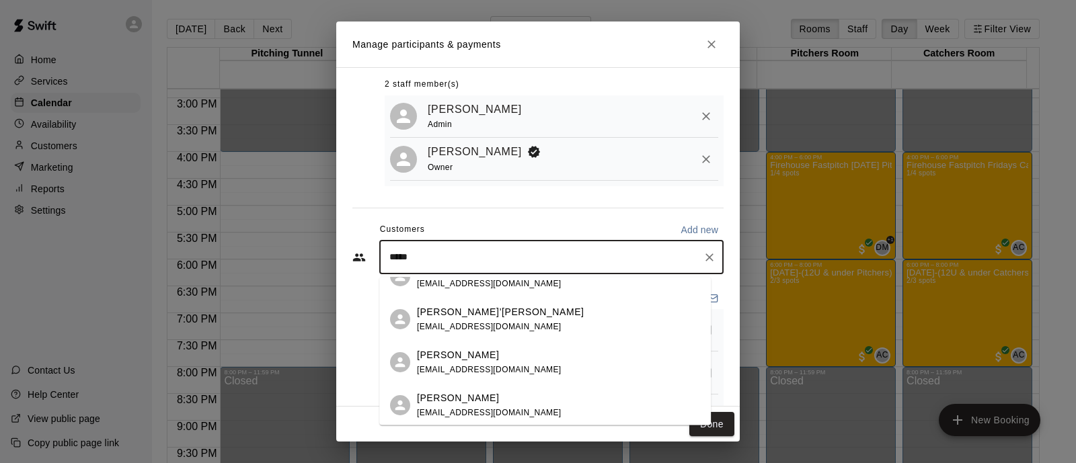
click at [470, 365] on span "mgonzalez046@yahoo.com" at bounding box center [489, 369] width 145 height 9
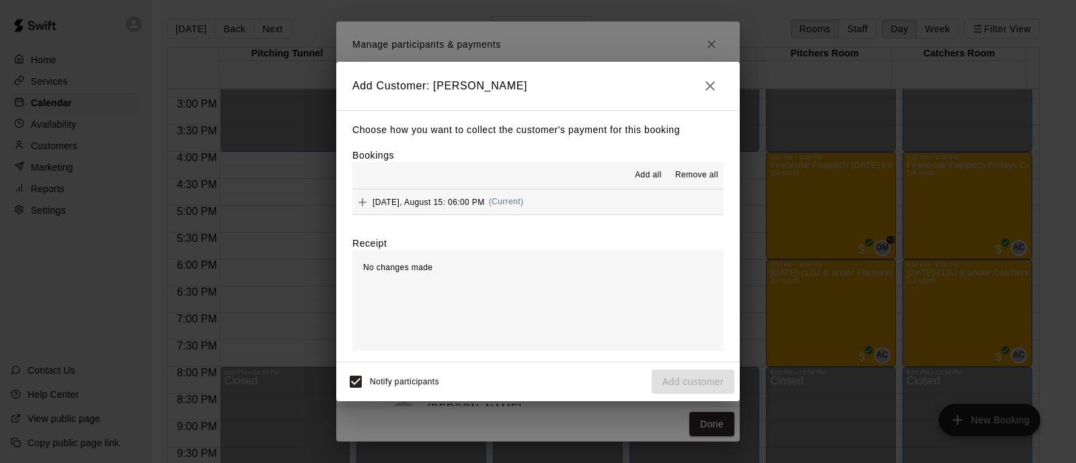
click at [572, 211] on button "Friday, August 15: 06:00 PM (Current)" at bounding box center [537, 202] width 371 height 25
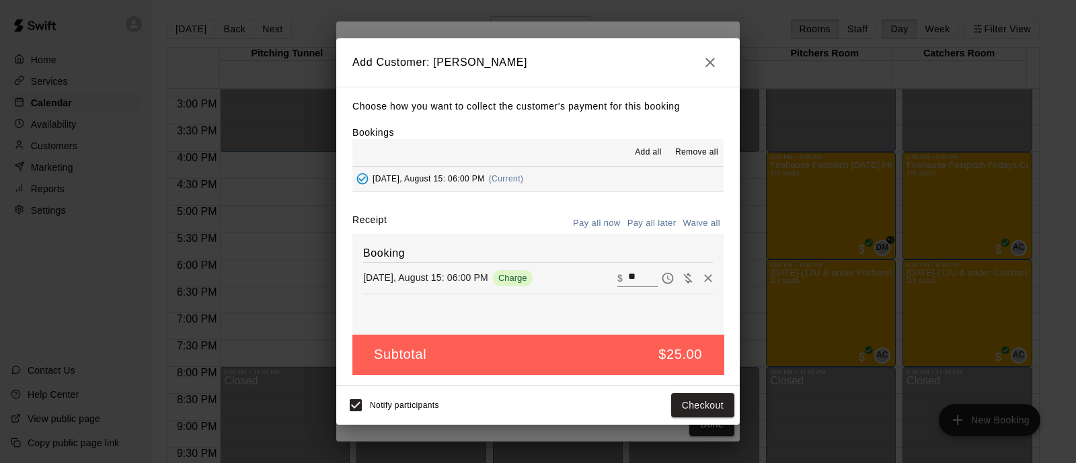
click at [634, 279] on input "**" at bounding box center [643, 278] width 30 height 17
type input "**"
click at [685, 398] on button "Checkout" at bounding box center [702, 405] width 63 height 25
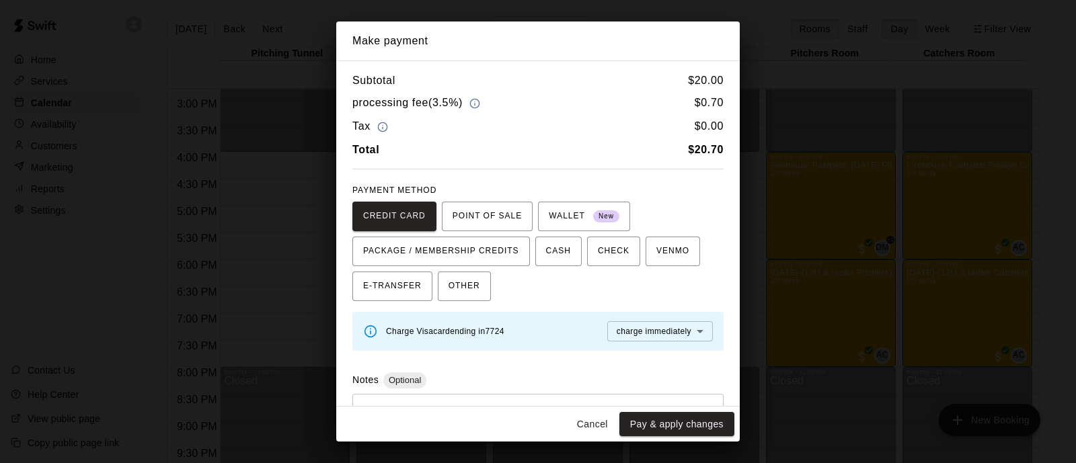
click at [683, 428] on button "Pay & apply changes" at bounding box center [677, 424] width 115 height 25
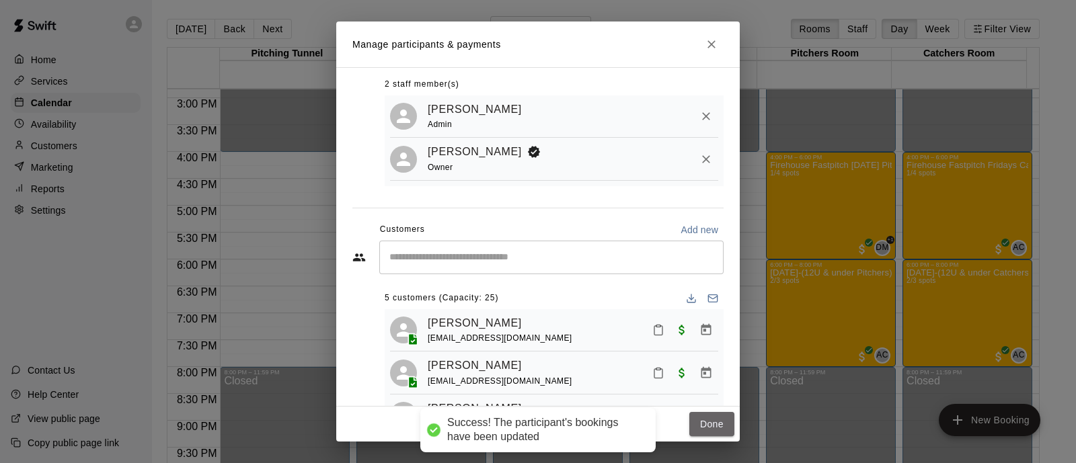
click at [721, 418] on button "Done" at bounding box center [711, 424] width 45 height 25
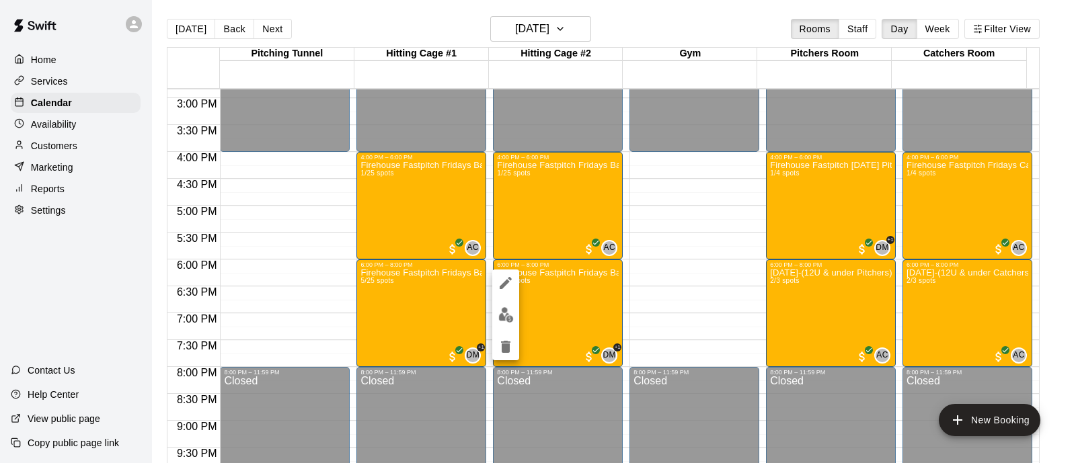
click at [491, 313] on div at bounding box center [538, 231] width 1076 height 463
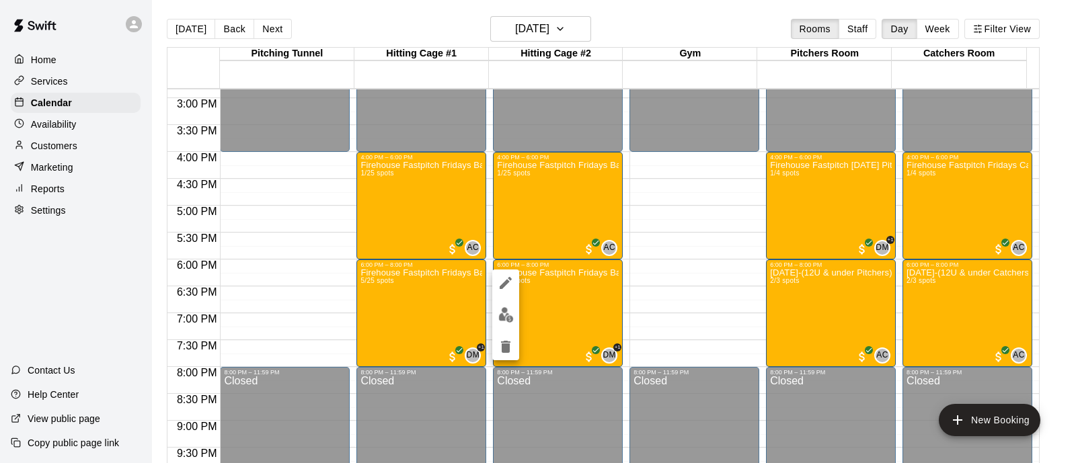
click at [509, 313] on img "edit" at bounding box center [505, 314] width 15 height 15
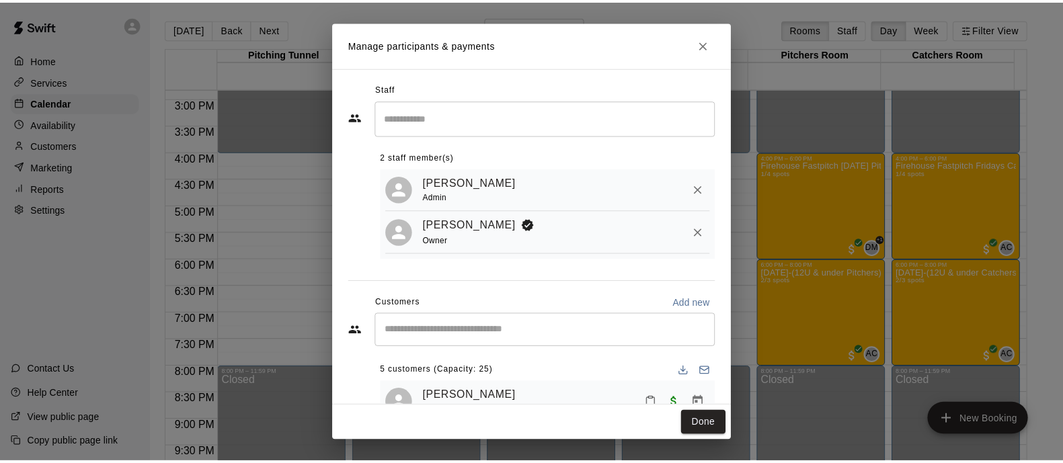
scroll to position [126, 0]
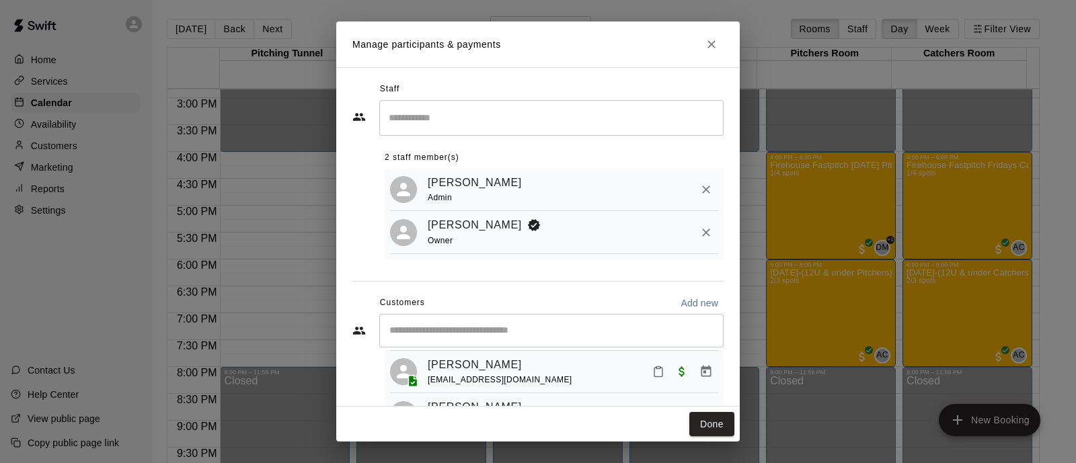
click at [490, 378] on span "celestiec11@gmail.com" at bounding box center [500, 379] width 145 height 9
click at [670, 372] on span "Paid with Card" at bounding box center [682, 370] width 24 height 11
click at [712, 430] on button "Done" at bounding box center [711, 424] width 45 height 25
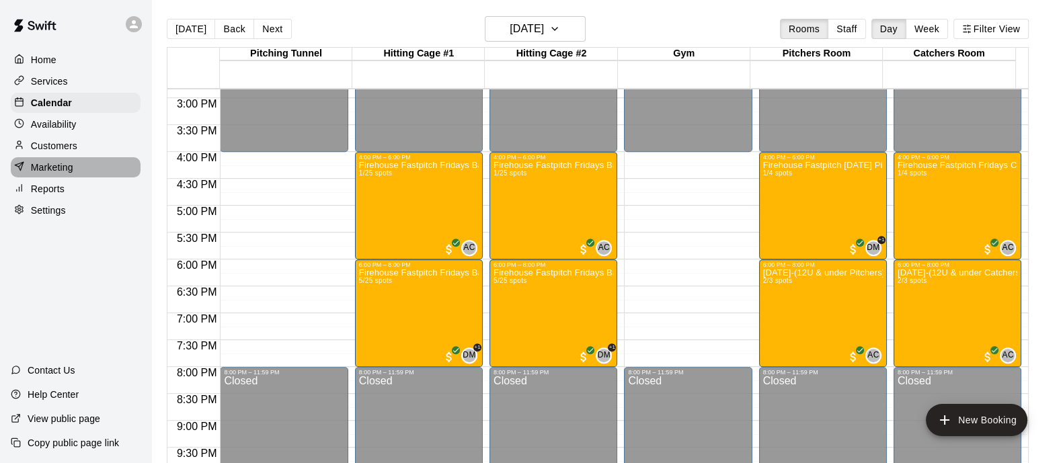
click at [74, 163] on div "Marketing" at bounding box center [76, 167] width 130 height 20
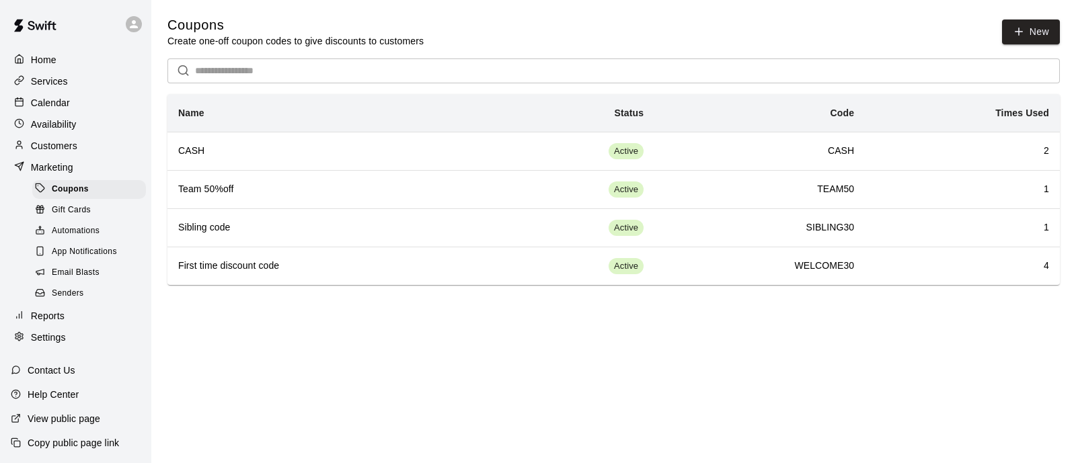
click at [73, 149] on p "Customers" at bounding box center [54, 145] width 46 height 13
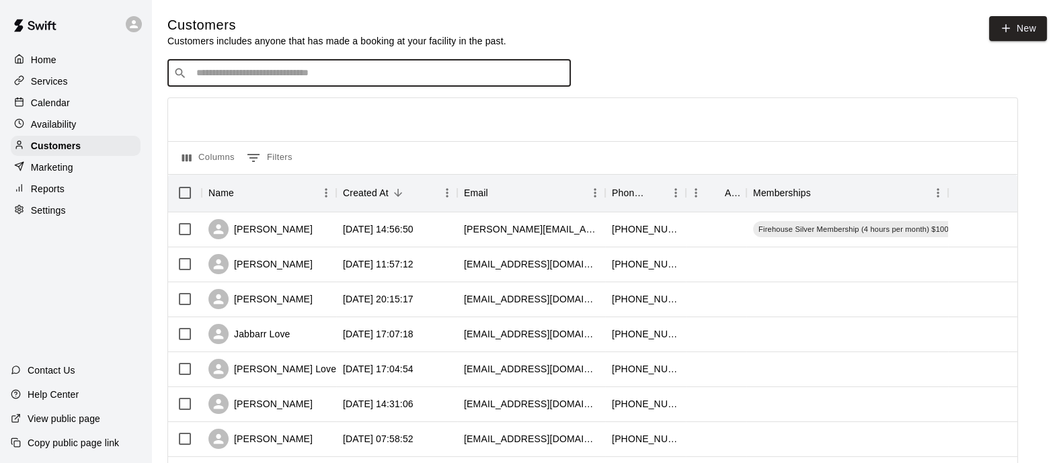
click at [398, 80] on input "Search customers by name or email" at bounding box center [378, 73] width 373 height 13
type input "****"
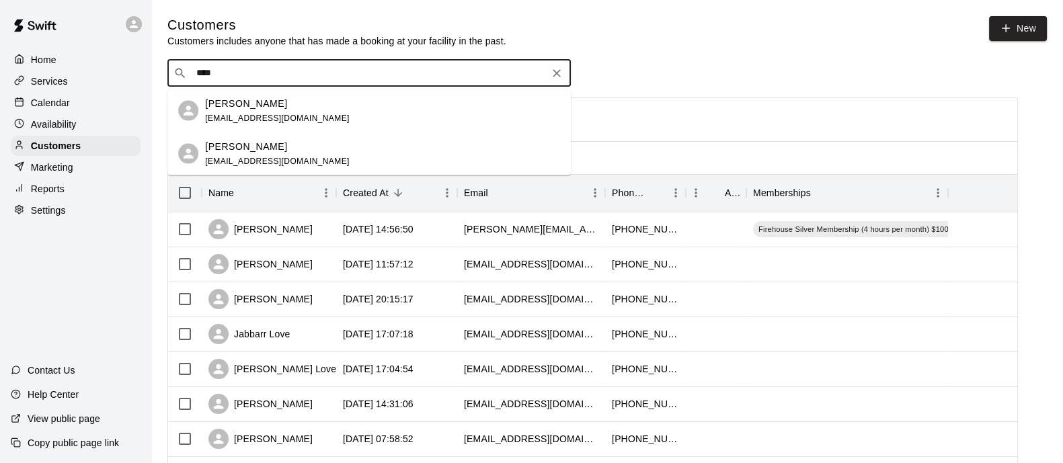
click at [267, 152] on div "Olivia Cary" at bounding box center [277, 146] width 145 height 14
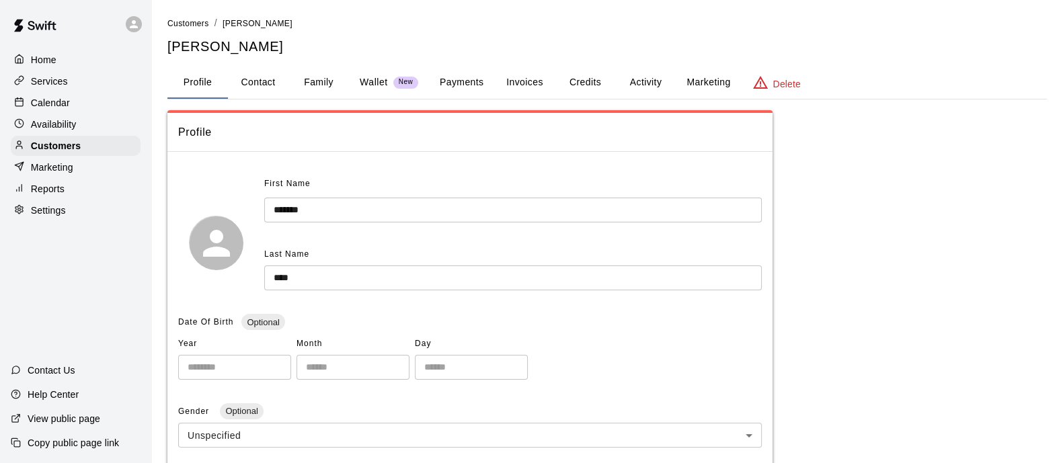
click at [367, 91] on button "Wallet New" at bounding box center [389, 83] width 80 height 32
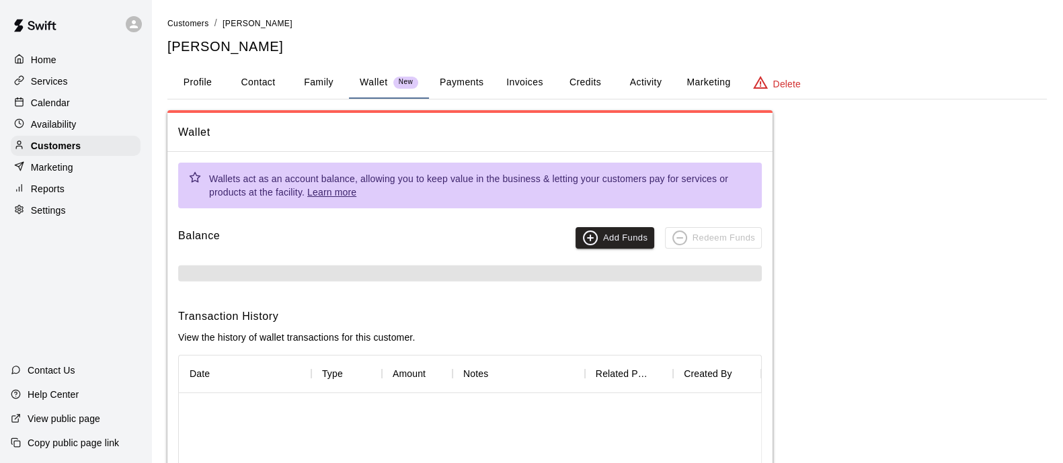
click at [441, 89] on button "Payments" at bounding box center [461, 83] width 65 height 32
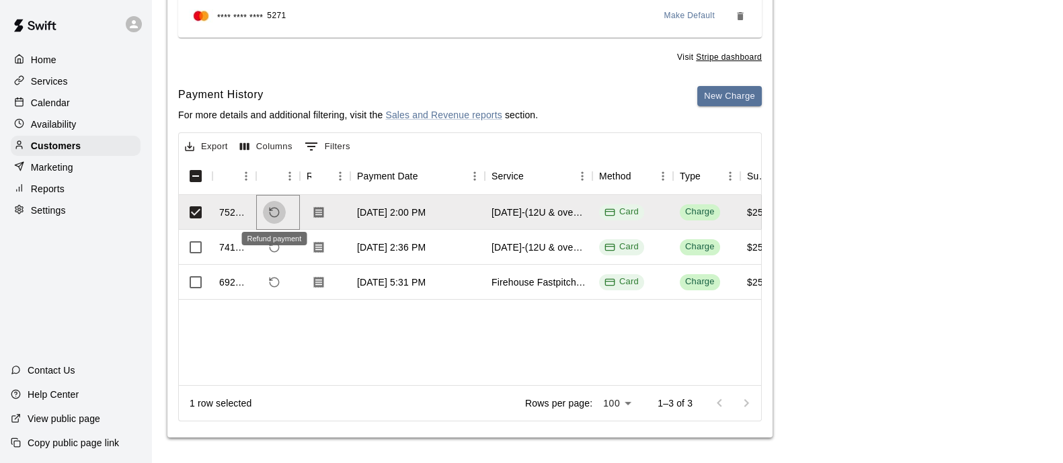
click at [276, 209] on icon "Refund payment" at bounding box center [274, 213] width 12 height 12
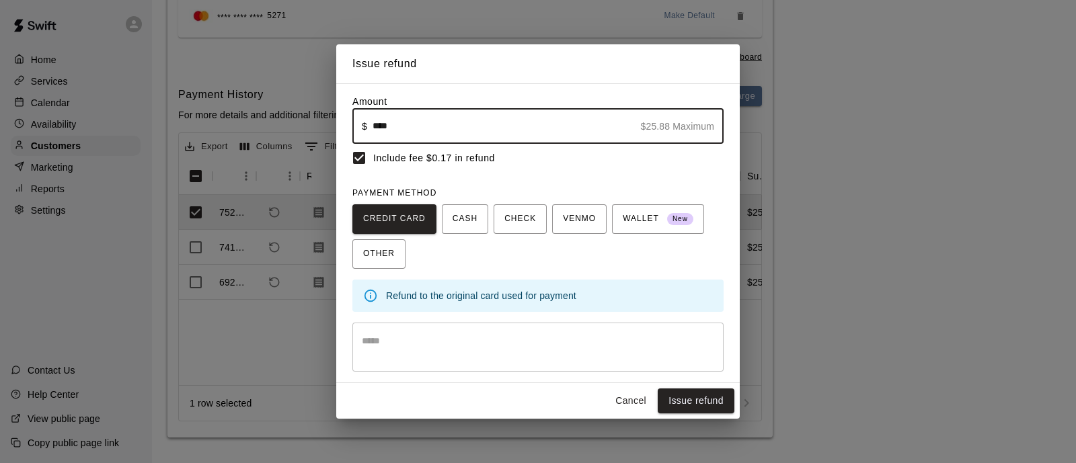
type input "****"
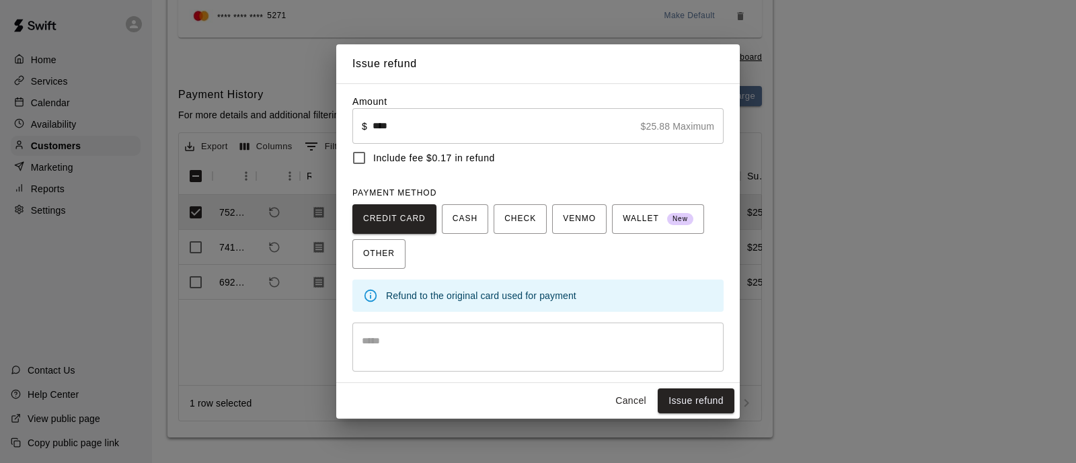
click at [681, 345] on textarea at bounding box center [538, 347] width 352 height 27
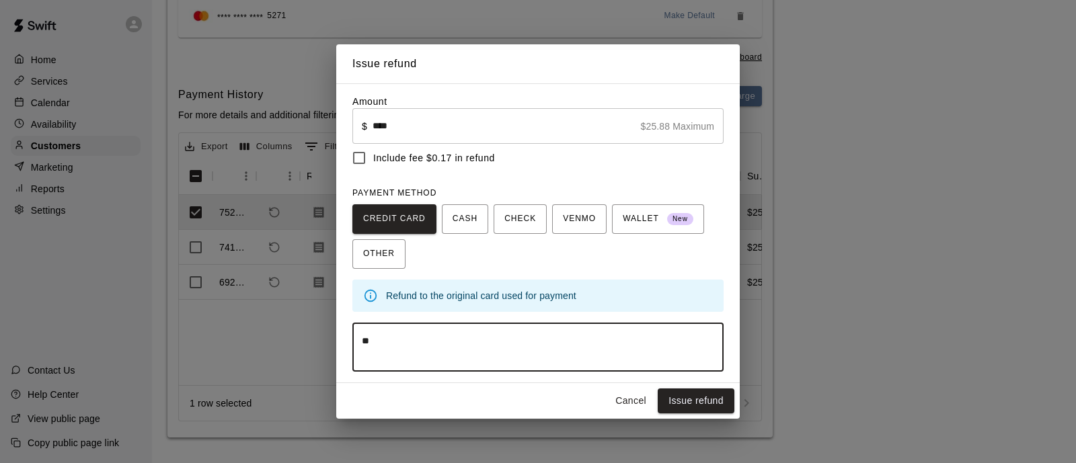
type textarea "*"
type textarea "**********"
click at [687, 398] on button "Issue refund" at bounding box center [696, 401] width 77 height 25
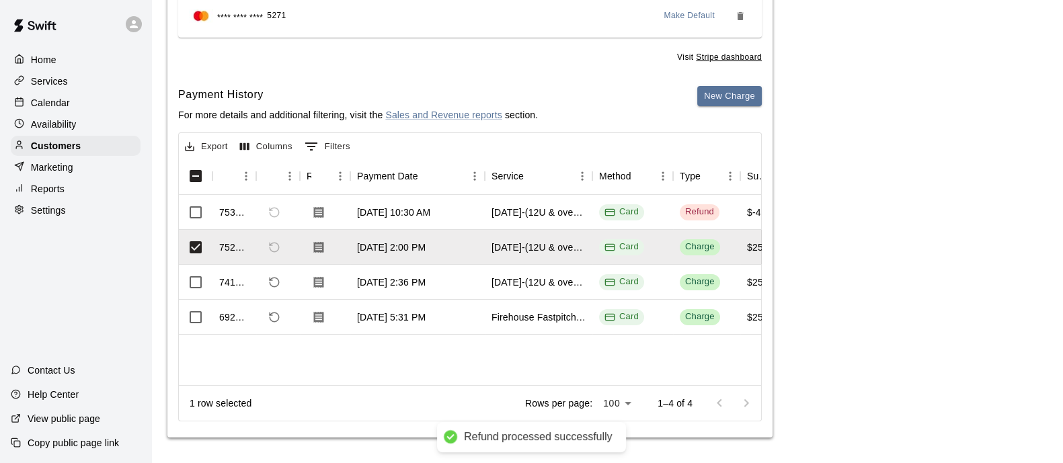
click at [87, 149] on div "Customers" at bounding box center [76, 146] width 130 height 20
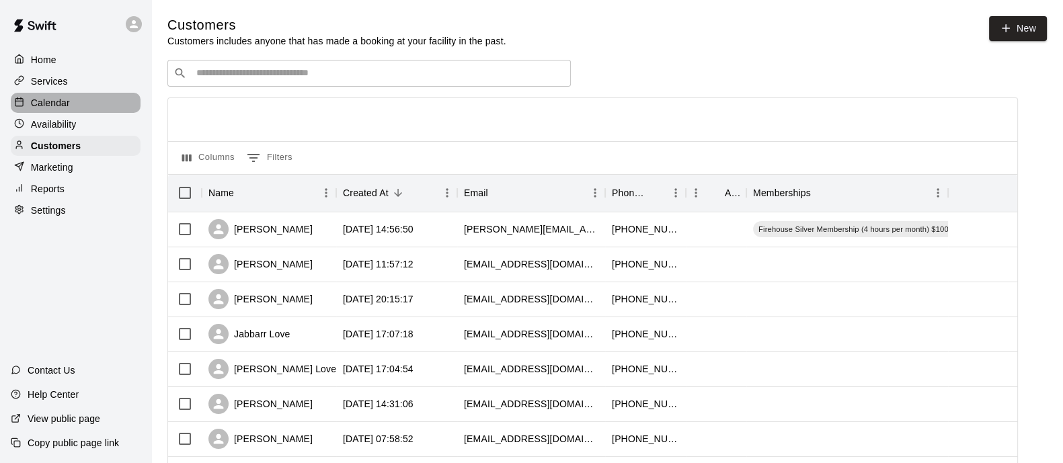
click at [58, 106] on p "Calendar" at bounding box center [50, 102] width 39 height 13
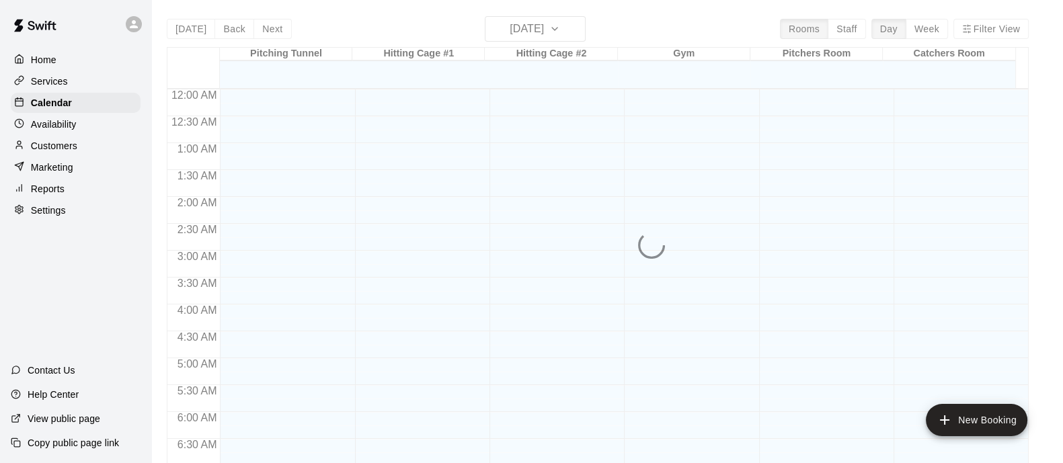
scroll to position [564, 0]
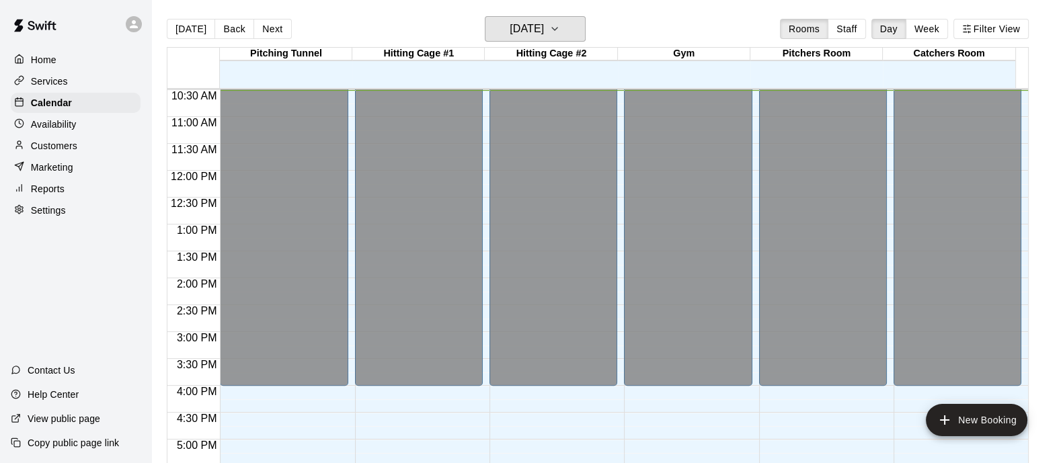
click at [544, 35] on h6 "Wednesday Aug 13" at bounding box center [527, 29] width 34 height 19
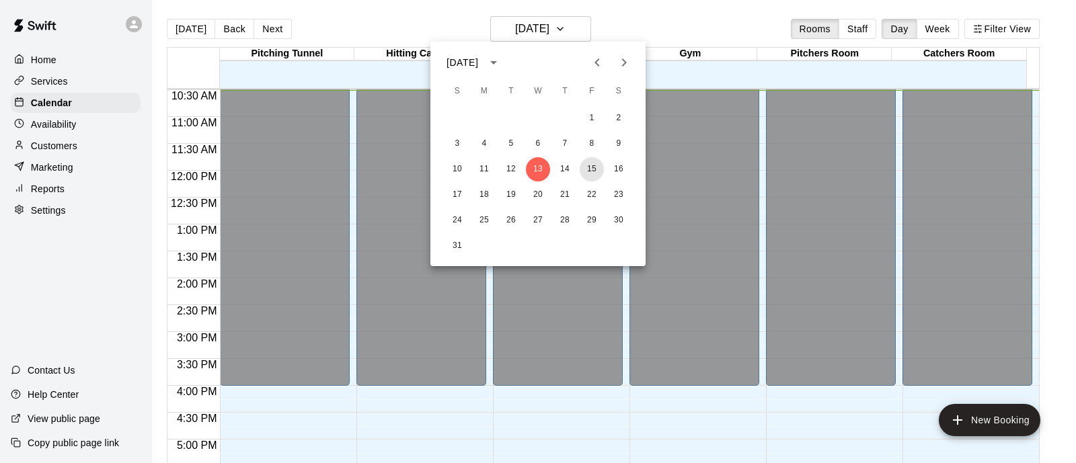
click at [596, 163] on button "15" at bounding box center [592, 169] width 24 height 24
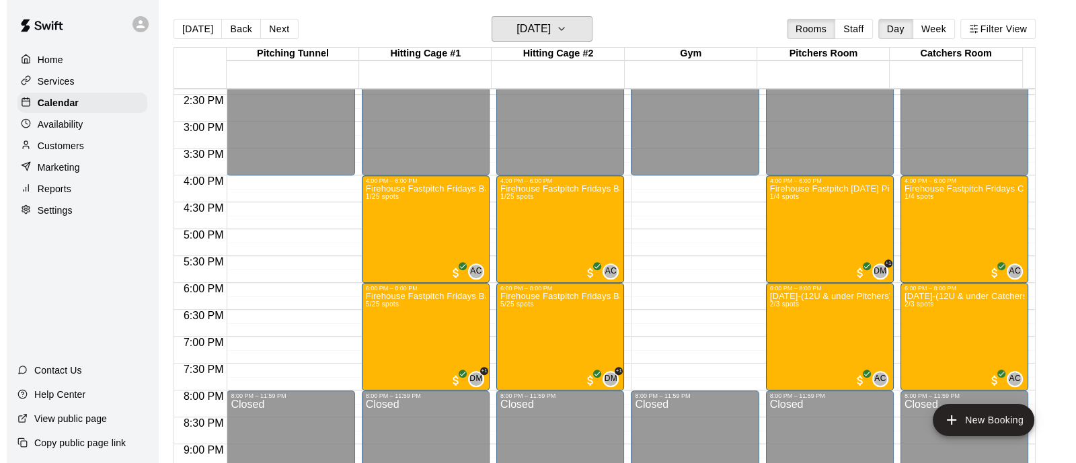
scroll to position [780, 0]
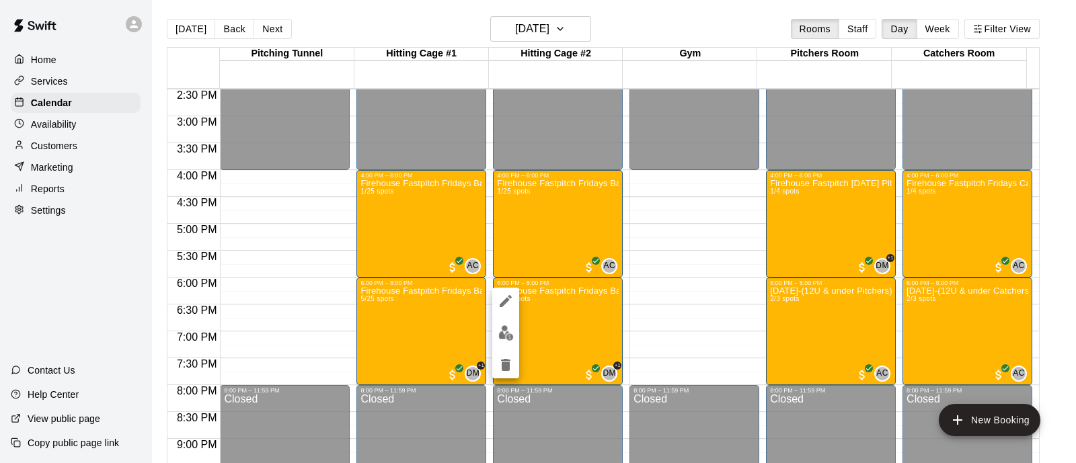
click at [496, 331] on button "edit" at bounding box center [505, 333] width 27 height 26
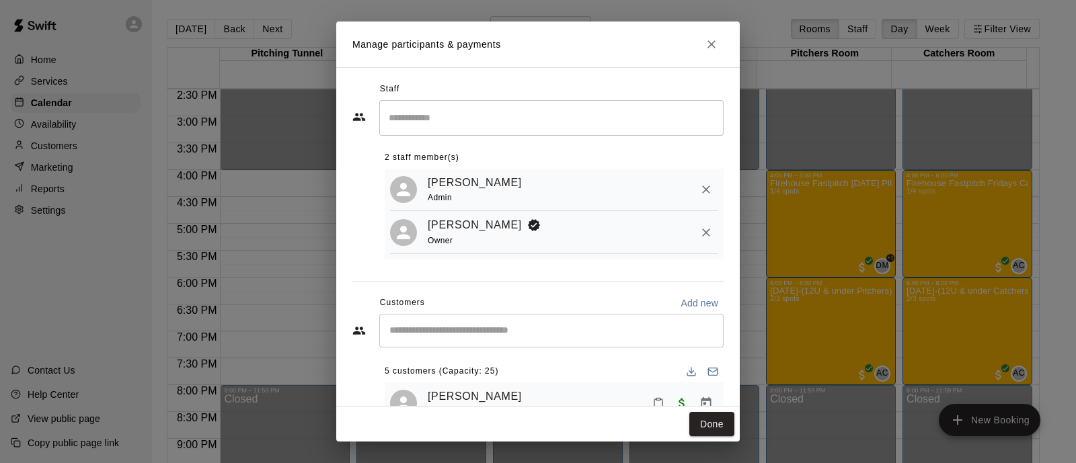
click at [496, 331] on input "Start typing to search customers..." at bounding box center [551, 330] width 332 height 13
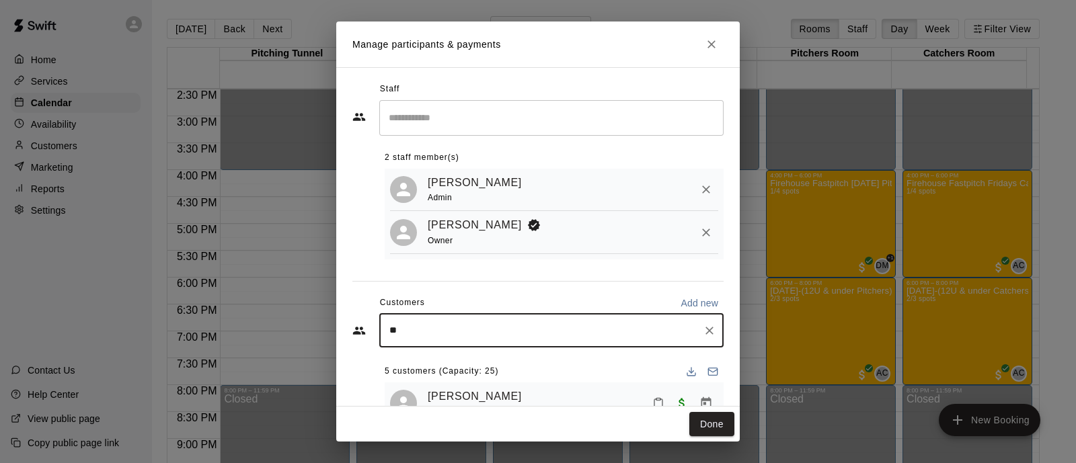
type input "*"
type input "*******"
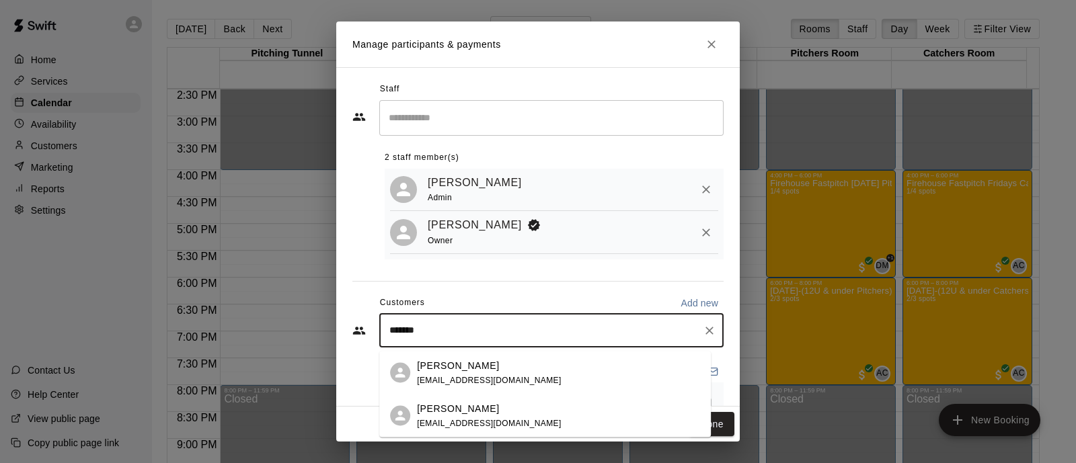
scroll to position [104, 0]
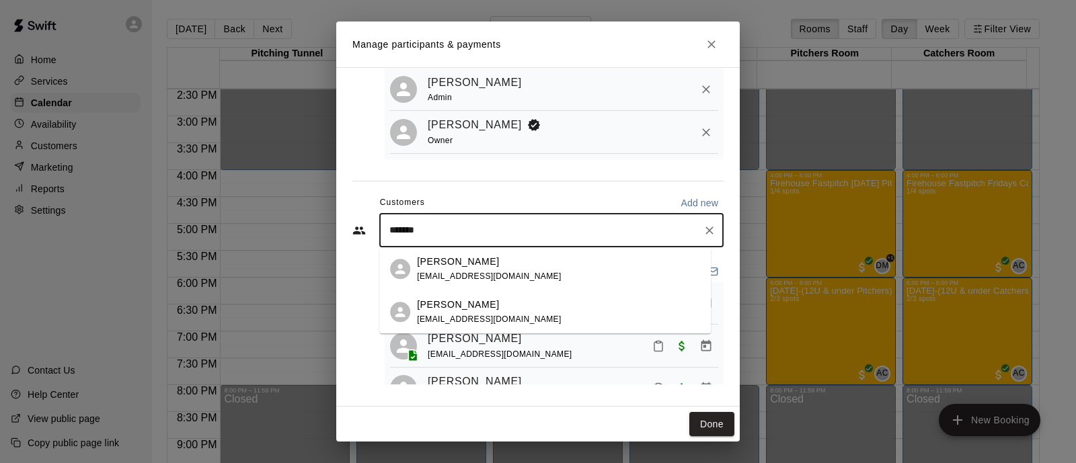
click at [706, 229] on div "******* ​" at bounding box center [551, 231] width 344 height 34
click at [703, 231] on icon "Clear" at bounding box center [709, 230] width 13 height 13
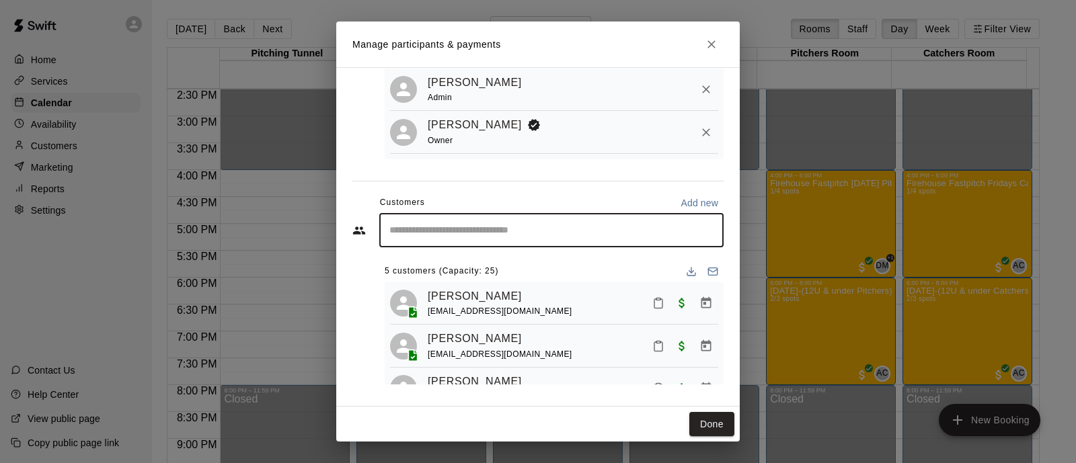
click at [610, 237] on input "Start typing to search customers..." at bounding box center [551, 230] width 332 height 13
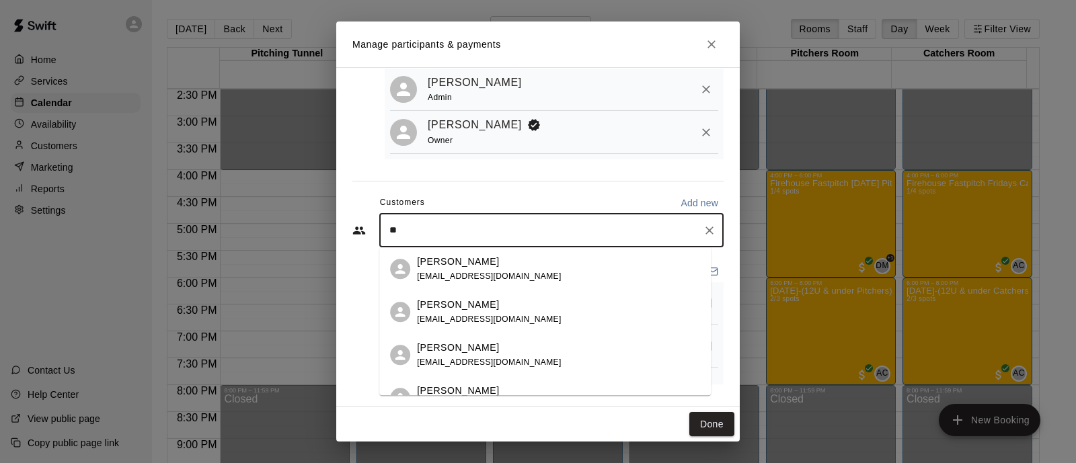
type input "*"
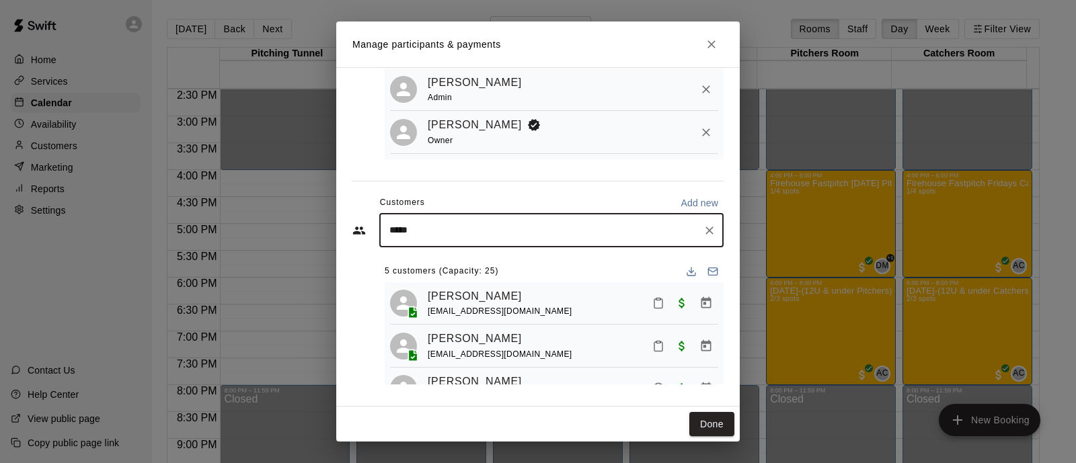
scroll to position [126, 0]
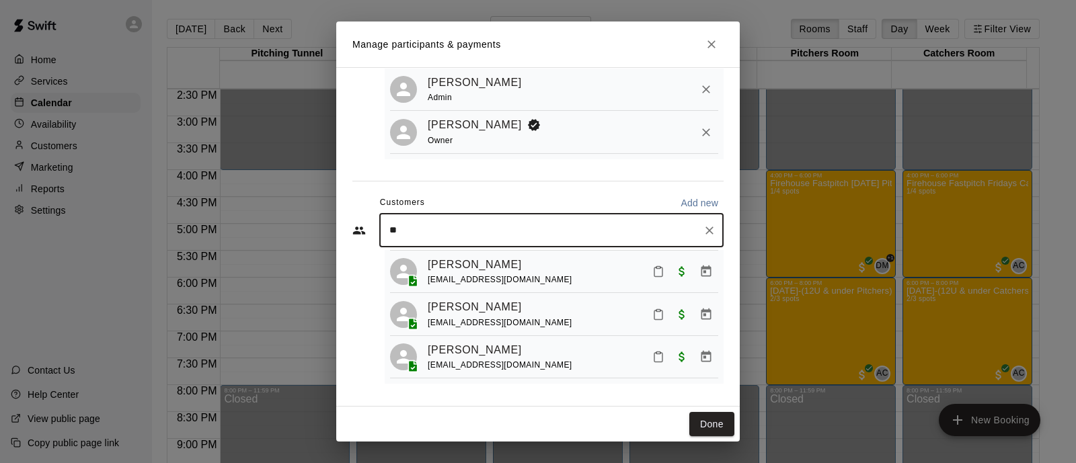
type input "*"
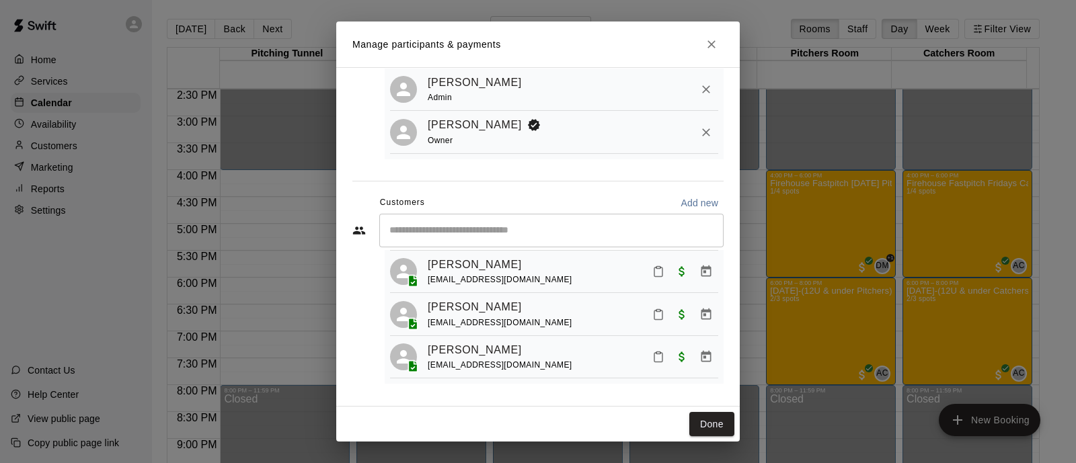
click at [718, 42] on button "Close" at bounding box center [712, 44] width 24 height 24
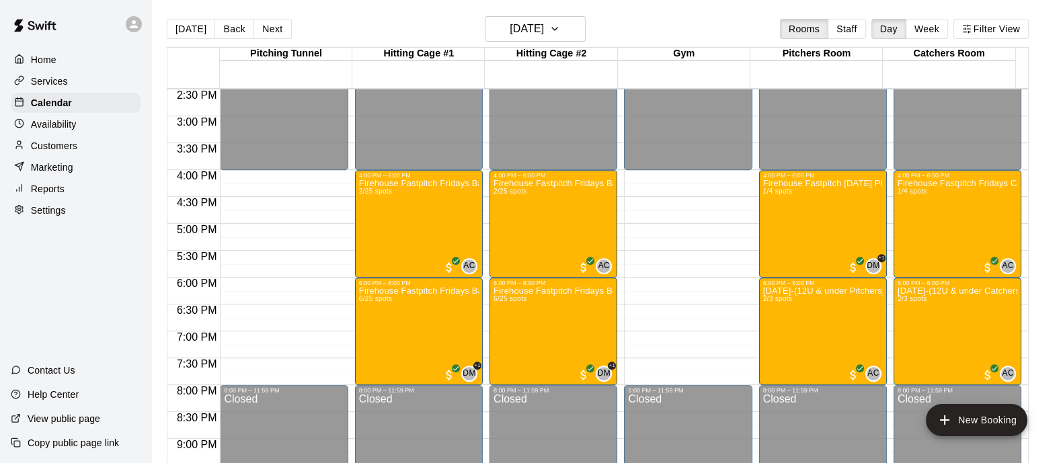
click at [67, 62] on div "Home" at bounding box center [76, 60] width 130 height 20
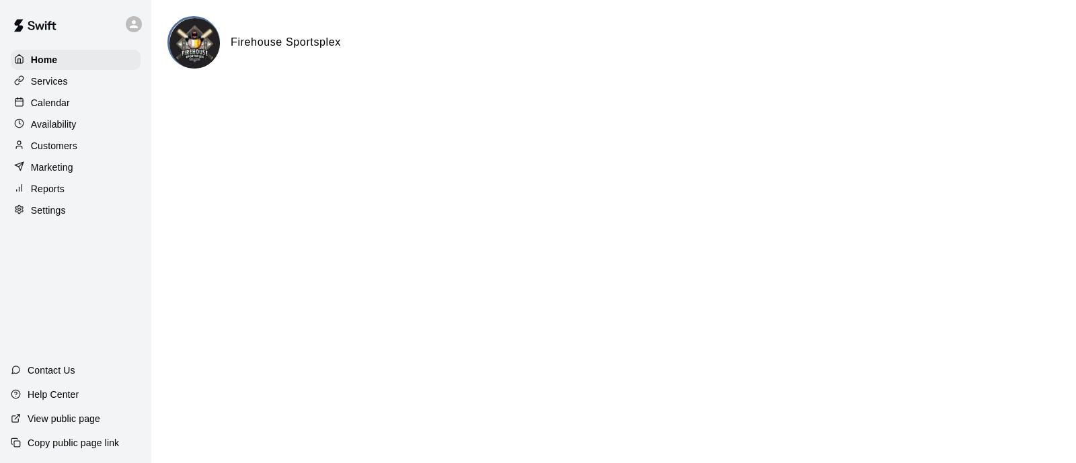
click at [64, 146] on p "Customers" at bounding box center [54, 145] width 46 height 13
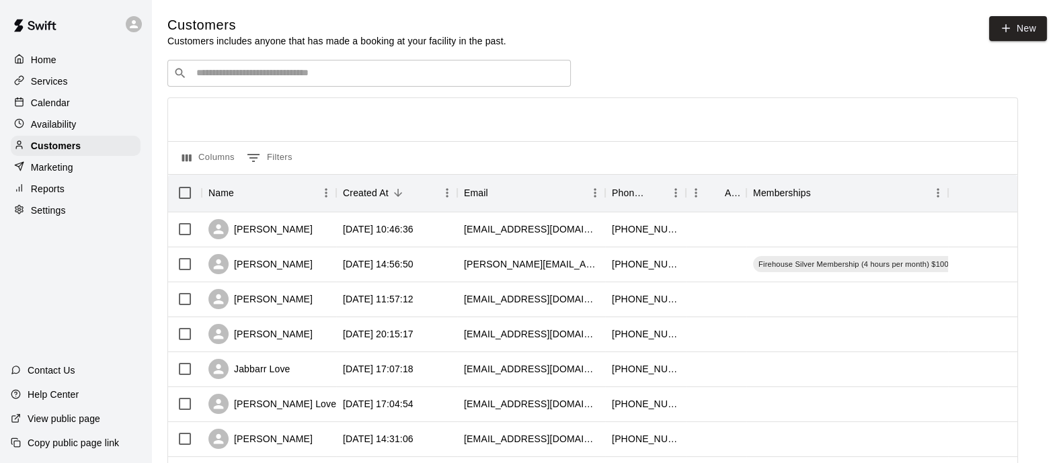
click at [352, 71] on input "Search customers by name or email" at bounding box center [378, 73] width 373 height 13
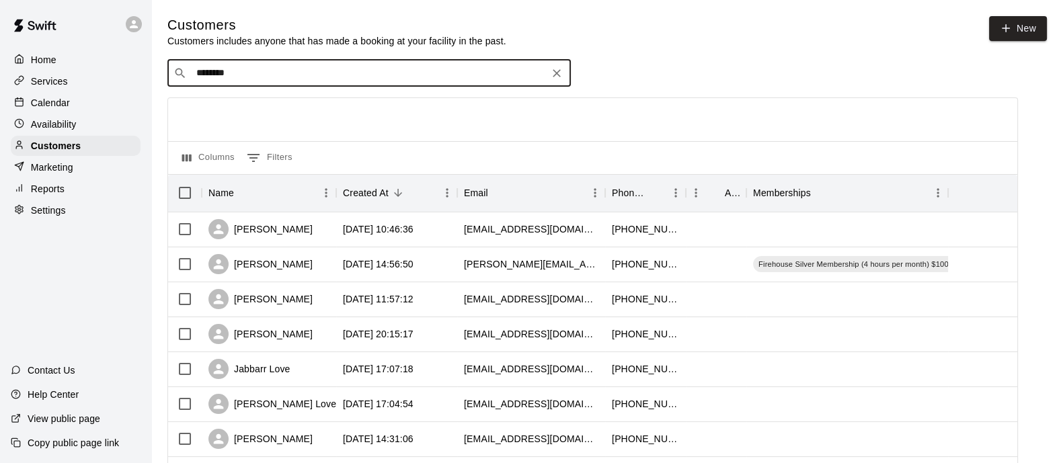
type input "*********"
click at [336, 106] on div "Joshua Fabrigas jfabrigas85@hotmail.com" at bounding box center [382, 110] width 355 height 29
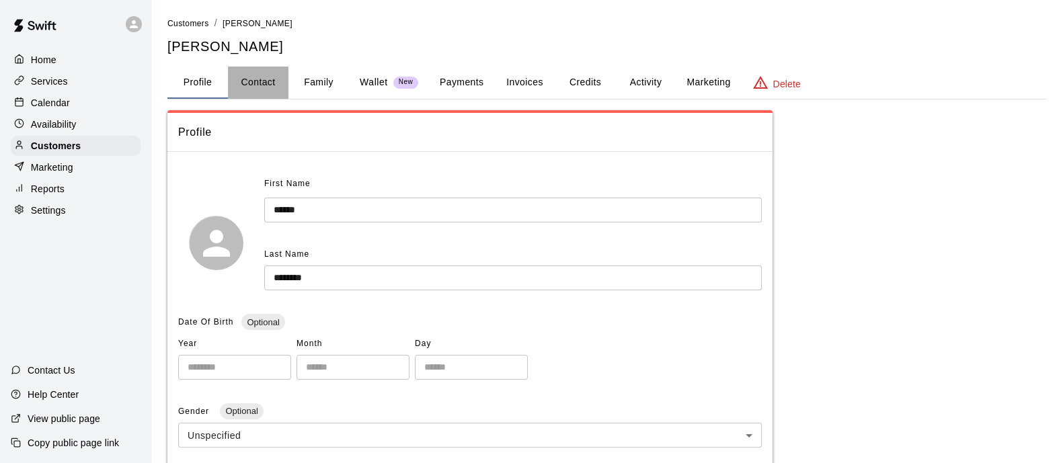
click at [283, 69] on button "Contact" at bounding box center [258, 83] width 61 height 32
select select "**"
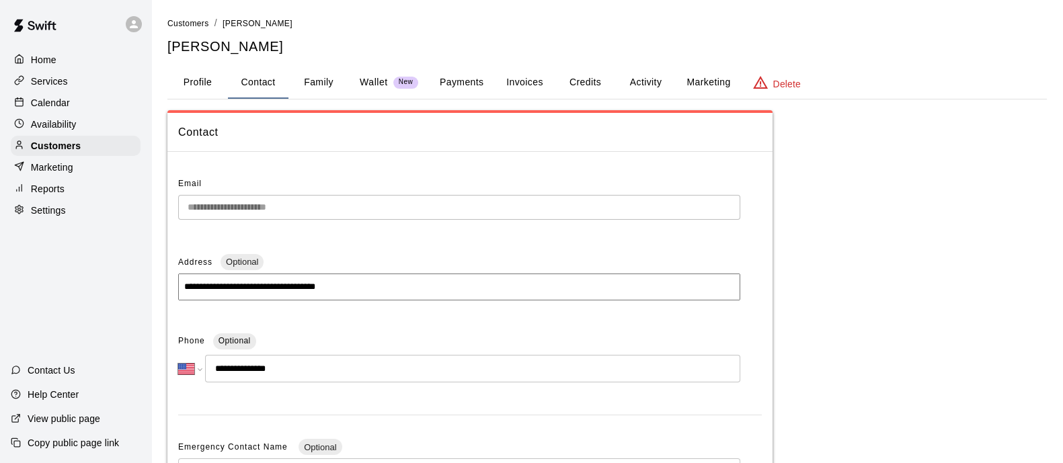
click at [316, 74] on button "Family" at bounding box center [319, 83] width 61 height 32
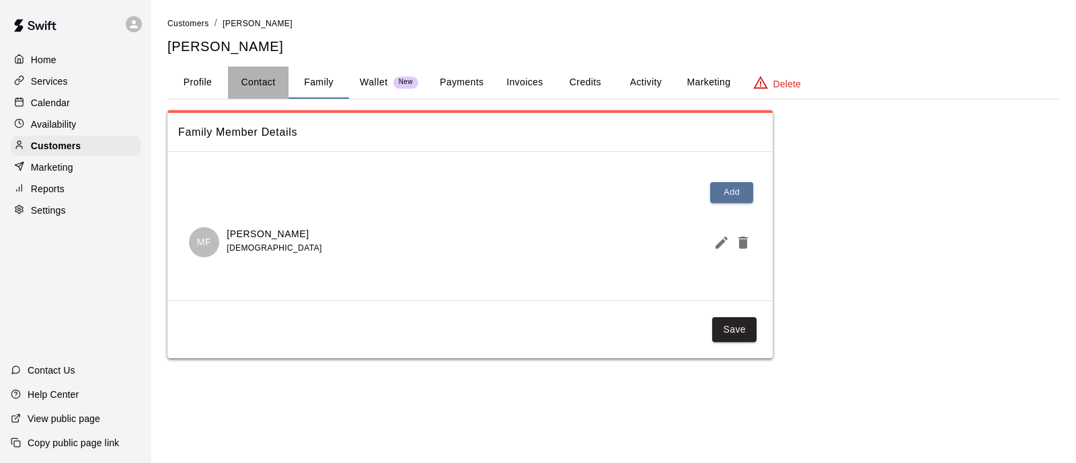
click at [262, 84] on button "Contact" at bounding box center [258, 83] width 61 height 32
select select "**"
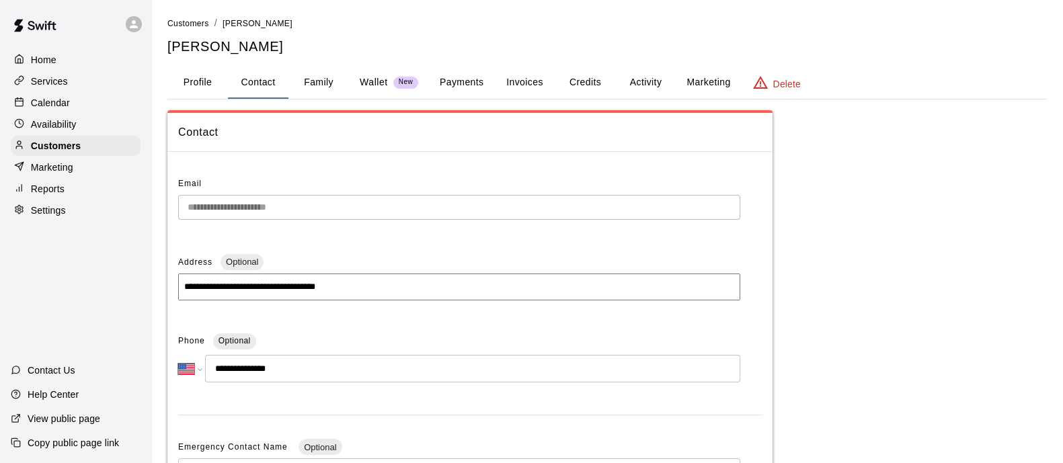
click at [303, 82] on button "Family" at bounding box center [319, 83] width 61 height 32
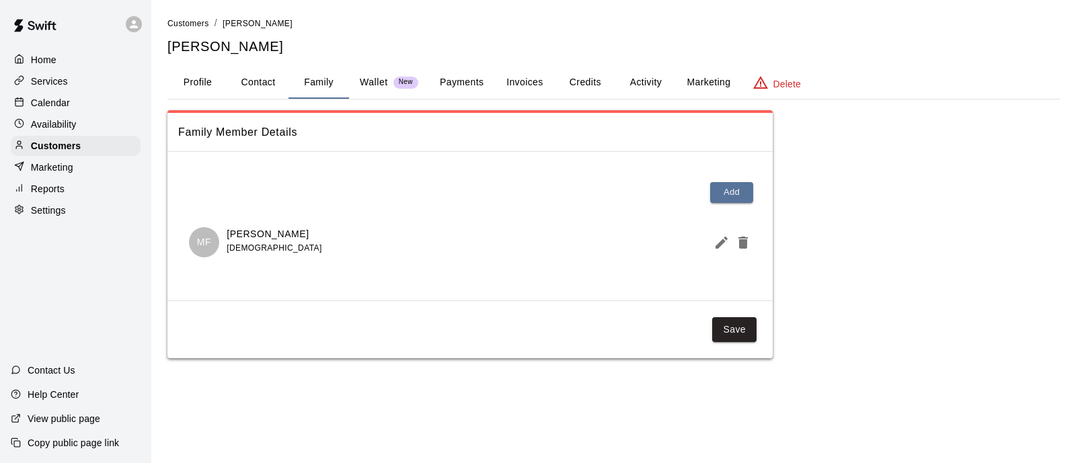
click at [59, 146] on p "Customers" at bounding box center [56, 145] width 50 height 13
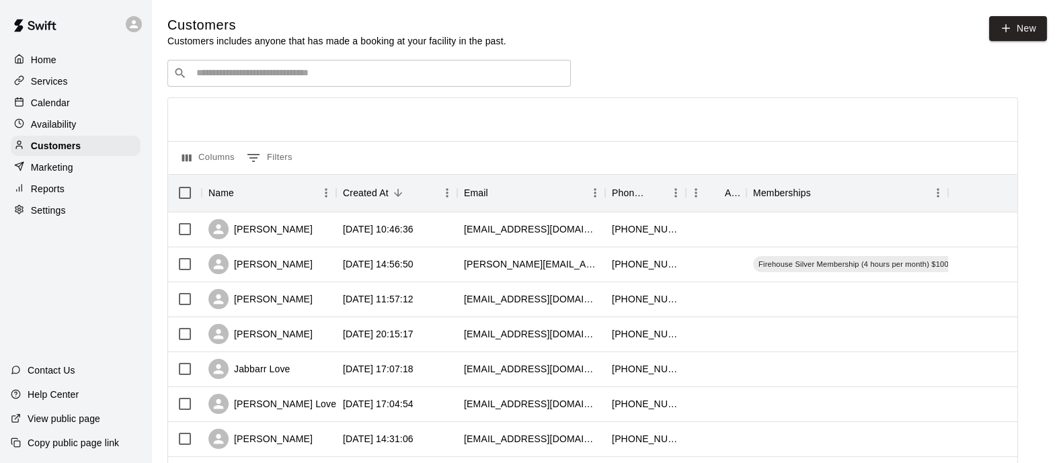
click at [397, 74] on input "Search customers by name or email" at bounding box center [378, 73] width 373 height 13
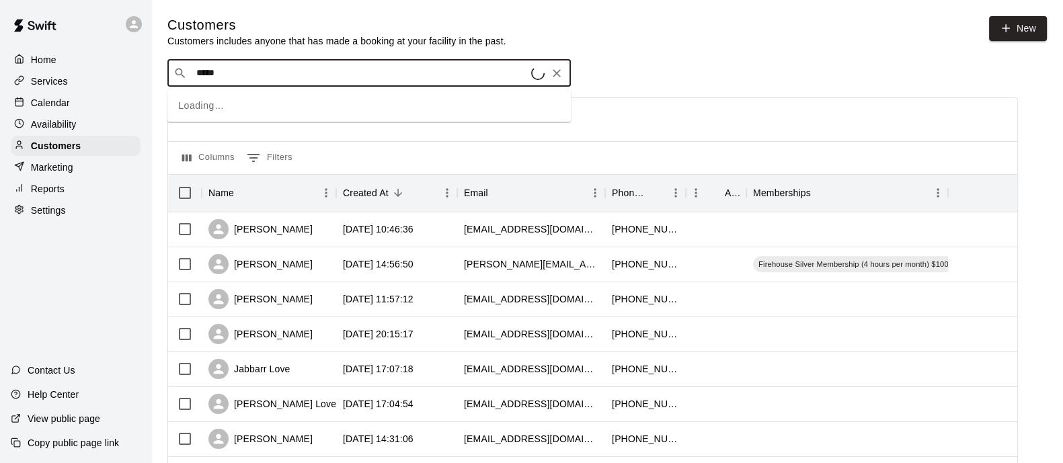
type input "******"
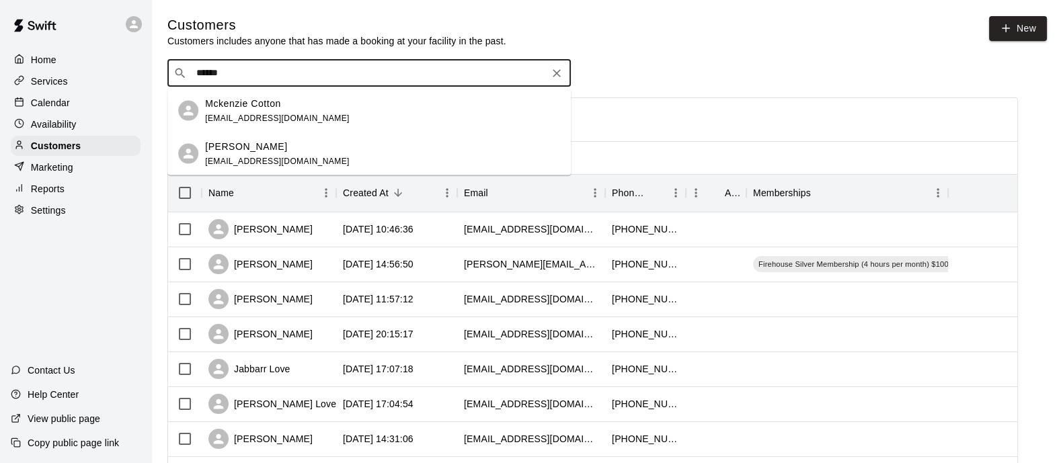
click at [336, 99] on div "Mckenzie Cotton mckenziecotton31@gmail.com" at bounding box center [382, 110] width 355 height 29
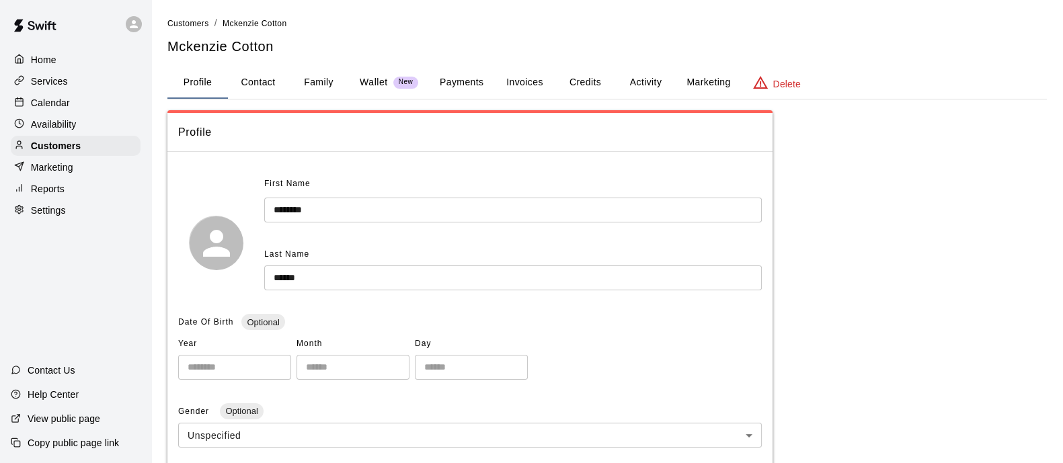
click at [314, 85] on button "Family" at bounding box center [319, 83] width 61 height 32
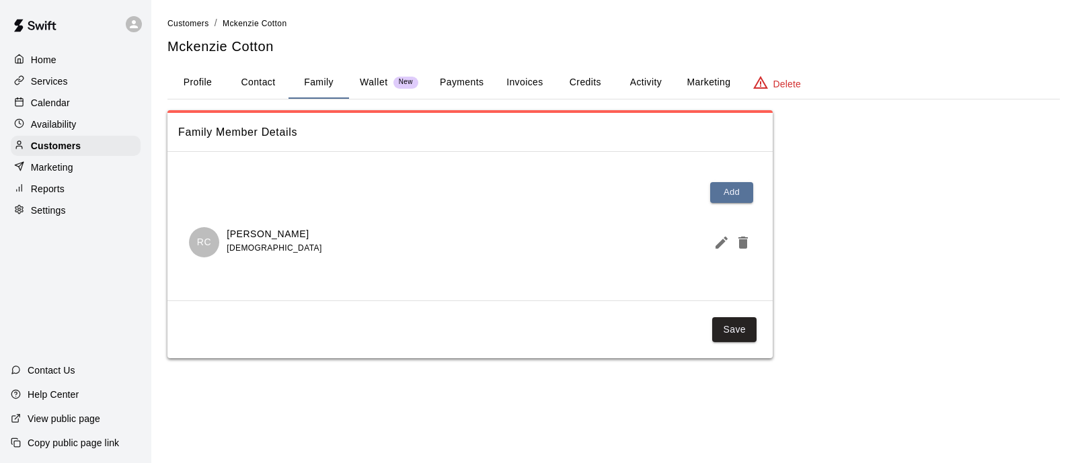
click at [719, 243] on icon "Edit Member" at bounding box center [722, 243] width 12 height 12
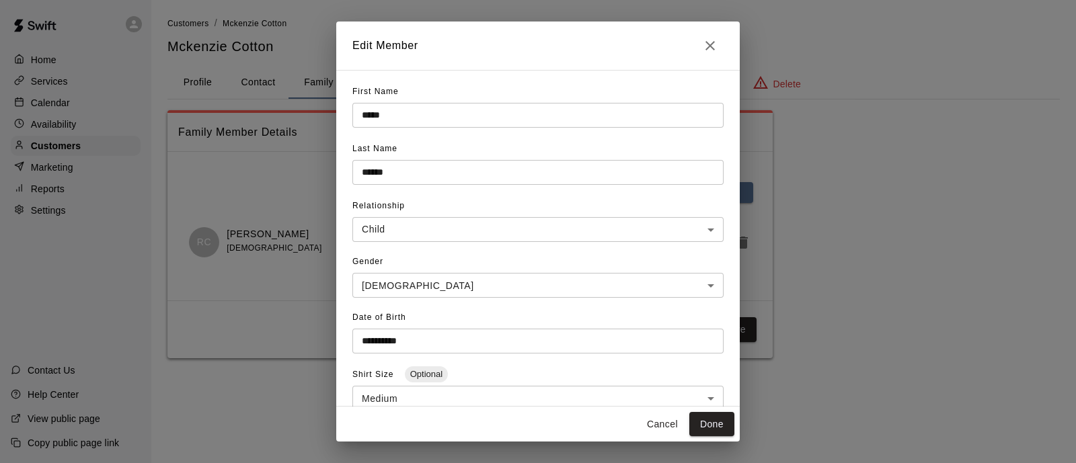
scroll to position [218, 0]
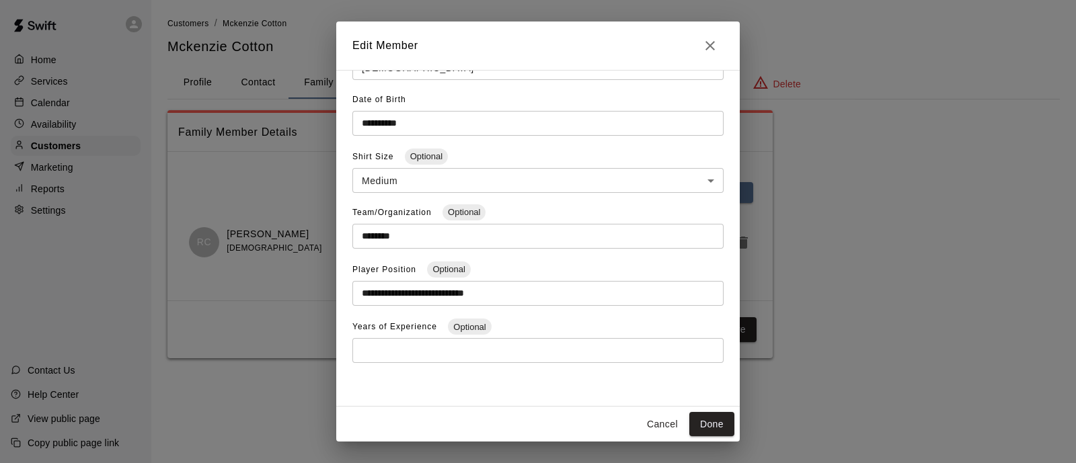
click at [710, 31] on h2 "Edit Member" at bounding box center [538, 46] width 404 height 48
click at [710, 42] on icon "Close" at bounding box center [710, 46] width 16 height 16
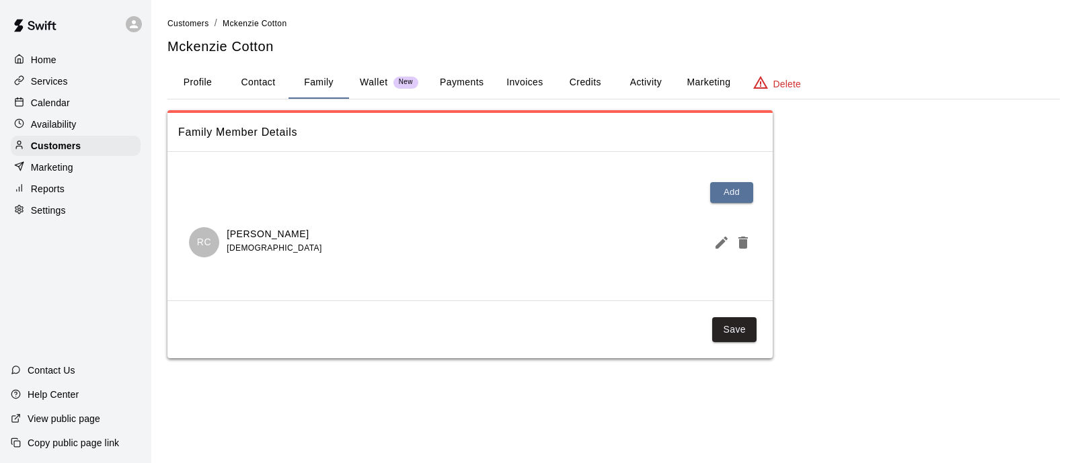
click at [73, 152] on p "Customers" at bounding box center [56, 145] width 50 height 13
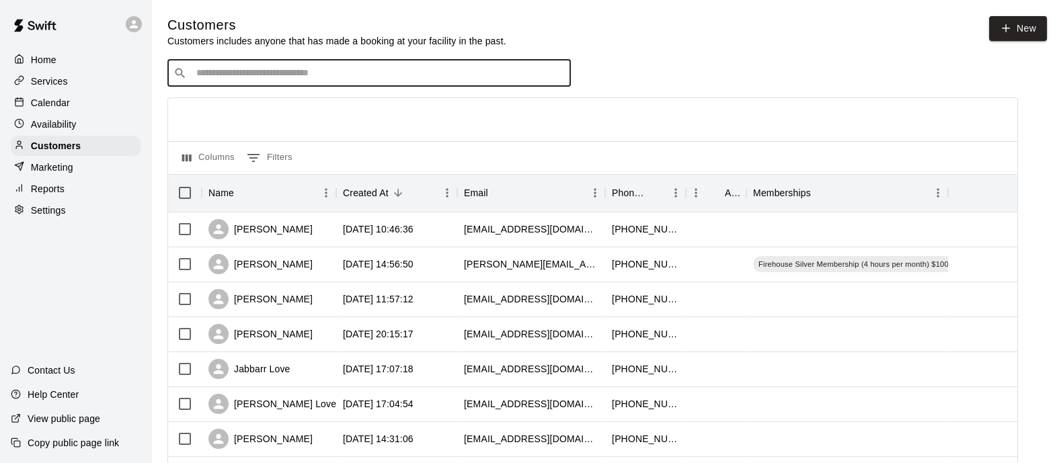
click at [299, 72] on input "Search customers by name or email" at bounding box center [378, 73] width 373 height 13
type input "********"
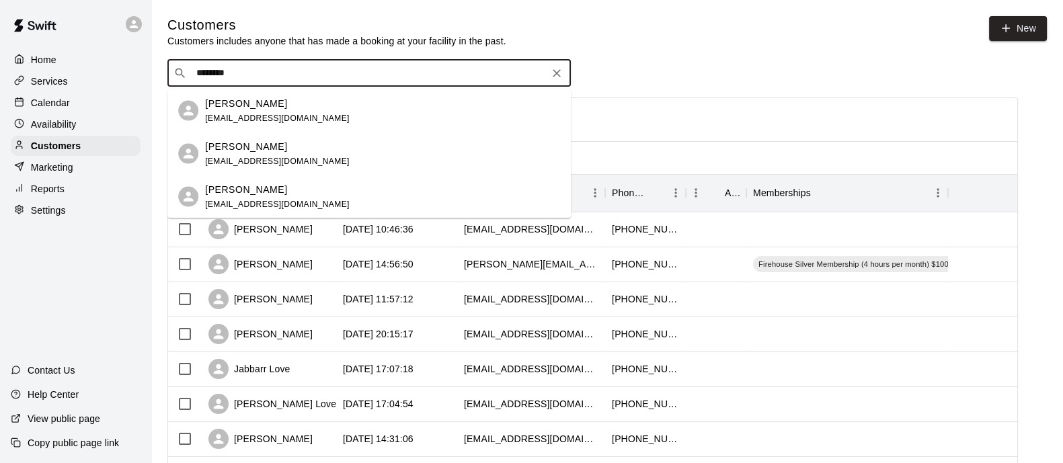
click at [283, 116] on span "mgiacoand@gmail.com" at bounding box center [277, 117] width 145 height 9
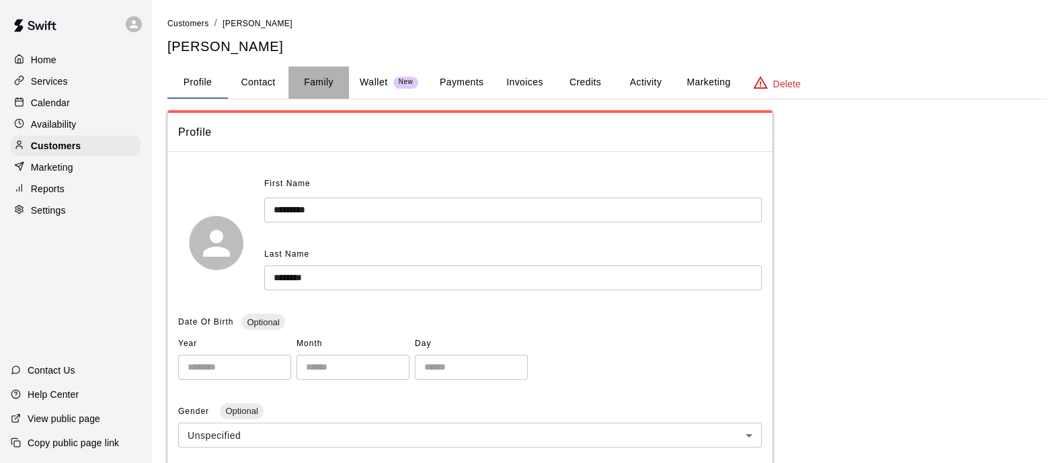
click at [343, 67] on button "Family" at bounding box center [319, 83] width 61 height 32
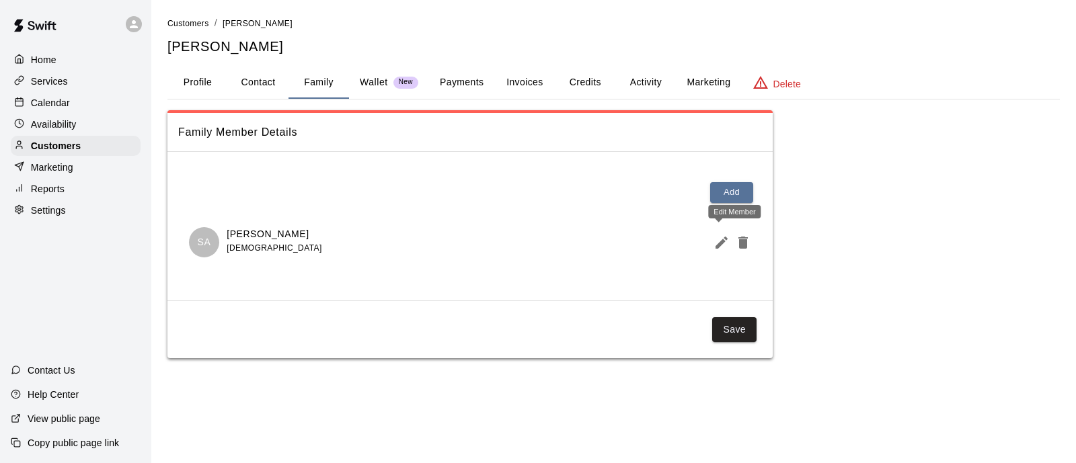
click at [722, 243] on icon "Edit Member" at bounding box center [722, 243] width 12 height 12
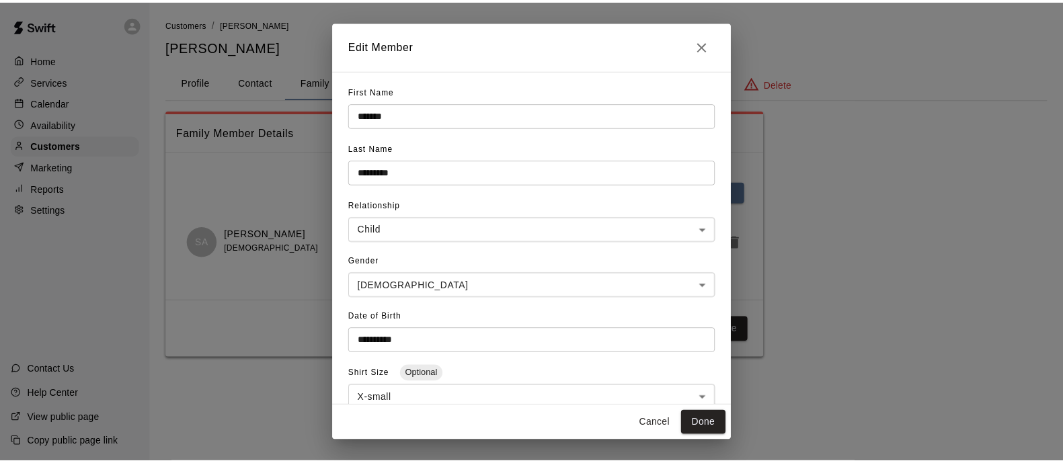
scroll to position [218, 0]
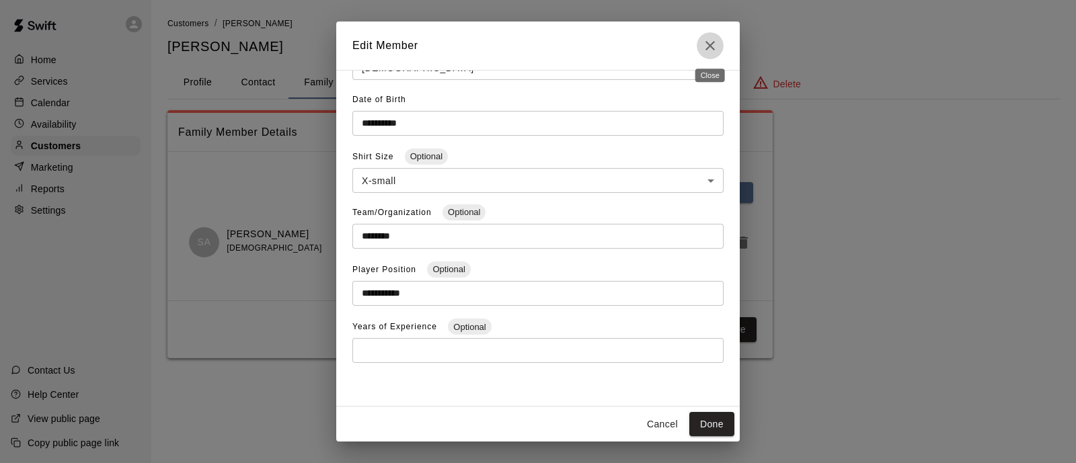
click at [706, 46] on icon "Close" at bounding box center [710, 46] width 16 height 16
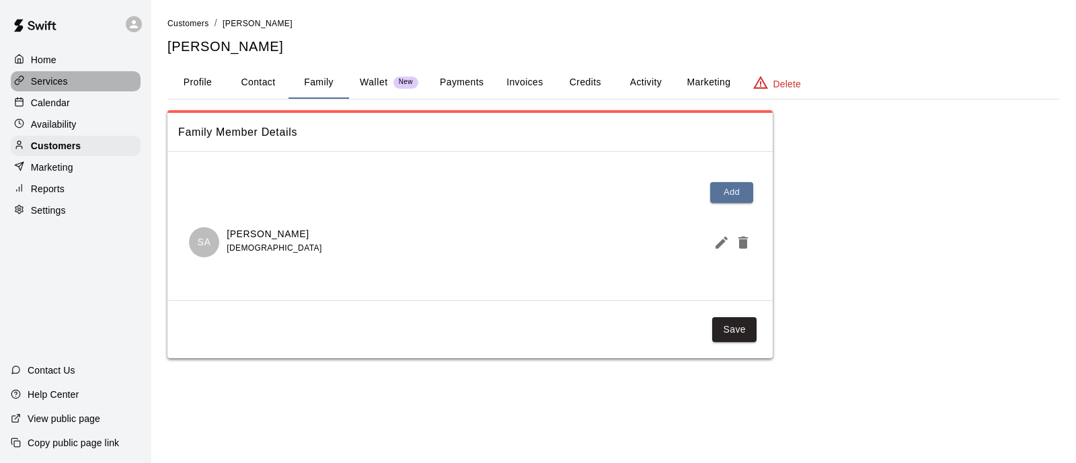
click at [50, 80] on p "Services" at bounding box center [49, 81] width 37 height 13
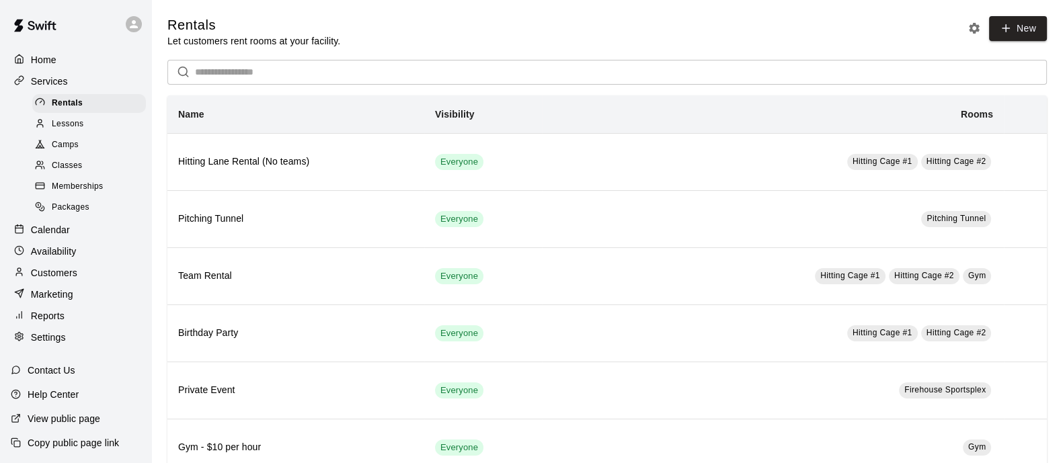
click at [73, 134] on div "Lessons" at bounding box center [89, 124] width 114 height 19
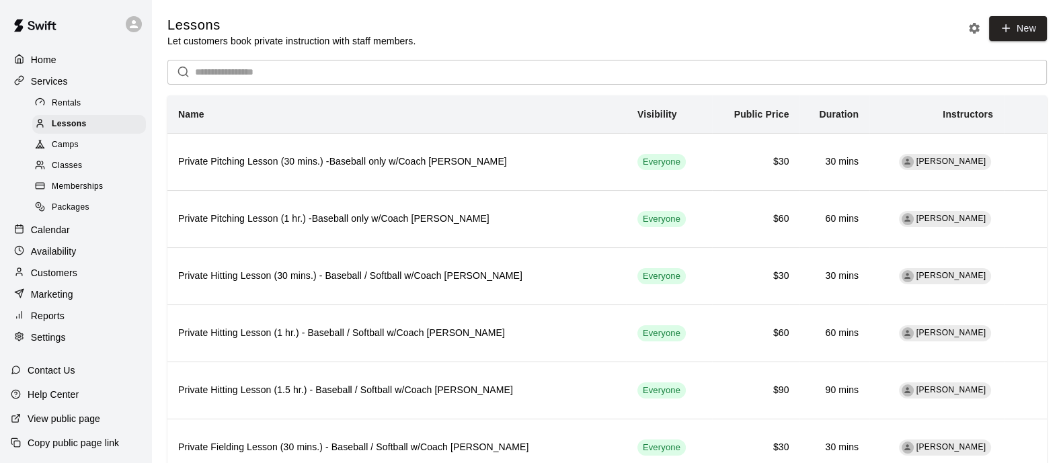
click at [81, 151] on div "Camps" at bounding box center [89, 145] width 114 height 19
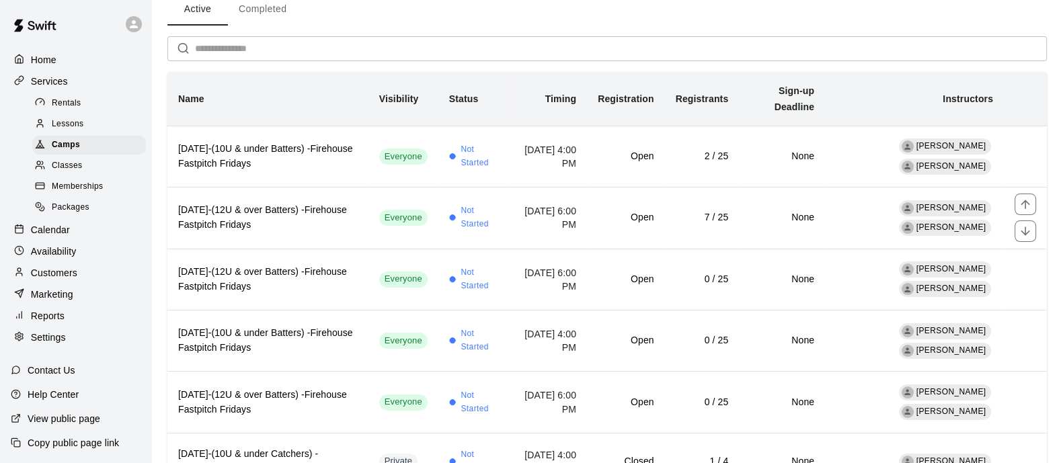
scroll to position [67, 0]
click at [343, 159] on h6 "August 15-(10U & under Batters) -Firehouse Fastpitch Fridays" at bounding box center [268, 156] width 180 height 30
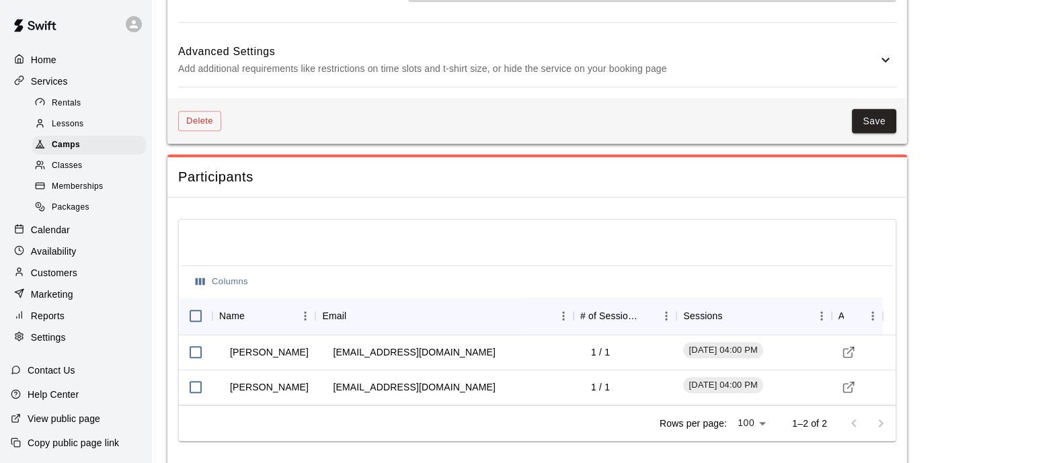
scroll to position [1207, 0]
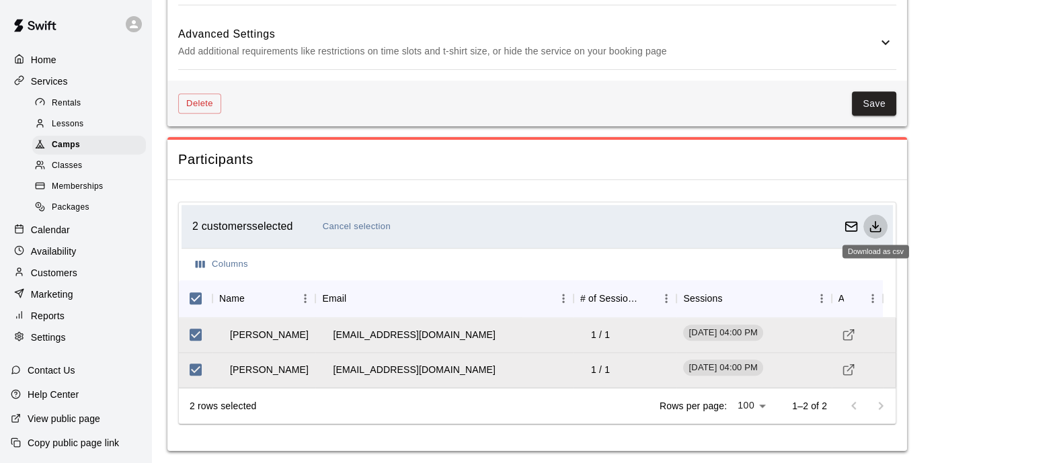
click at [874, 229] on icon "Download as csv" at bounding box center [876, 230] width 10 height 3
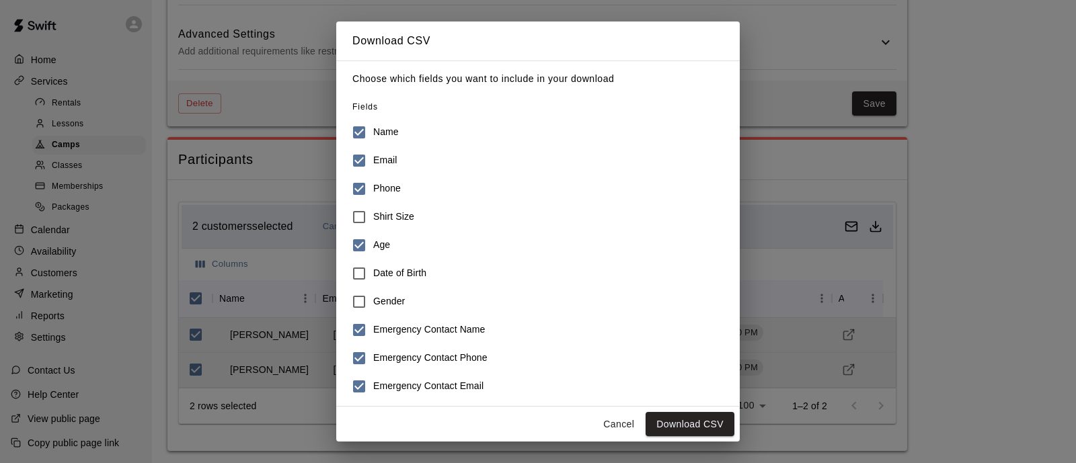
click at [704, 422] on button "Download CSV" at bounding box center [690, 424] width 89 height 25
click at [632, 425] on button "Cancel" at bounding box center [618, 424] width 43 height 25
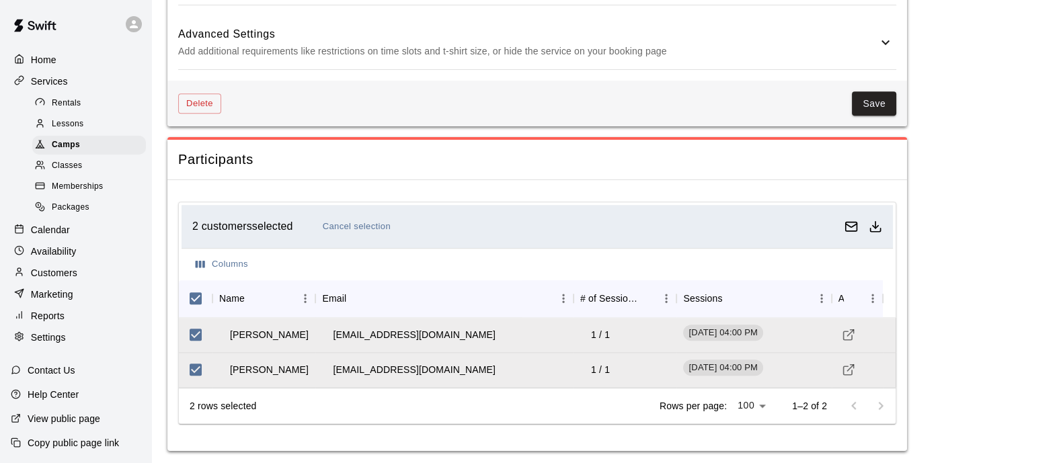
click at [64, 237] on p "Calendar" at bounding box center [50, 229] width 39 height 13
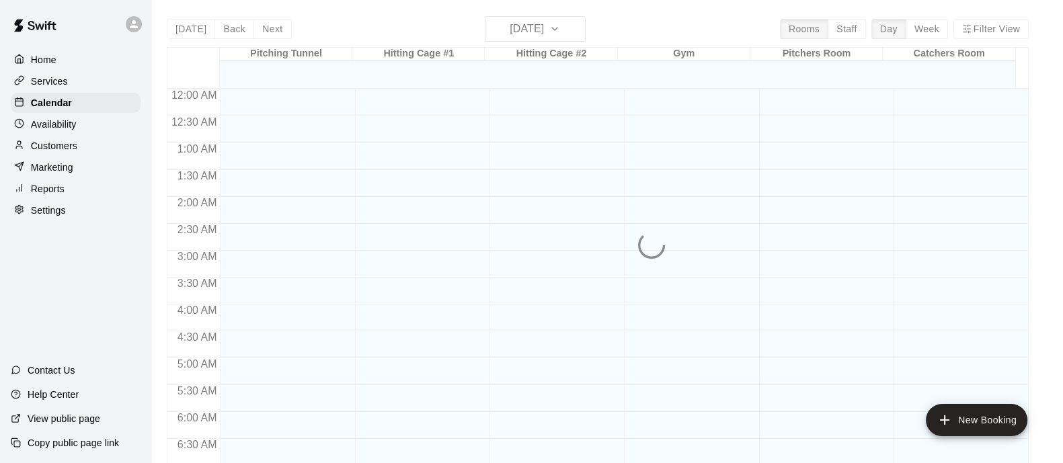
scroll to position [595, 0]
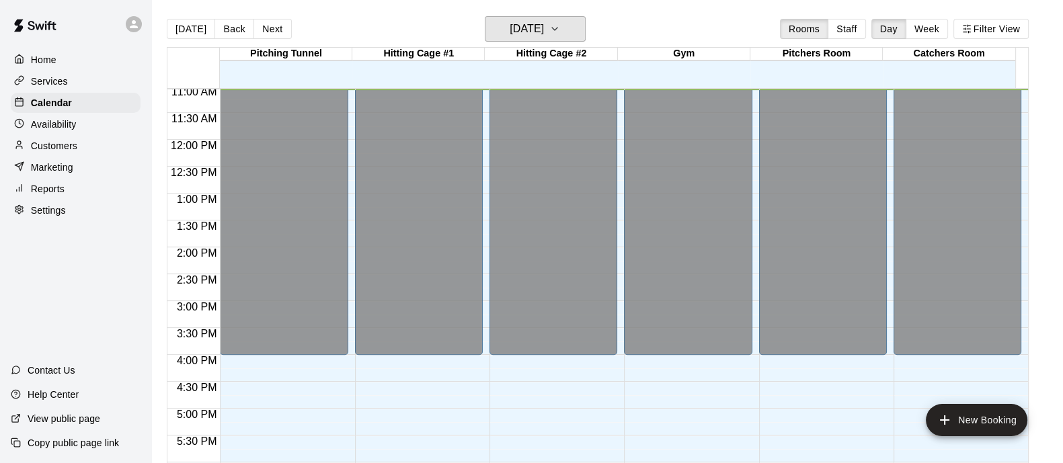
click at [544, 31] on h6 "Wednesday Aug 13" at bounding box center [527, 29] width 34 height 19
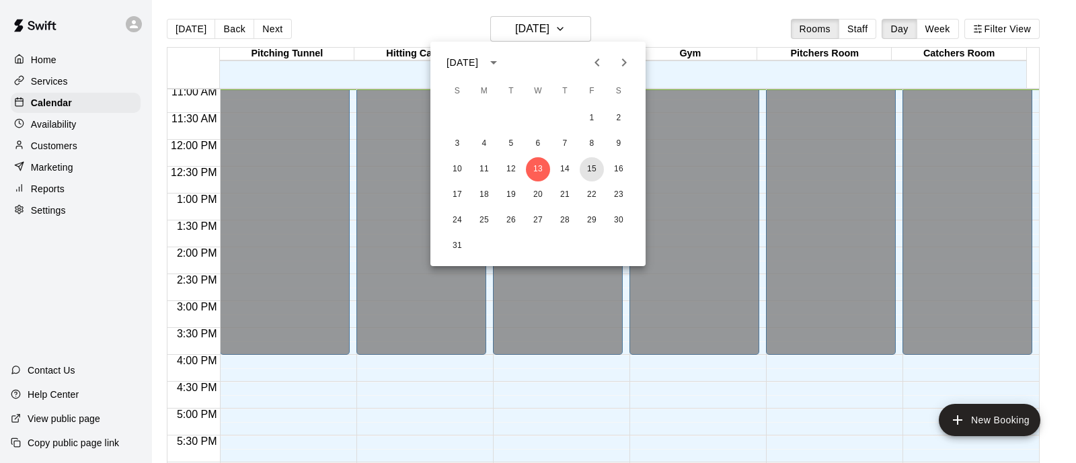
click at [589, 170] on button "15" at bounding box center [592, 169] width 24 height 24
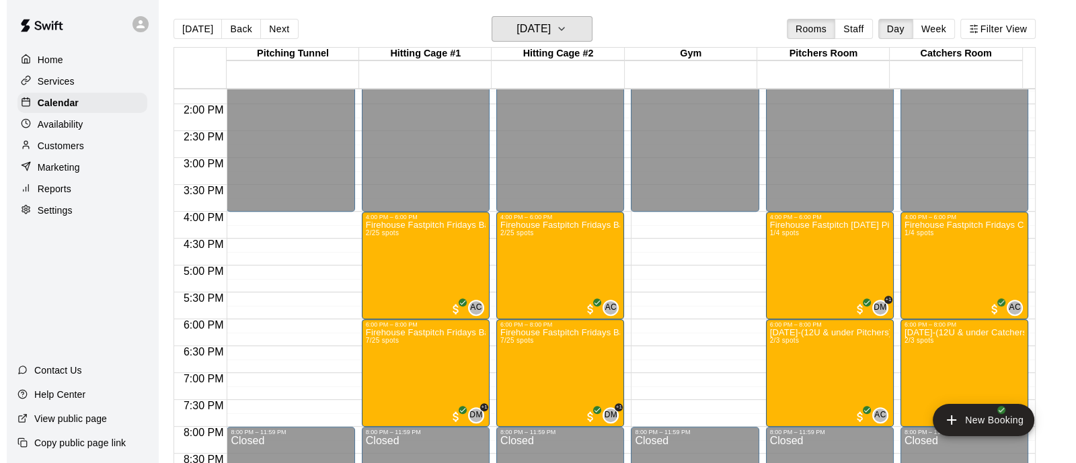
scroll to position [742, 0]
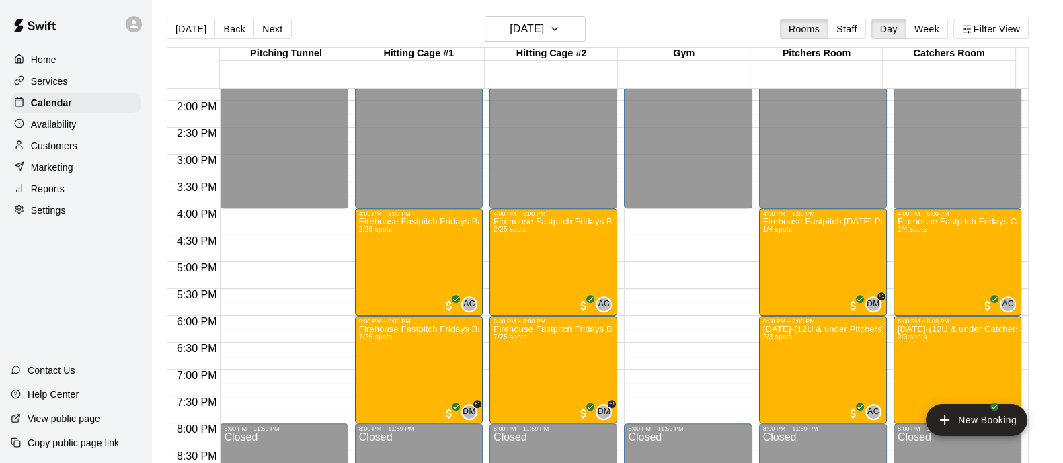
click at [978, 251] on div "Firehouse Fastpitch Fridays Catchers-10U & under (August 15) 1/4 spots" at bounding box center [958, 448] width 120 height 463
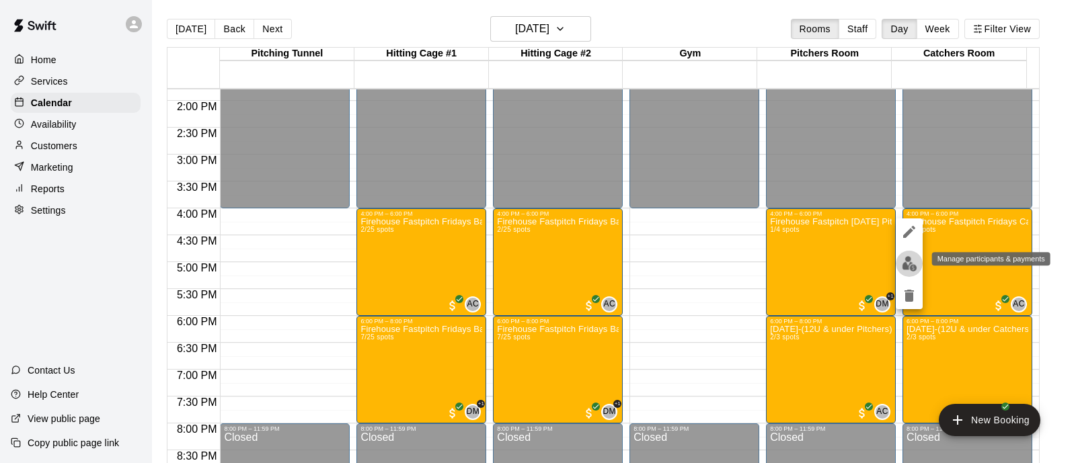
click at [908, 270] on img "edit" at bounding box center [909, 263] width 15 height 15
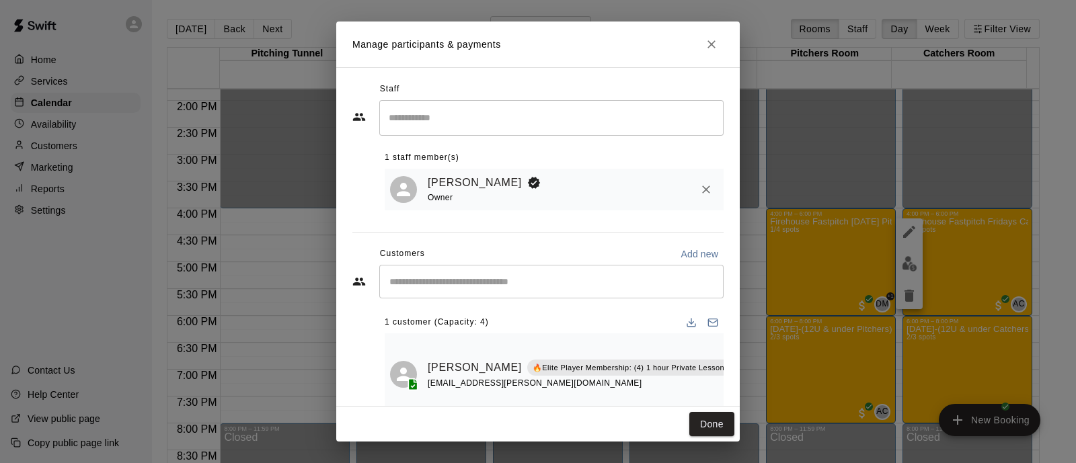
click at [511, 276] on div "​" at bounding box center [551, 282] width 344 height 34
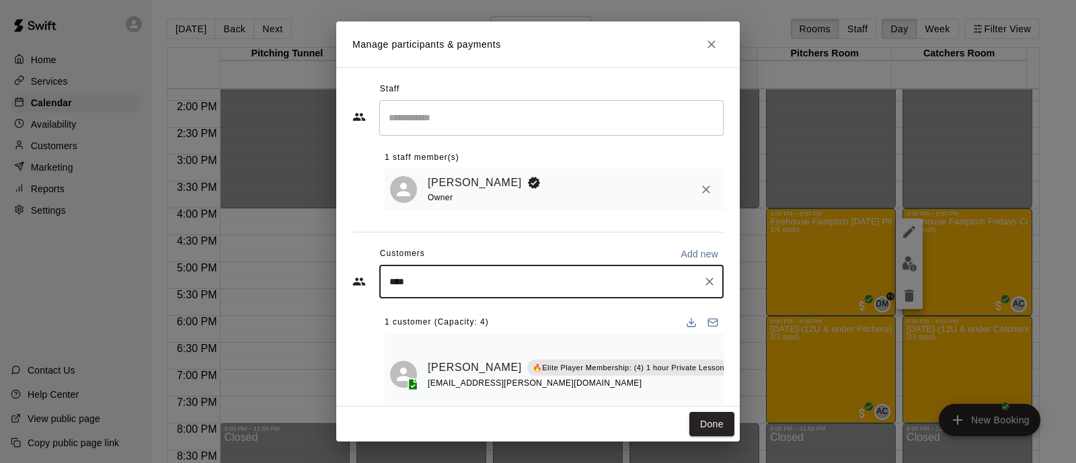
type input "*****"
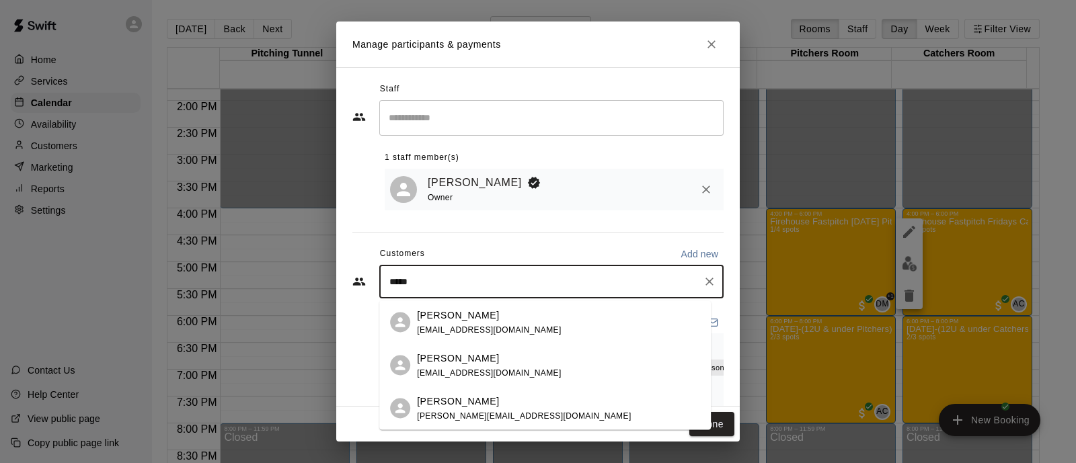
click at [498, 415] on span "danielledaykin@yahoo.com" at bounding box center [524, 415] width 214 height 9
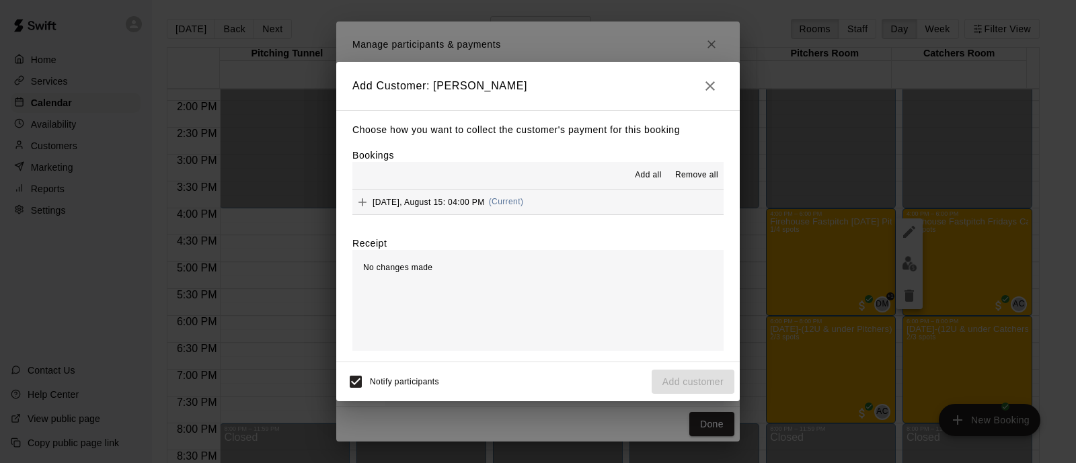
click at [494, 200] on span "(Current)" at bounding box center [506, 201] width 35 height 9
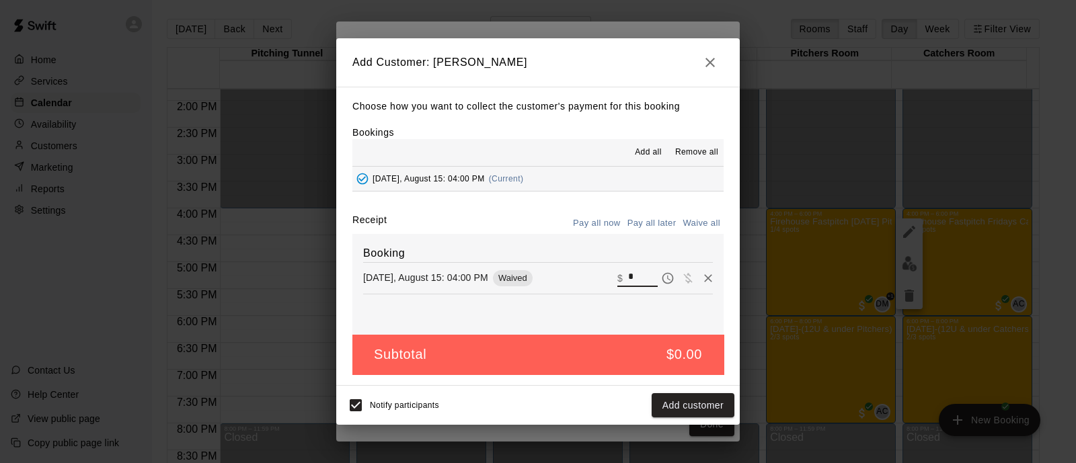
drag, startPoint x: 632, startPoint y: 272, endPoint x: 562, endPoint y: 280, distance: 70.5
click at [562, 280] on div "Friday, August 15: 04:00 PM Waived ​ $ *" at bounding box center [538, 278] width 350 height 20
type input "*****"
click at [710, 399] on button "Checkout" at bounding box center [702, 405] width 63 height 25
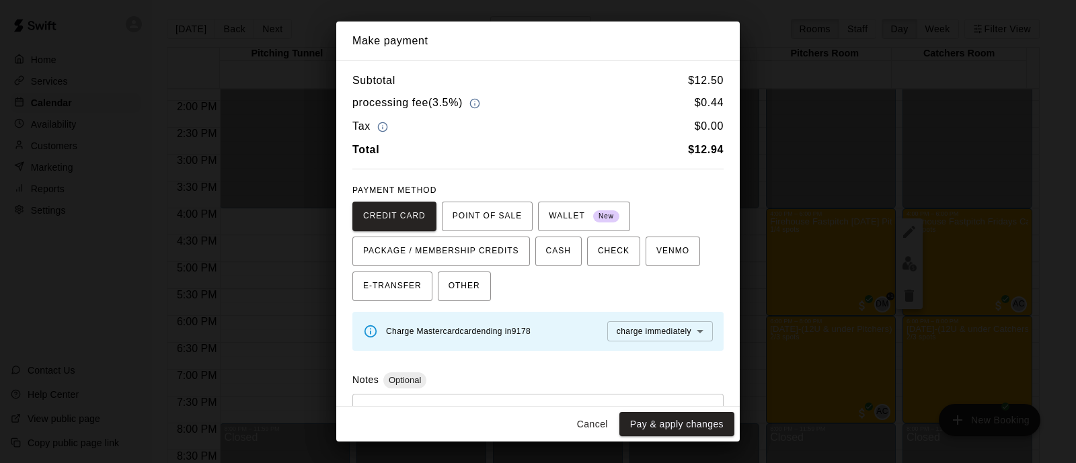
click at [702, 418] on button "Pay & apply changes" at bounding box center [677, 424] width 115 height 25
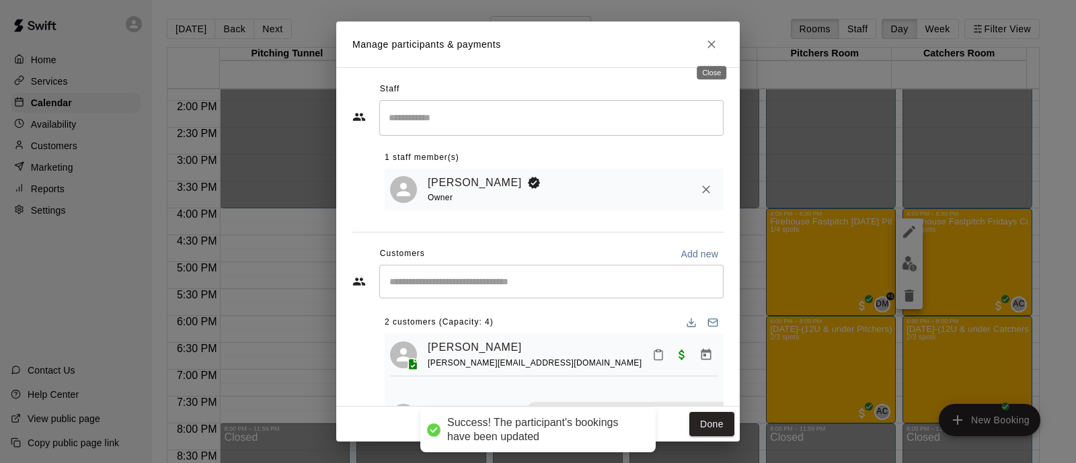
click at [700, 46] on button "Close" at bounding box center [712, 44] width 24 height 24
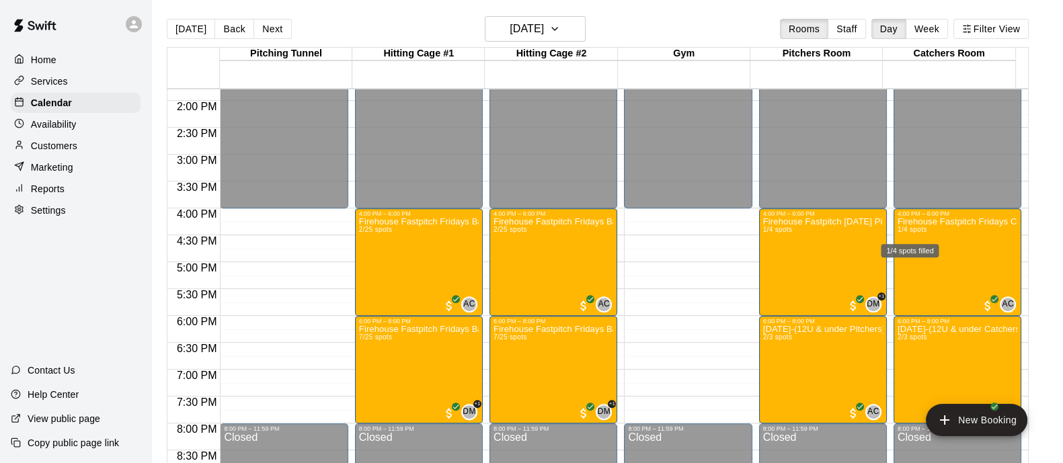
click at [915, 257] on div "1/4 spots filled" at bounding box center [910, 250] width 58 height 13
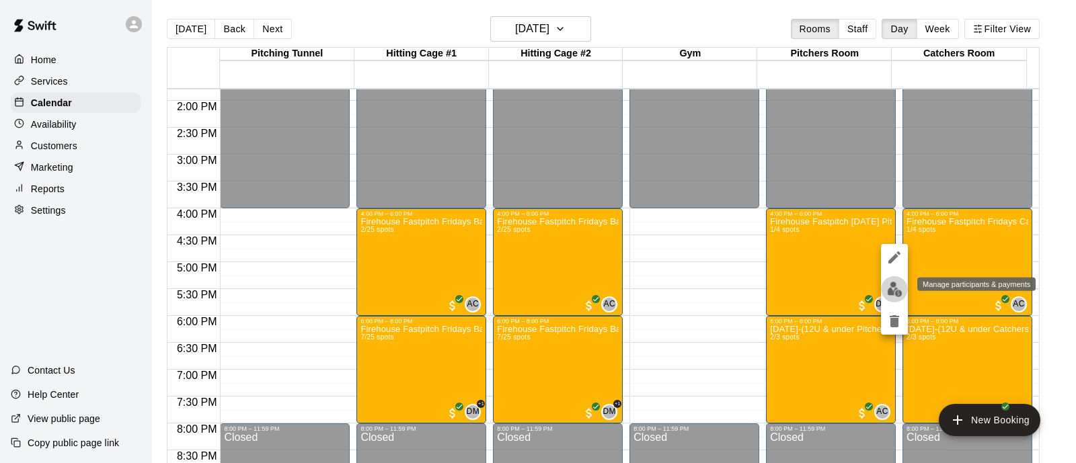
click at [891, 286] on img "edit" at bounding box center [894, 289] width 15 height 15
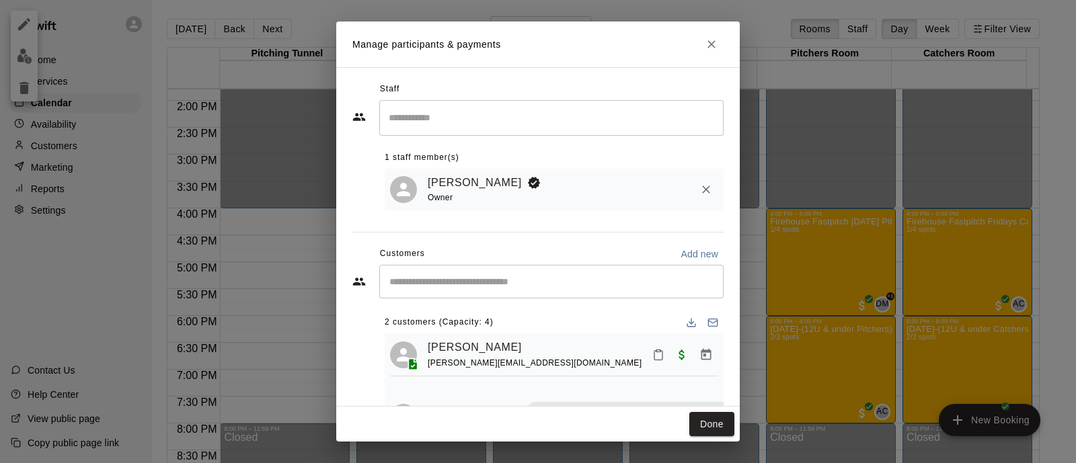
click at [511, 295] on div "​" at bounding box center [551, 282] width 344 height 34
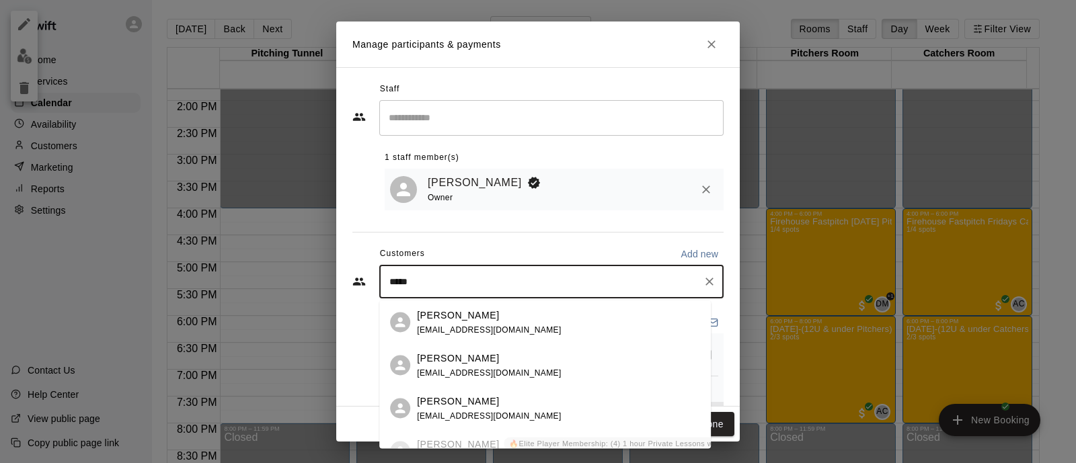
scroll to position [24, 0]
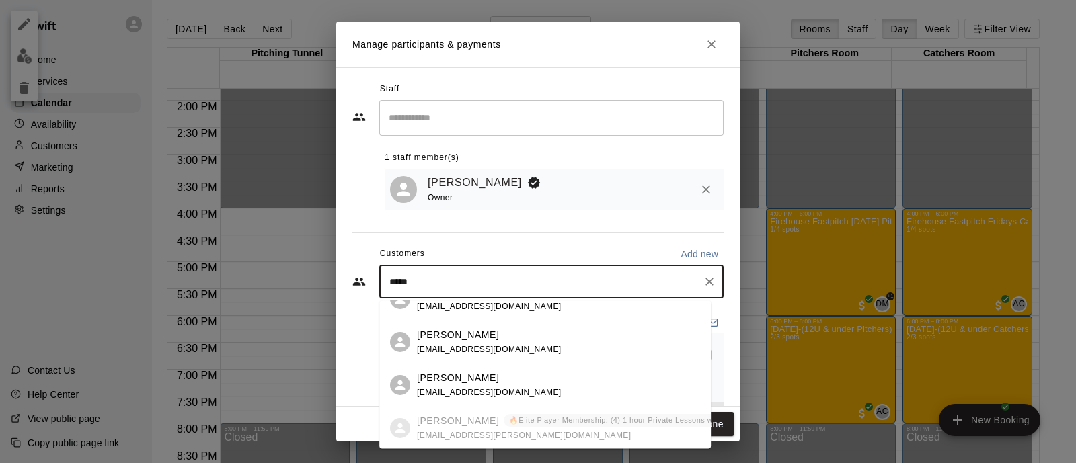
click at [470, 430] on ul "Jayla Bryant isiahbryant24@gmail.com Jayla Cooper pd2707@gmail.com Jayla Bryant…" at bounding box center [545, 364] width 332 height 172
type input "*****"
click at [702, 233] on div "Staff ​ 1 staff member(s) Adriana Coronado Owner Customers Add new ***** ​ 2 cu…" at bounding box center [537, 263] width 371 height 368
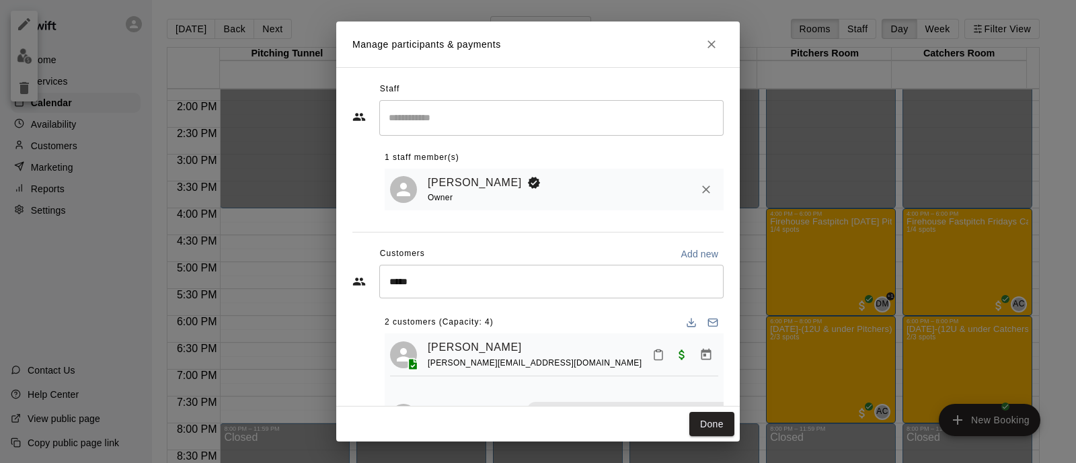
scroll to position [43, 0]
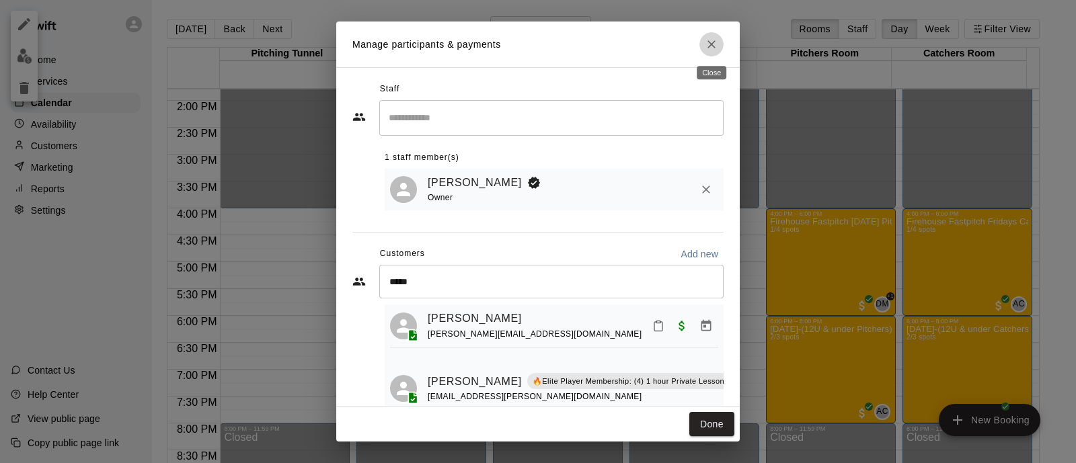
click at [710, 43] on icon "Close" at bounding box center [712, 44] width 8 height 8
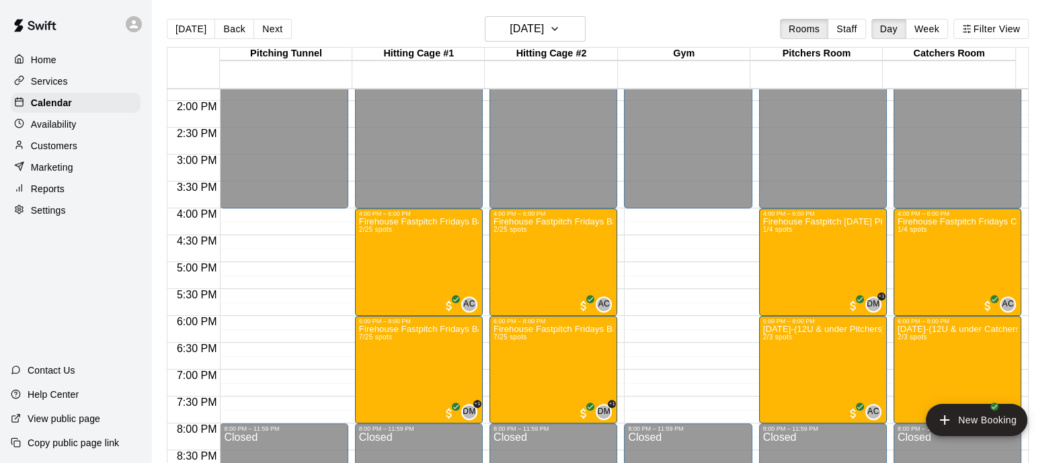
click at [915, 285] on div "Firehouse Fastpitch Fridays Catchers-10U & under (August 15) 1/4 spots" at bounding box center [958, 448] width 120 height 463
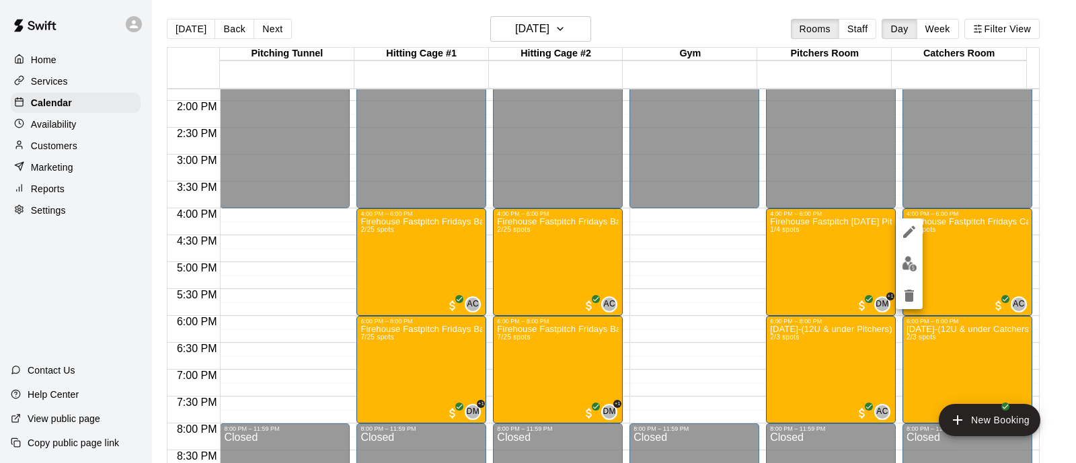
click at [919, 272] on div at bounding box center [909, 264] width 27 height 91
click at [903, 266] on img "edit" at bounding box center [909, 263] width 15 height 15
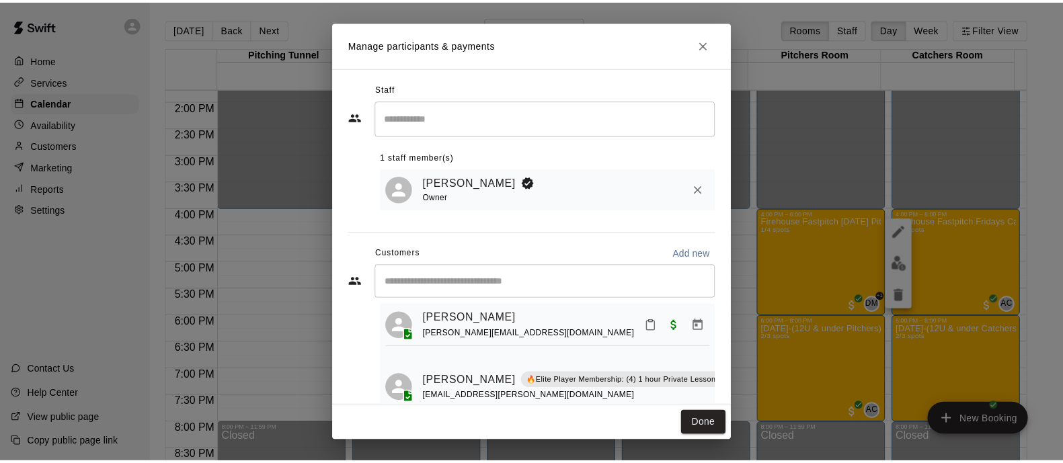
scroll to position [0, 0]
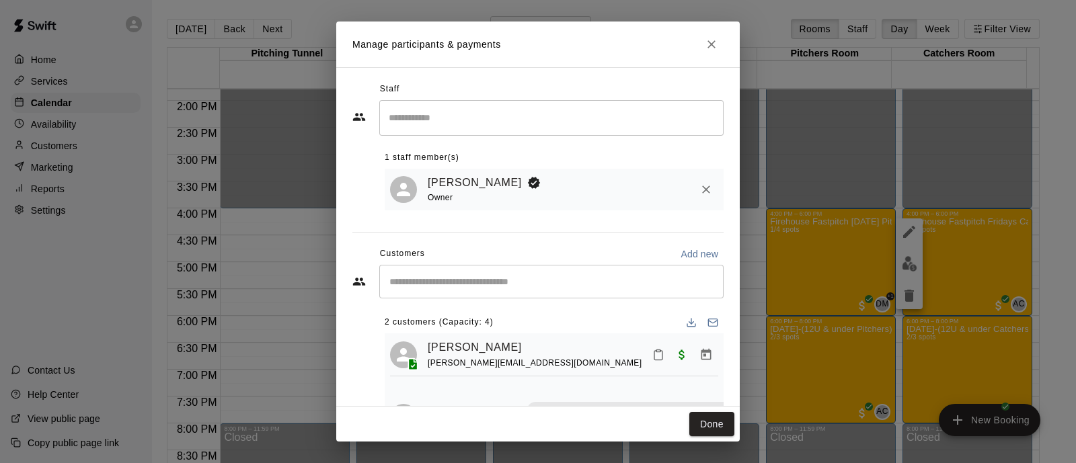
click at [713, 40] on icon "Close" at bounding box center [711, 44] width 13 height 13
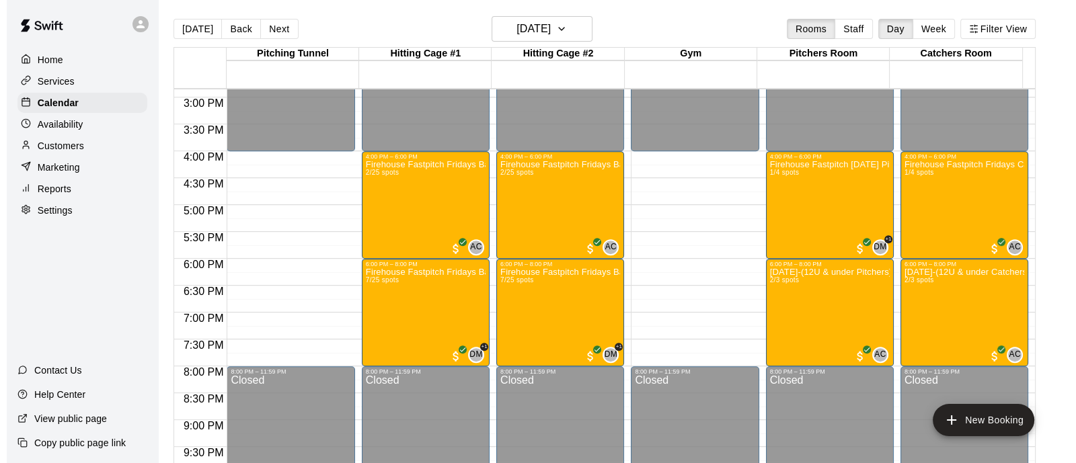
scroll to position [800, 0]
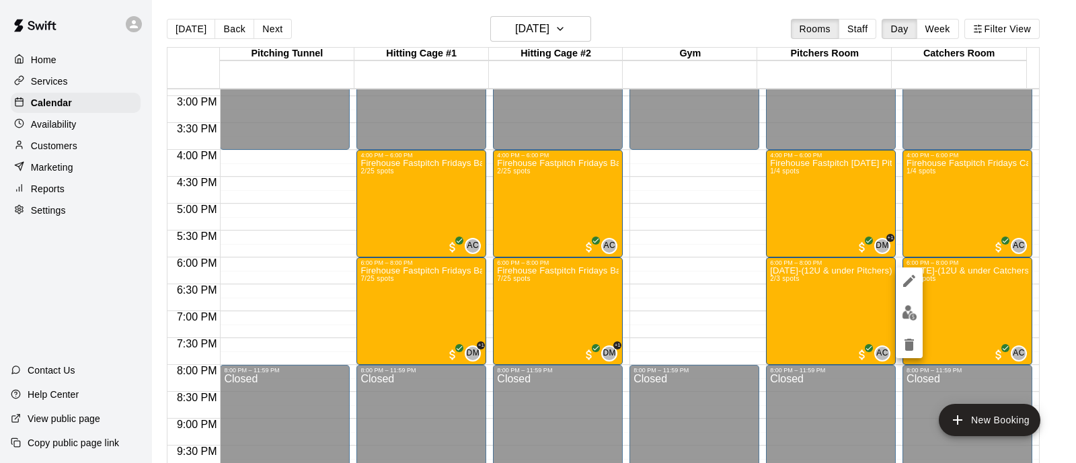
click at [920, 314] on button "edit" at bounding box center [909, 313] width 27 height 26
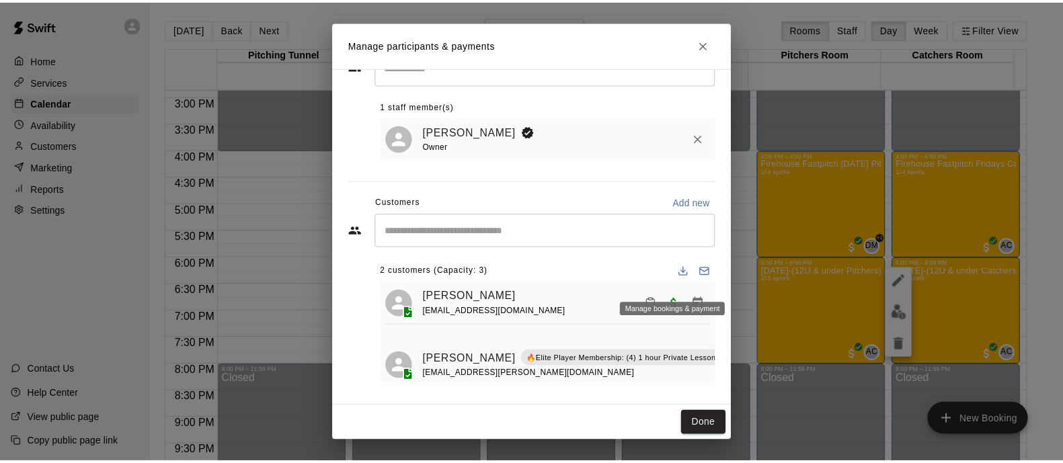
scroll to position [43, 0]
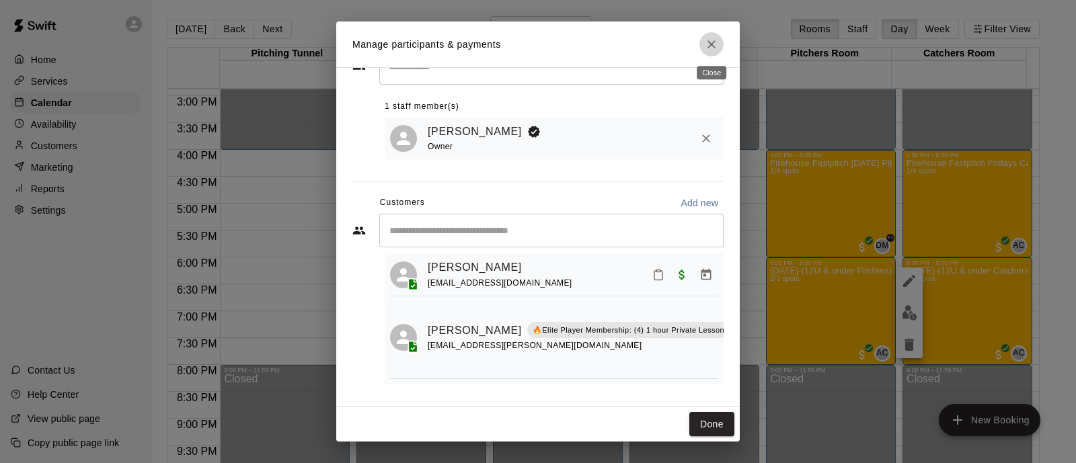
click at [719, 44] on button "Close" at bounding box center [712, 44] width 24 height 24
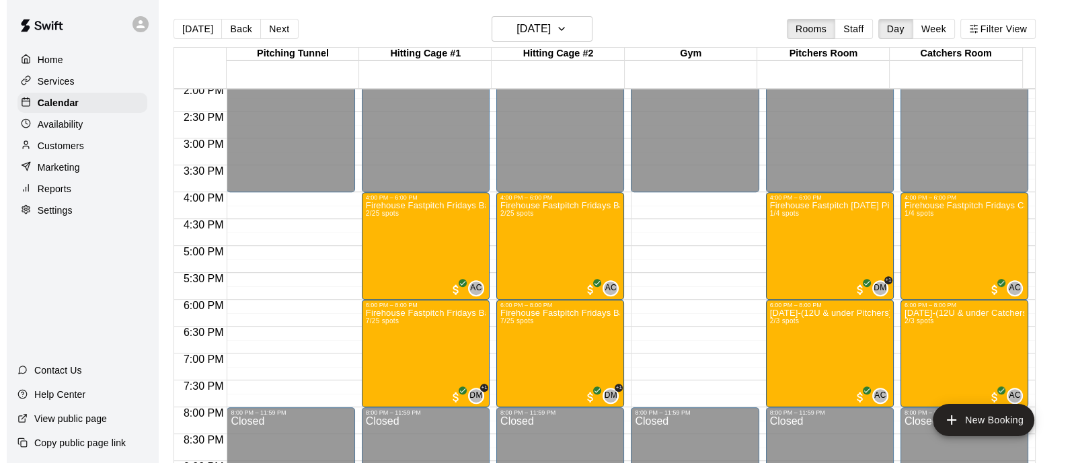
scroll to position [761, 0]
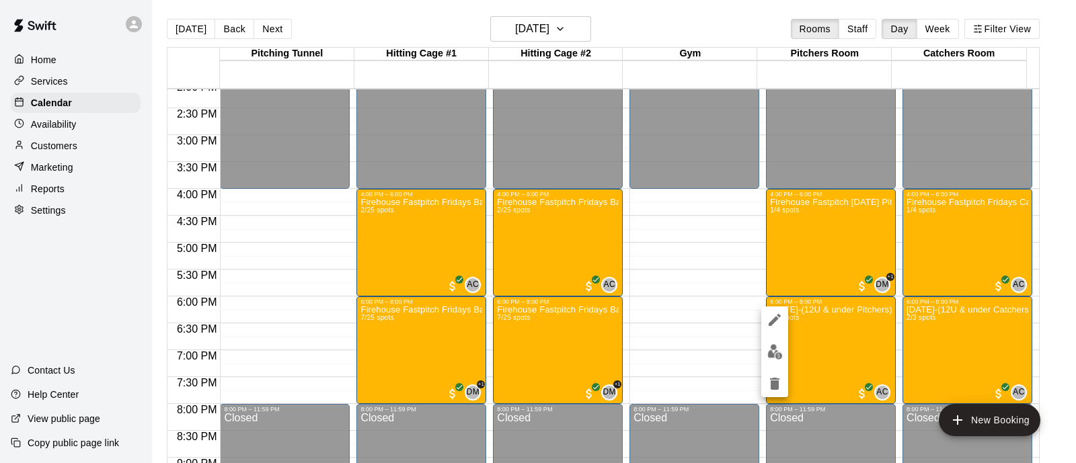
click at [928, 348] on div at bounding box center [538, 231] width 1076 height 463
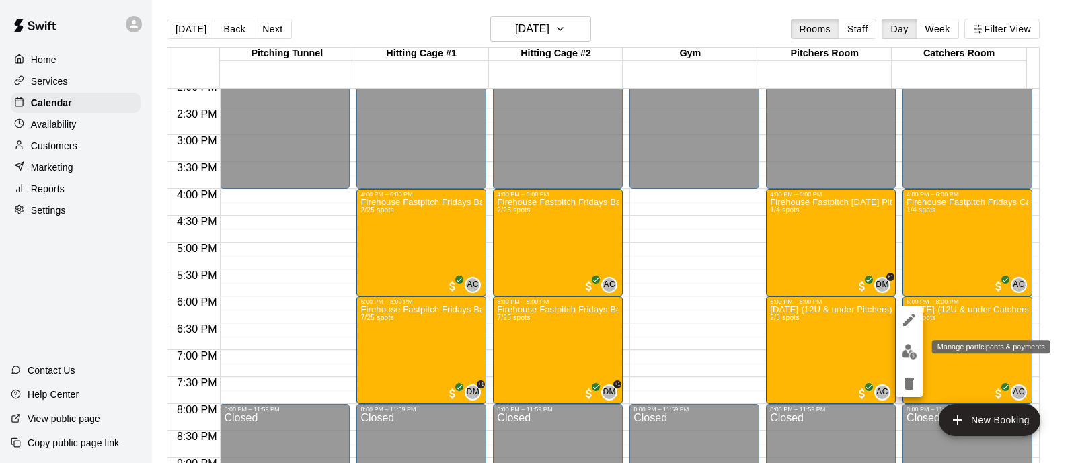
click at [905, 343] on button "edit" at bounding box center [909, 352] width 27 height 26
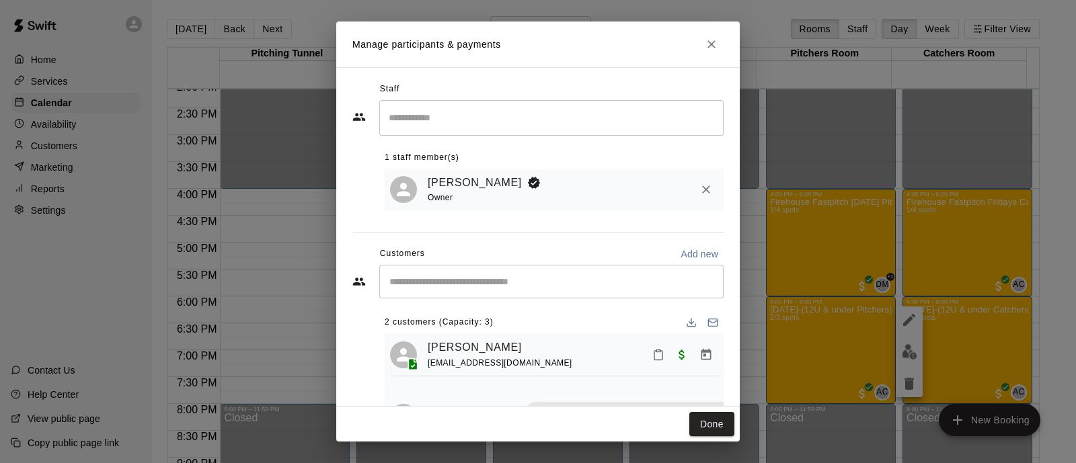
scroll to position [53, 0]
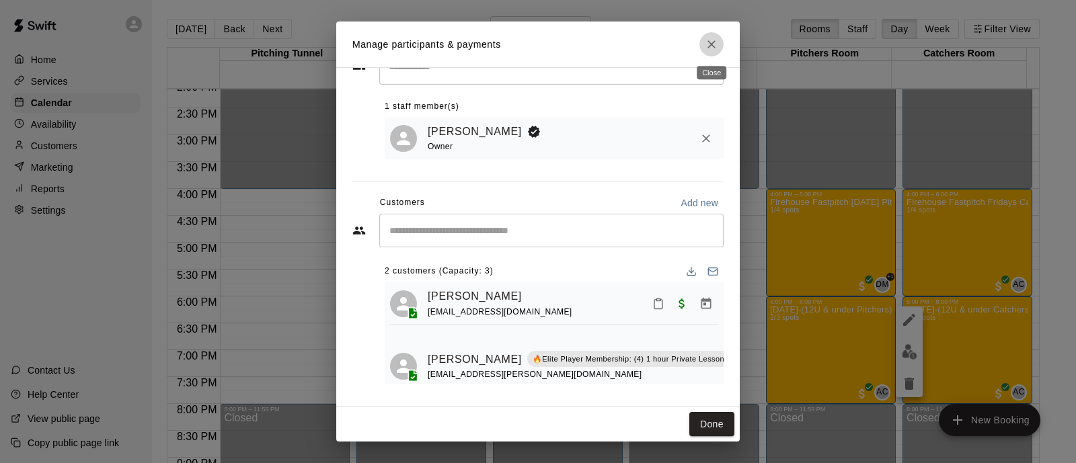
click at [714, 47] on icon "Close" at bounding box center [712, 44] width 8 height 8
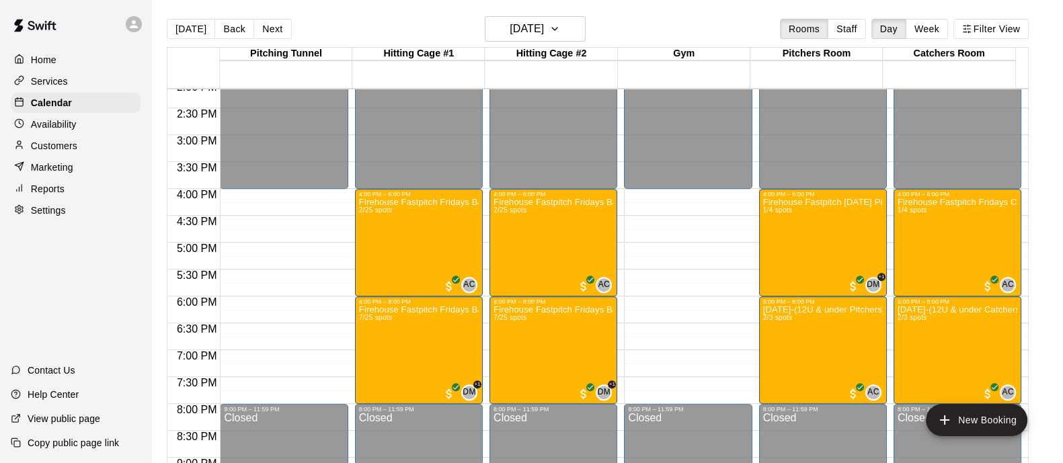
click at [950, 257] on div "Firehouse Fastpitch Fridays Catchers-10U & under (August 15) 1/4 spots" at bounding box center [958, 429] width 120 height 463
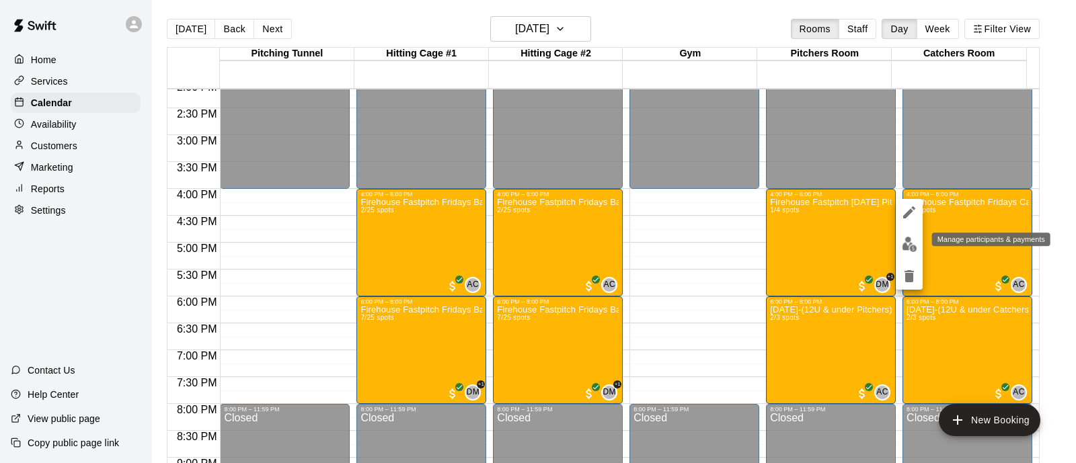
click at [903, 252] on button "edit" at bounding box center [909, 244] width 27 height 26
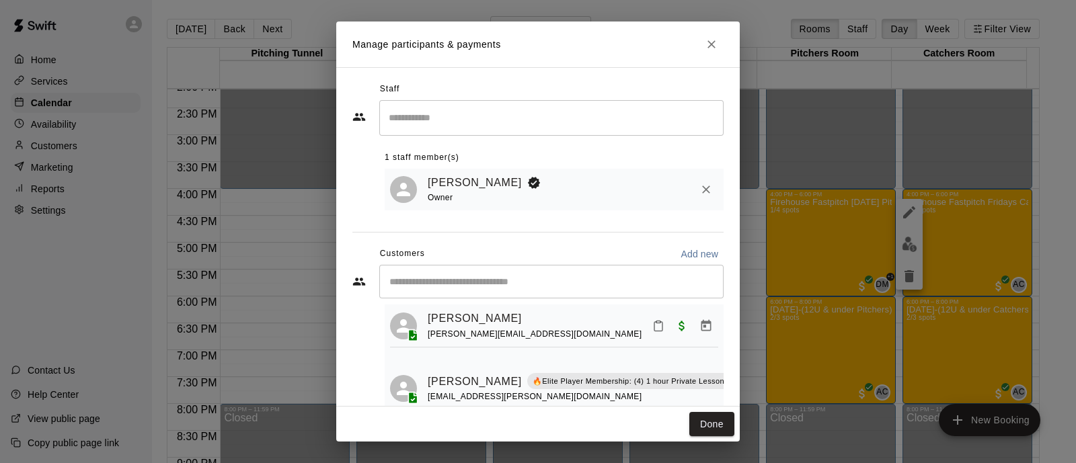
scroll to position [0, 0]
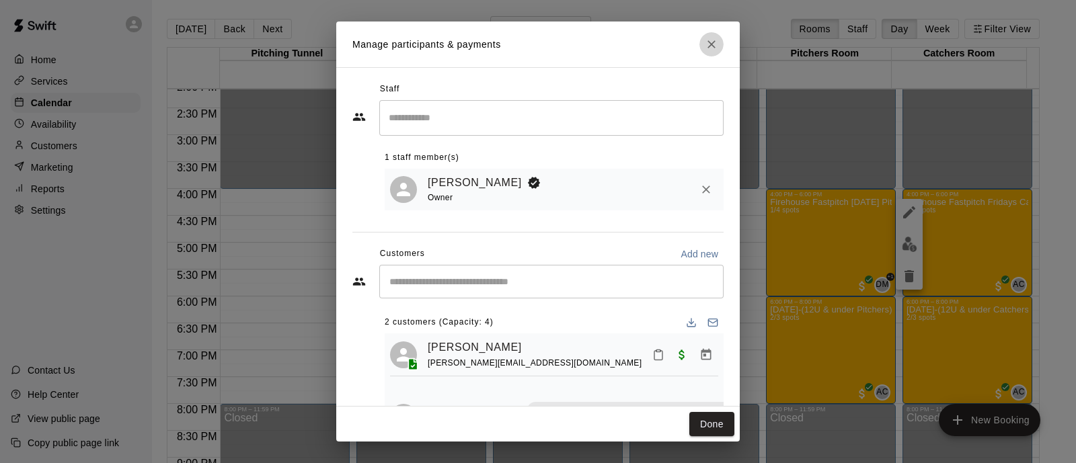
click at [715, 33] on button "Close" at bounding box center [712, 44] width 24 height 24
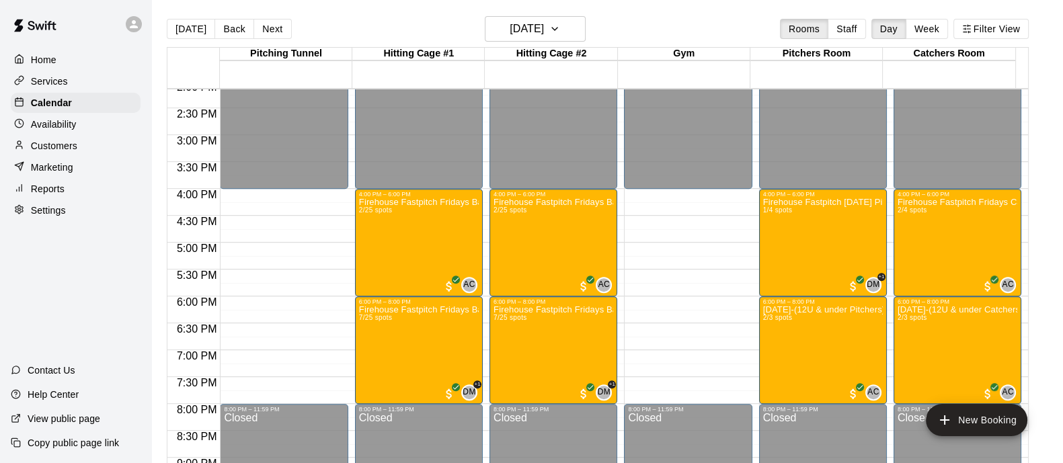
click at [463, 250] on div "Firehouse Fastpitch Fridays Batters-10U & under (August 15) 2/25 spots" at bounding box center [419, 429] width 120 height 463
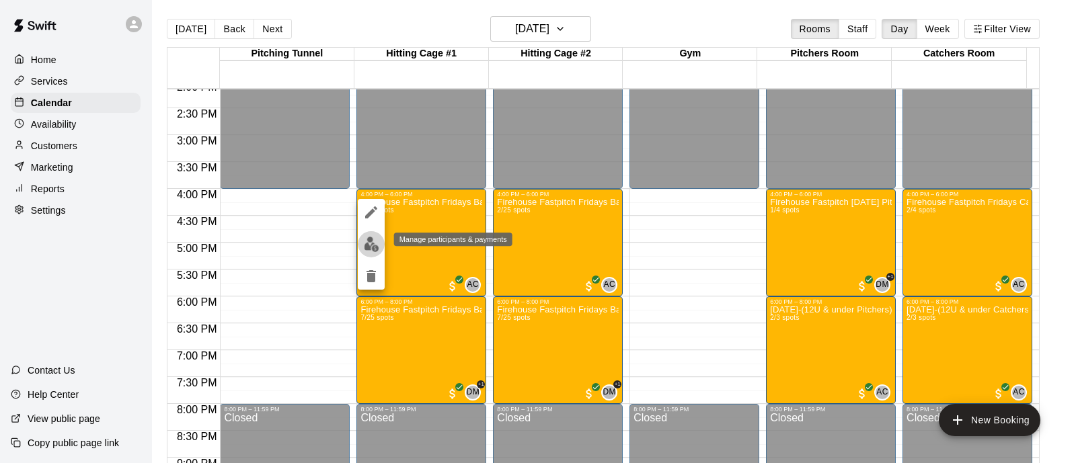
click at [381, 241] on button "edit" at bounding box center [371, 244] width 27 height 26
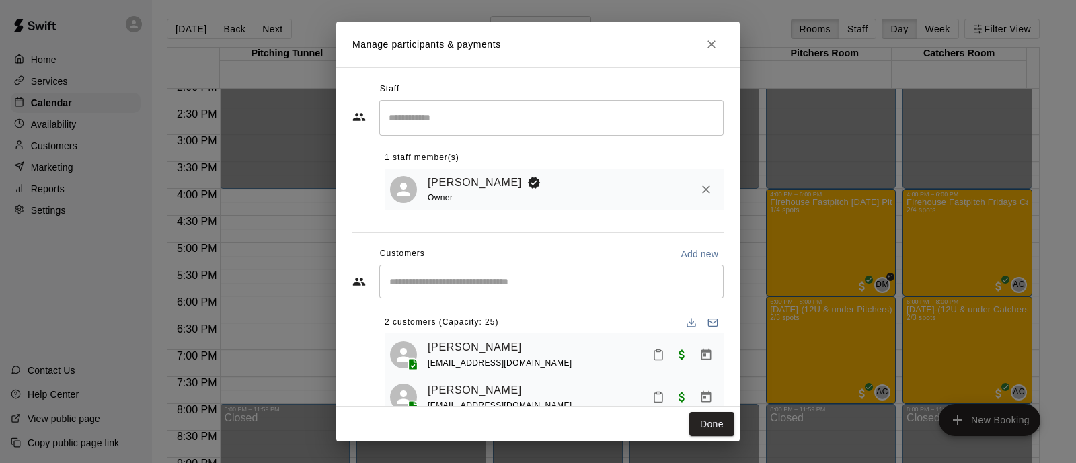
scroll to position [45, 0]
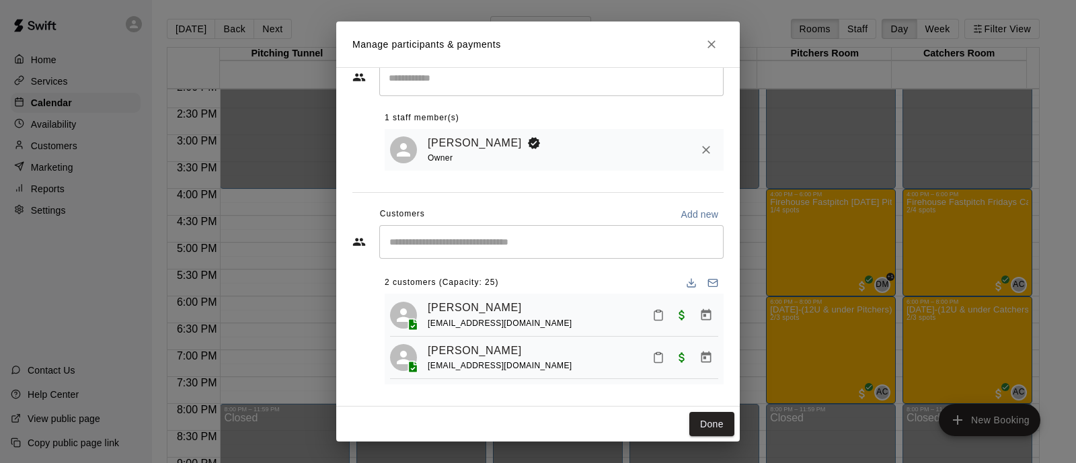
click at [716, 30] on h2 "Manage participants & payments" at bounding box center [538, 45] width 404 height 46
click at [716, 34] on button "Close" at bounding box center [712, 44] width 24 height 24
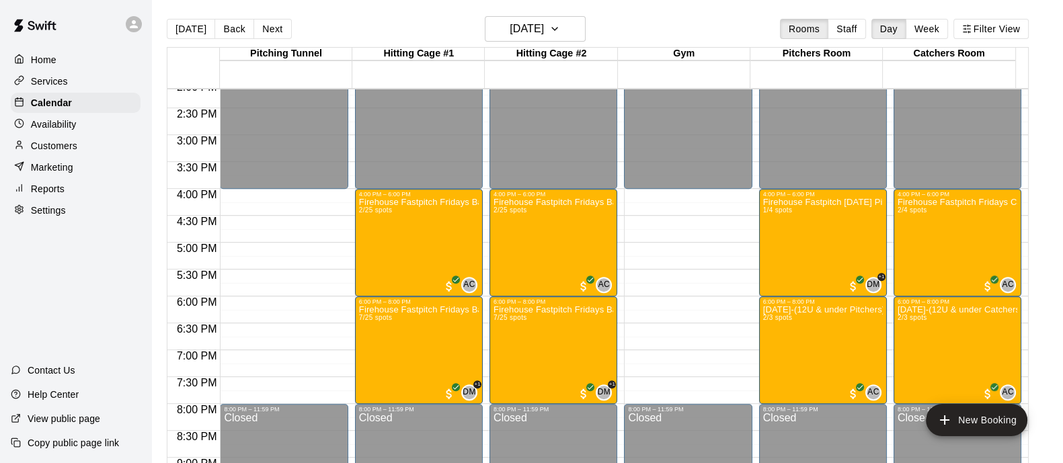
click at [533, 229] on div "Firehouse Fastpitch Fridays Batters-10U & under (August 15) 2/25 spots" at bounding box center [554, 429] width 120 height 463
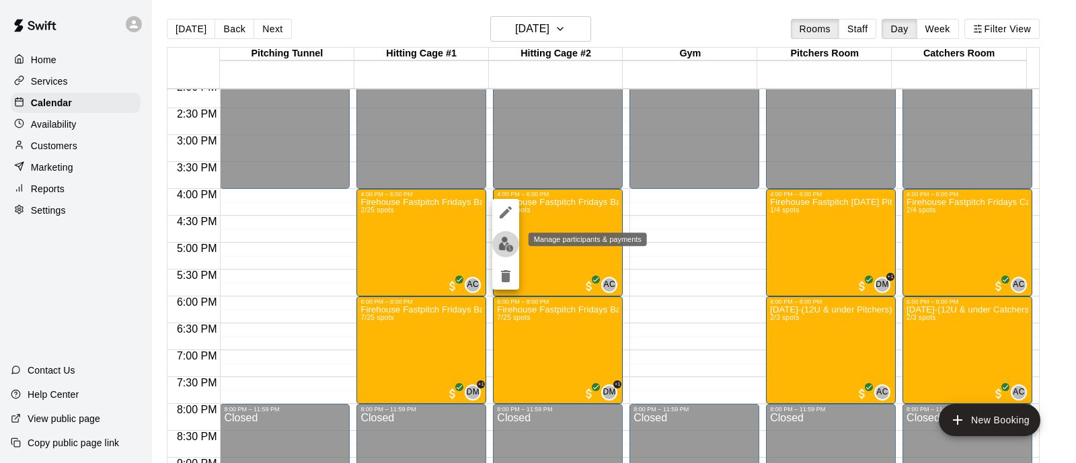
click at [504, 250] on img "edit" at bounding box center [505, 244] width 15 height 15
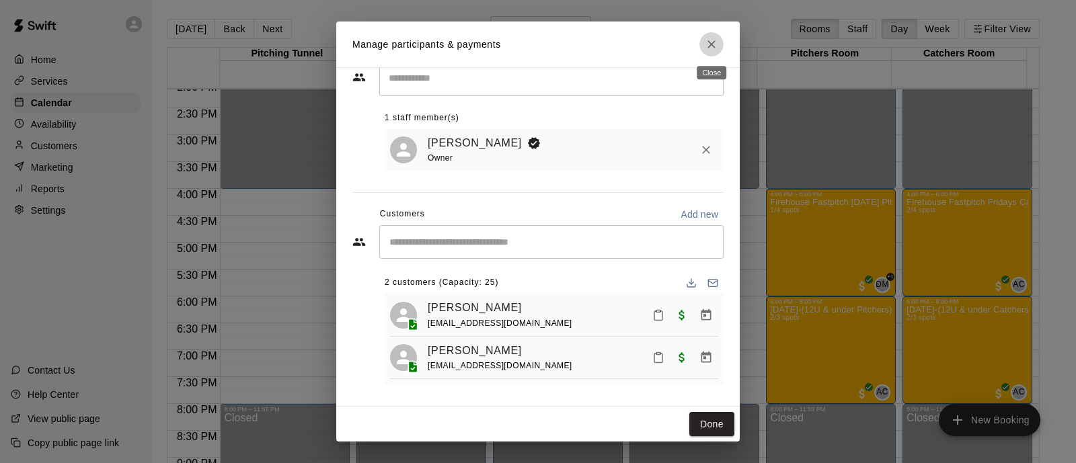
click at [714, 54] on button "Close" at bounding box center [712, 44] width 24 height 24
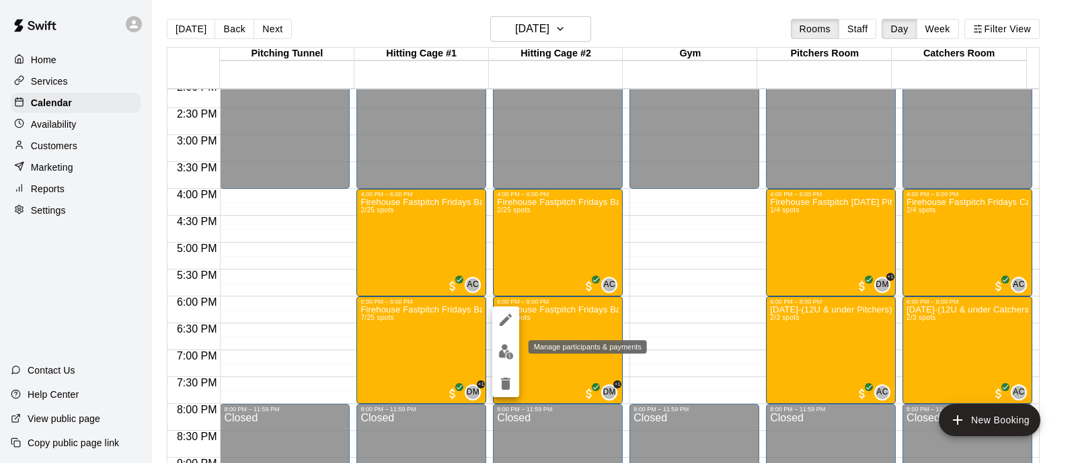
click at [508, 351] on img "edit" at bounding box center [505, 351] width 15 height 15
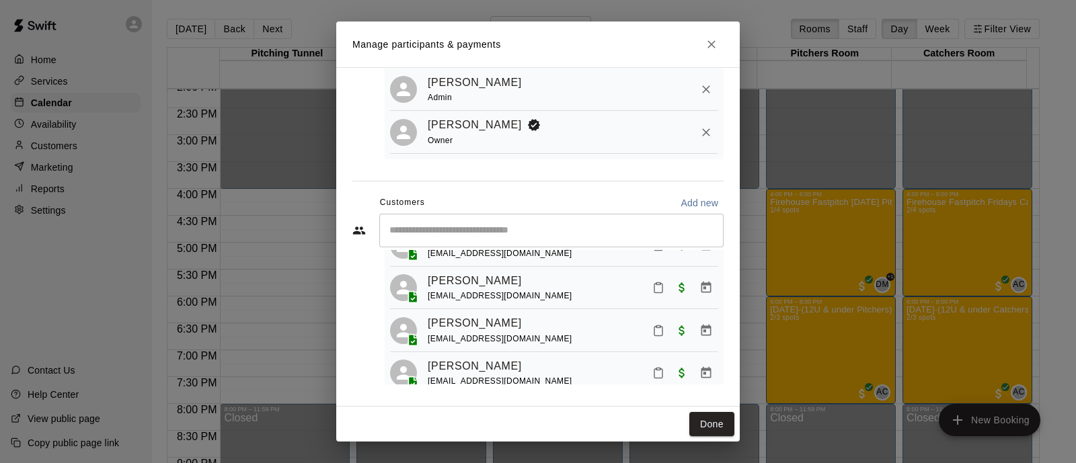
scroll to position [216, 0]
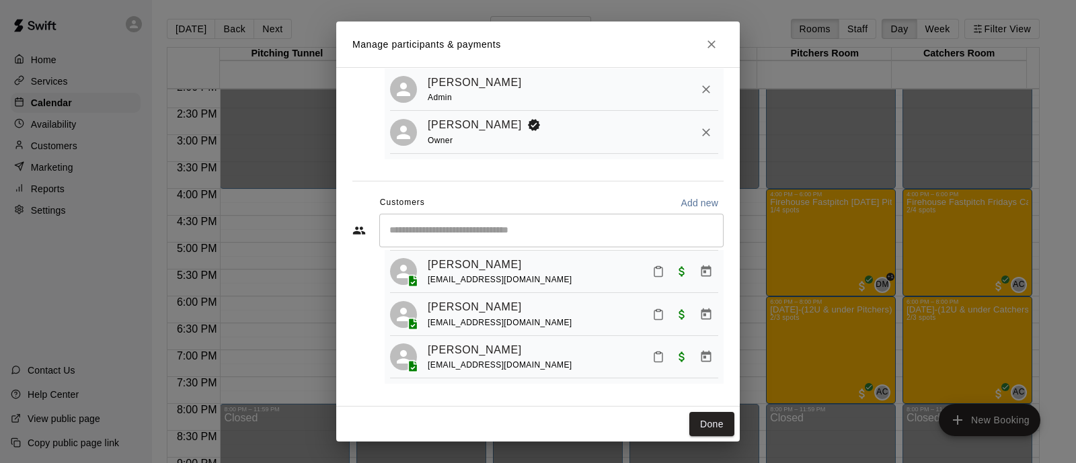
click at [720, 34] on h2 "Manage participants & payments" at bounding box center [538, 45] width 404 height 46
click at [709, 42] on icon "Close" at bounding box center [711, 44] width 13 height 13
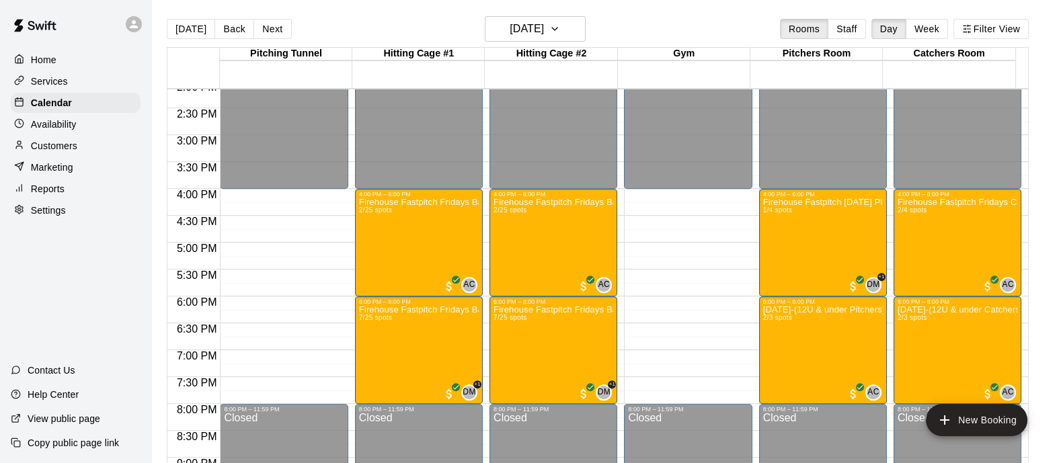
click at [108, 152] on div "Customers" at bounding box center [76, 146] width 130 height 20
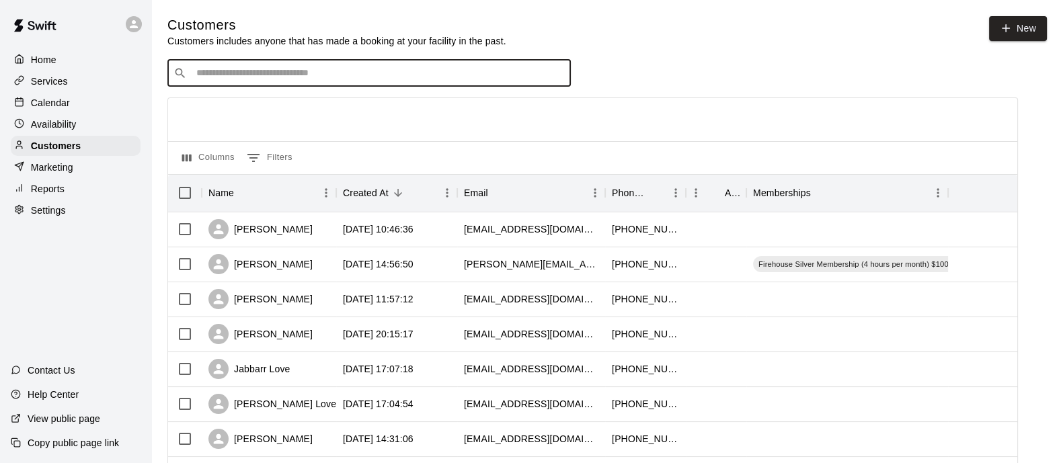
click at [360, 79] on input "Search customers by name or email" at bounding box center [378, 73] width 373 height 13
type input "*"
type input "******"
click at [299, 108] on div "Serina Anderson mgiacoand@gmail.com" at bounding box center [382, 110] width 355 height 29
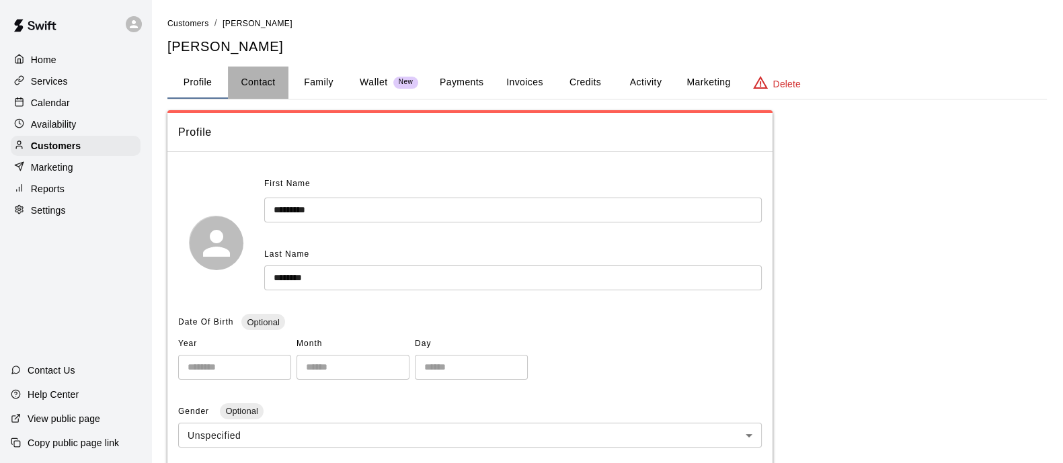
click at [262, 86] on button "Contact" at bounding box center [258, 83] width 61 height 32
select select "**"
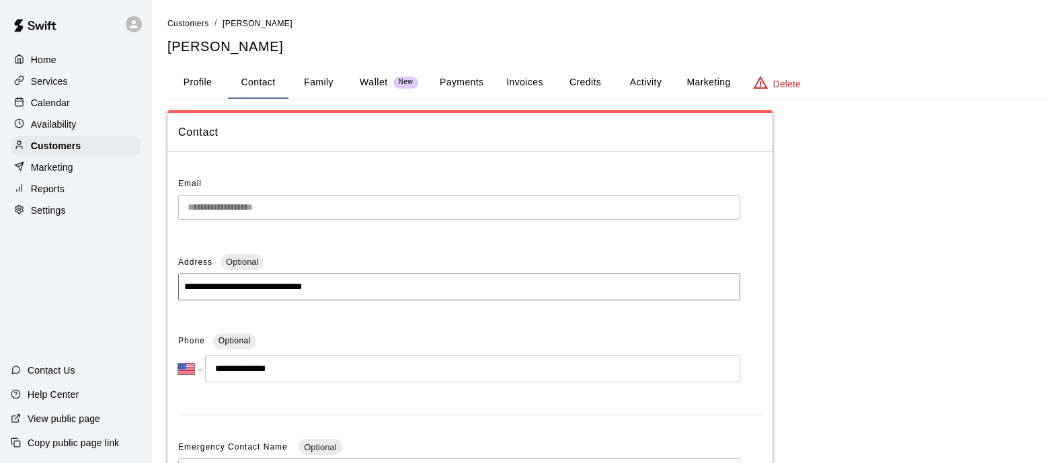
click at [331, 79] on button "Family" at bounding box center [319, 83] width 61 height 32
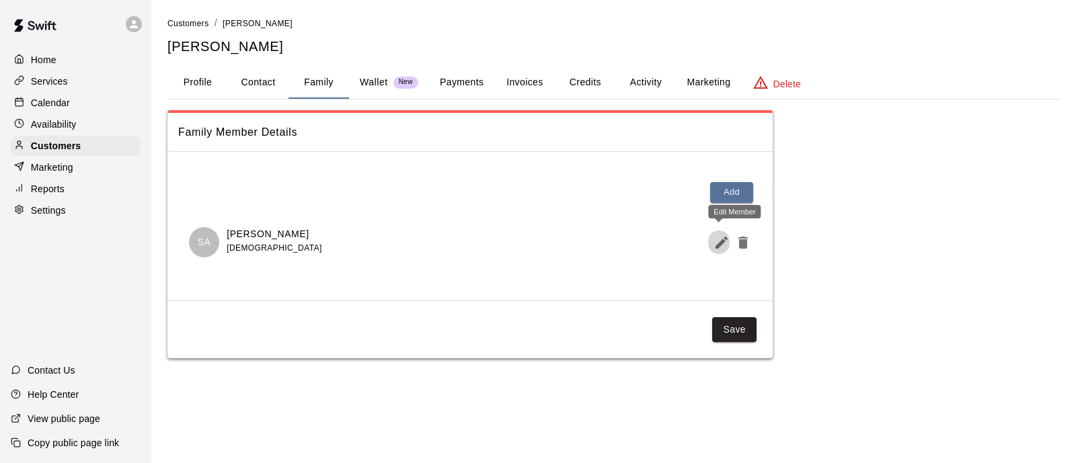
click at [714, 247] on icon "Edit Member" at bounding box center [722, 243] width 16 height 16
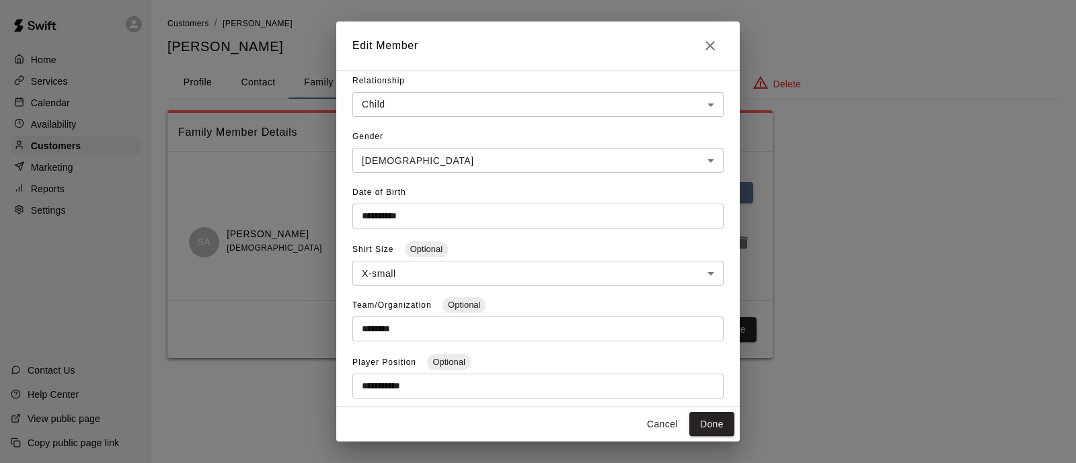
scroll to position [118, 0]
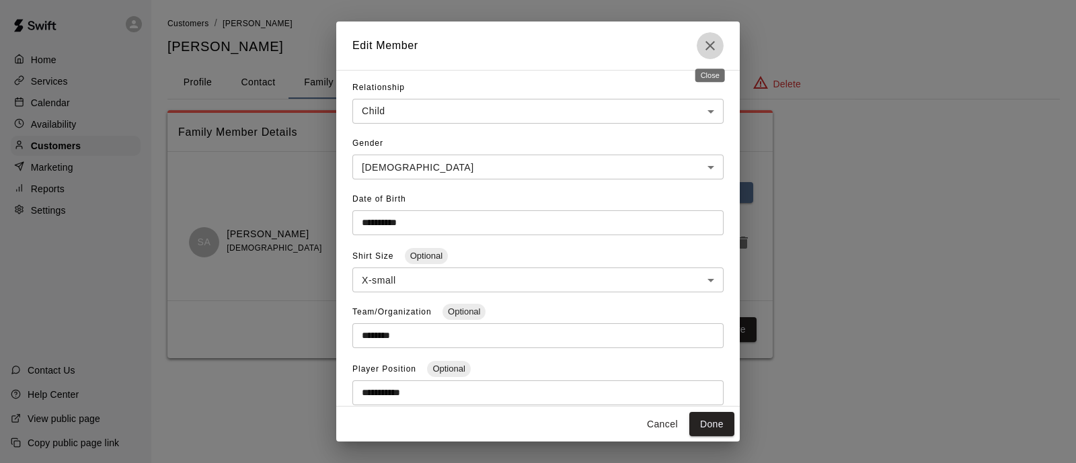
click at [712, 45] on icon "Close" at bounding box center [710, 46] width 16 height 16
